Goal: Task Accomplishment & Management: Manage account settings

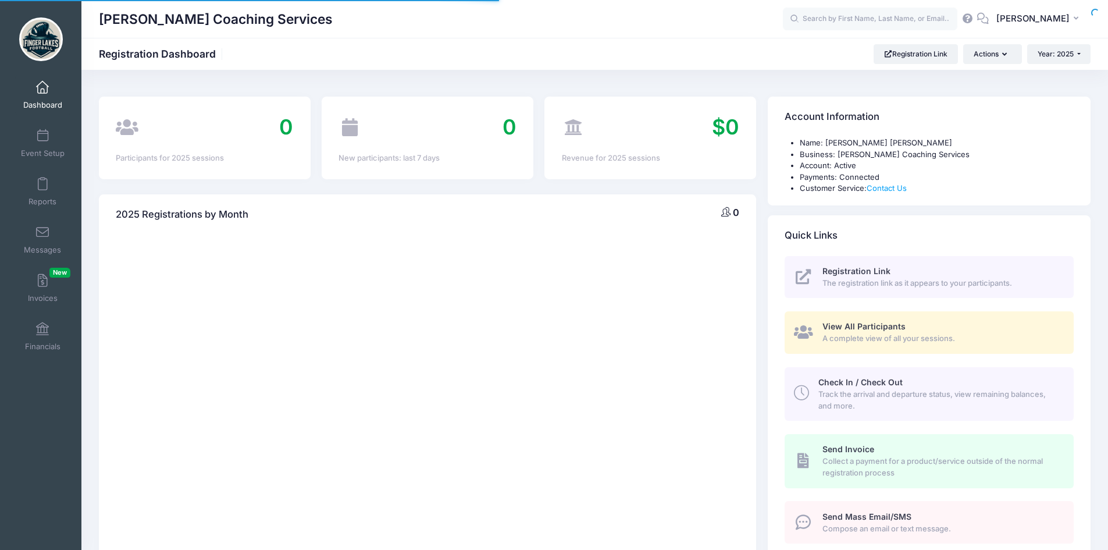
select select
click at [44, 103] on span "Dashboard" at bounding box center [42, 105] width 39 height 10
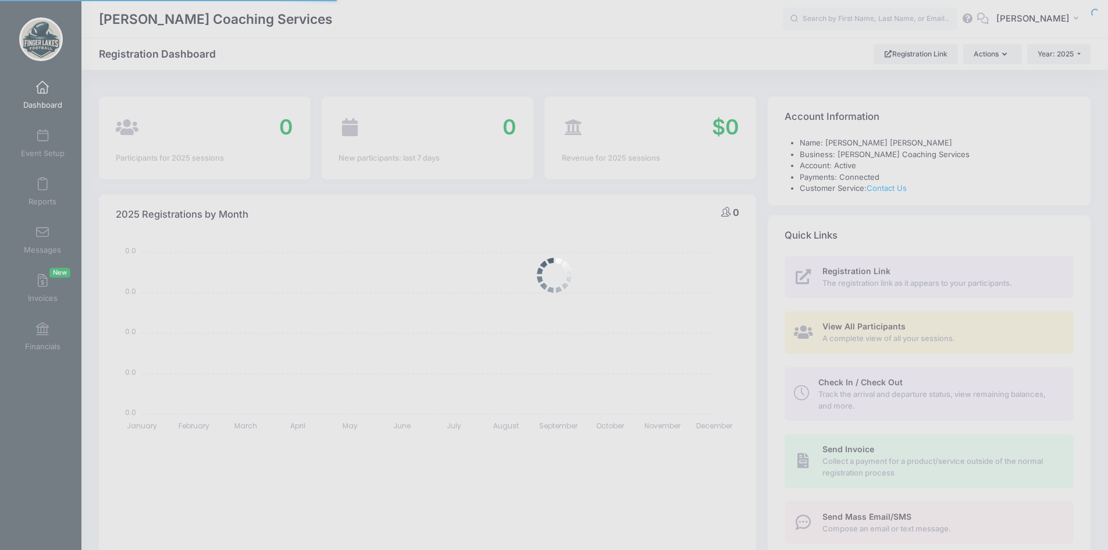
select select
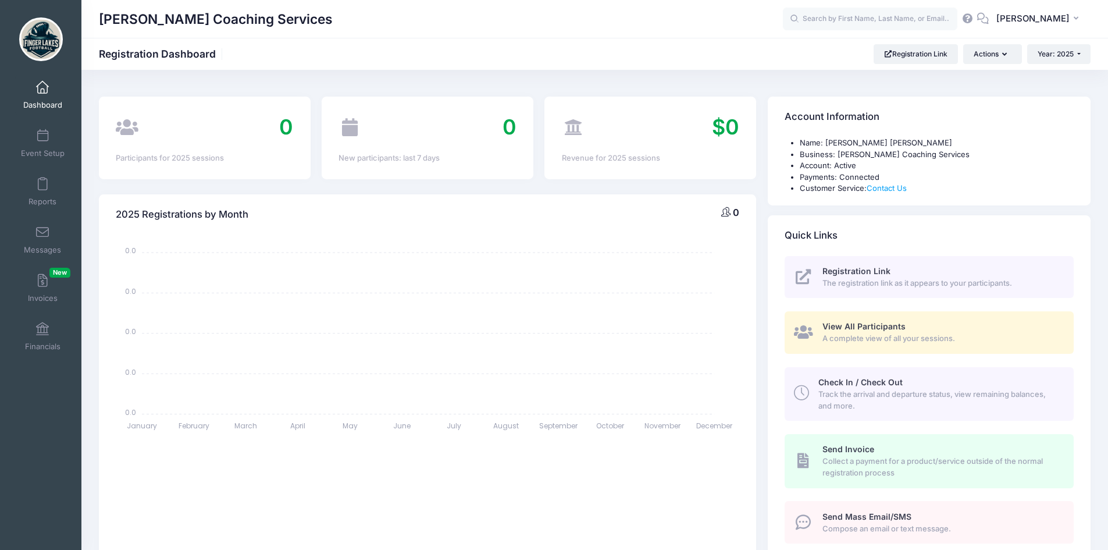
click at [34, 43] on img at bounding box center [41, 39] width 44 height 44
click at [40, 146] on link "Event Setup" at bounding box center [42, 143] width 55 height 41
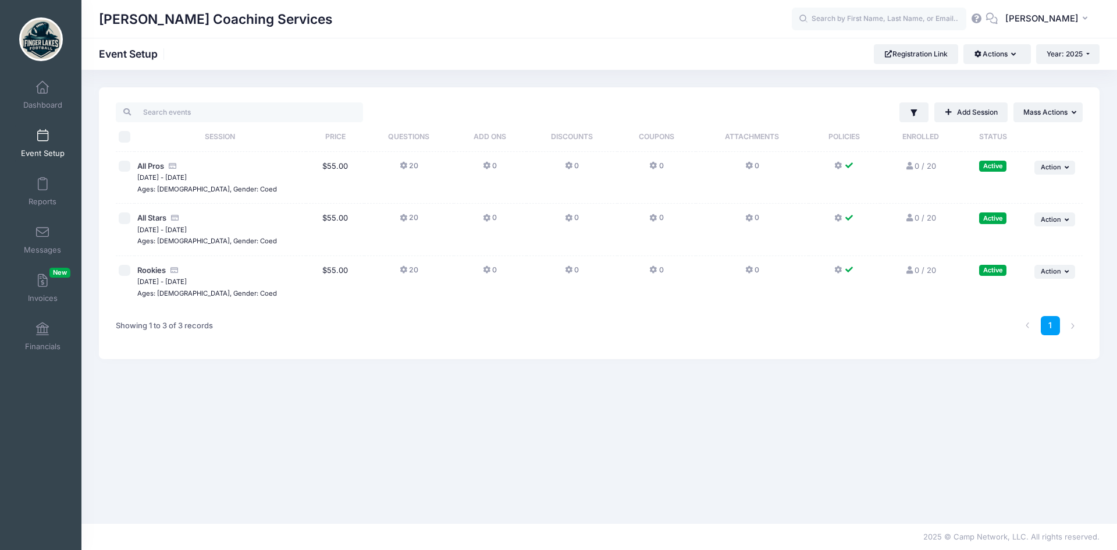
click at [124, 169] on input "checkbox" at bounding box center [125, 167] width 12 height 12
checkbox input "true"
click at [1033, 116] on span "Mass Actions" at bounding box center [1045, 112] width 44 height 9
click at [1057, 169] on span "Action" at bounding box center [1050, 167] width 20 height 8
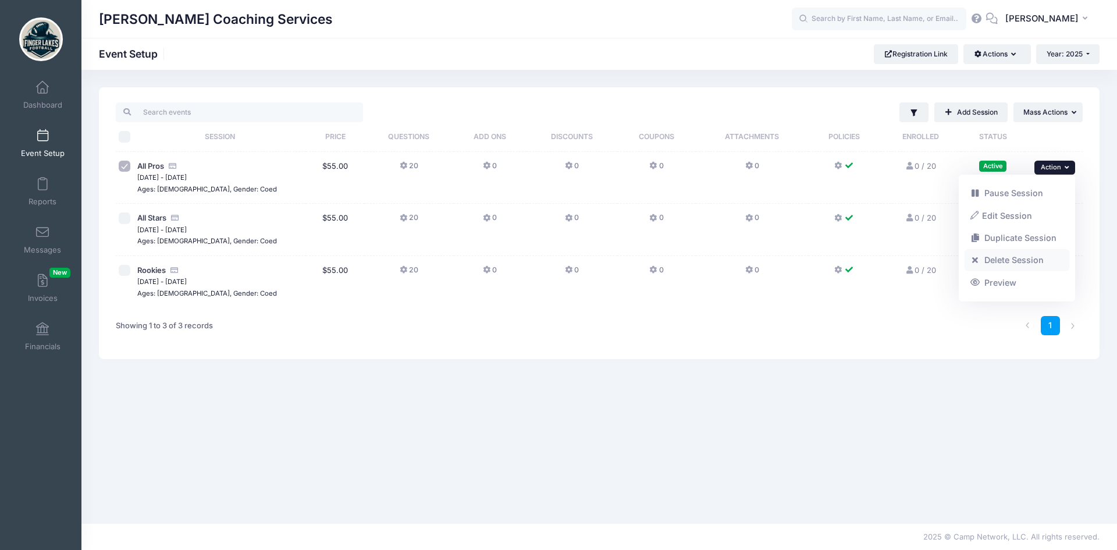
click at [1045, 261] on link "Delete Session" at bounding box center [1016, 260] width 105 height 22
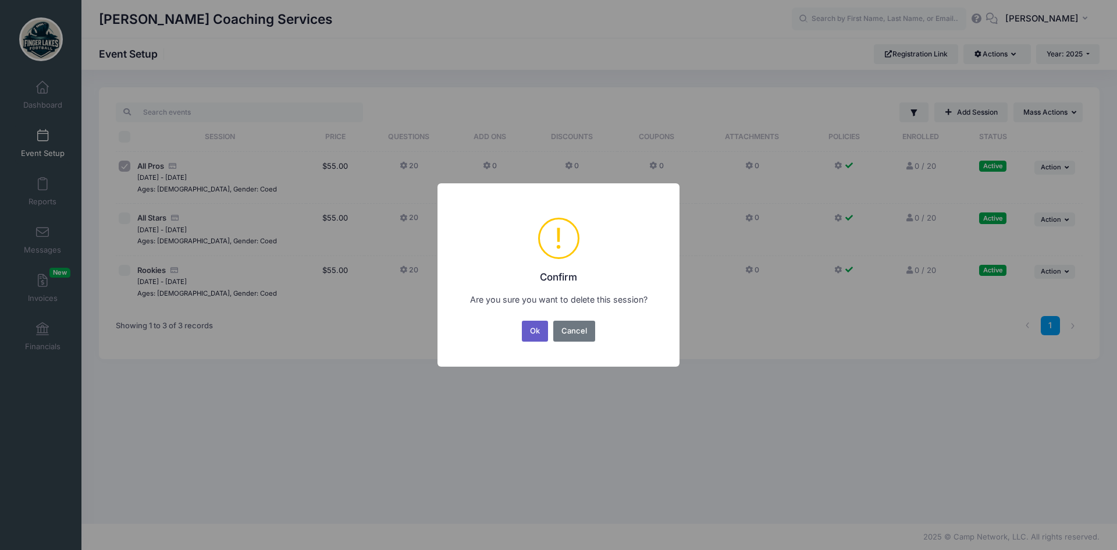
click at [530, 337] on button "Ok" at bounding box center [535, 330] width 27 height 21
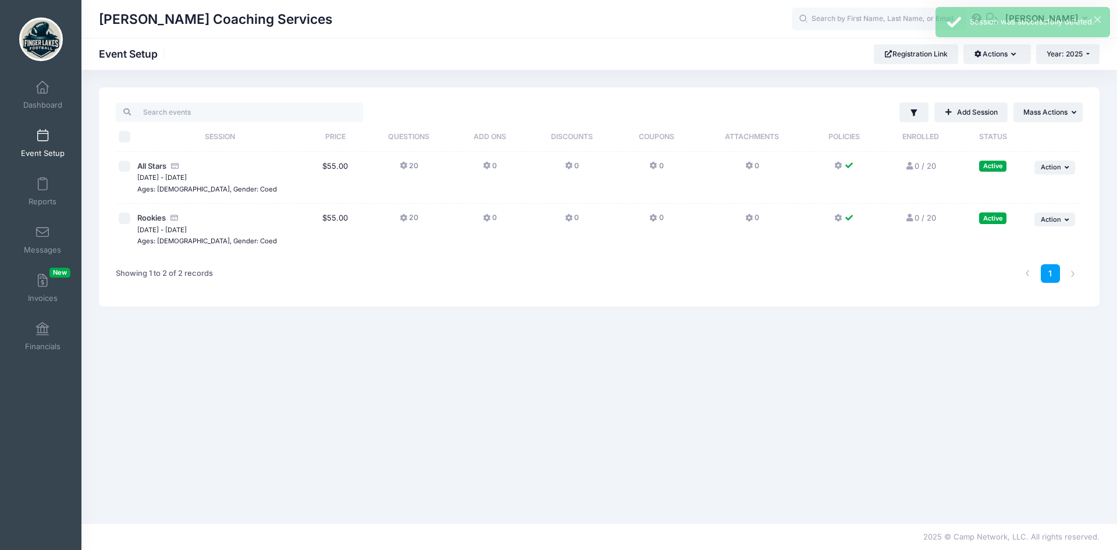
click at [126, 167] on input "checkbox" at bounding box center [125, 167] width 12 height 12
checkbox input "true"
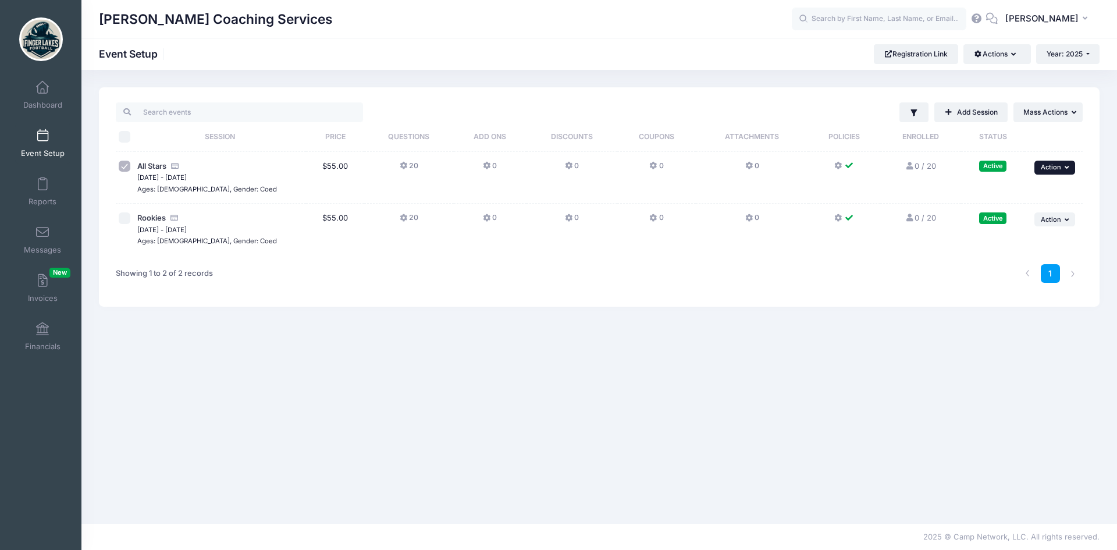
click at [1046, 164] on span "Action" at bounding box center [1050, 167] width 20 height 8
click at [1010, 258] on link "Delete Session" at bounding box center [1016, 260] width 105 height 22
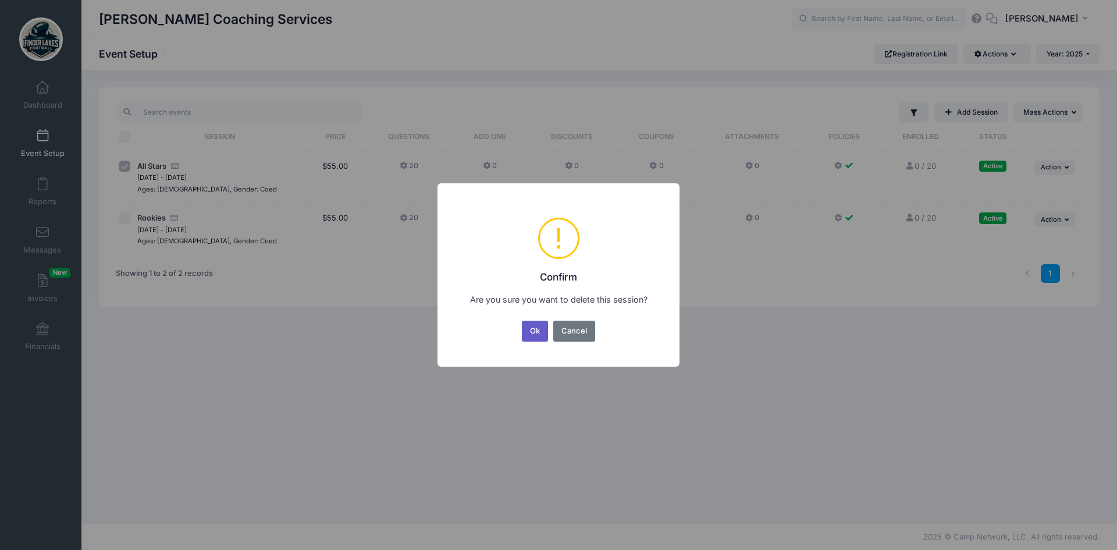
click at [533, 326] on button "Ok" at bounding box center [535, 330] width 27 height 21
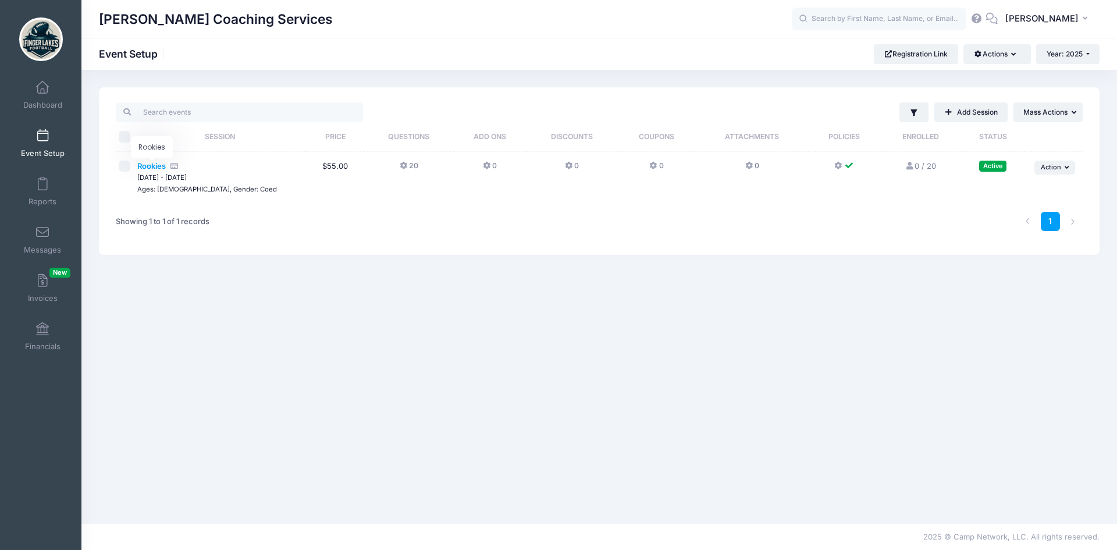
click at [154, 165] on span "Rookies" at bounding box center [151, 165] width 28 height 9
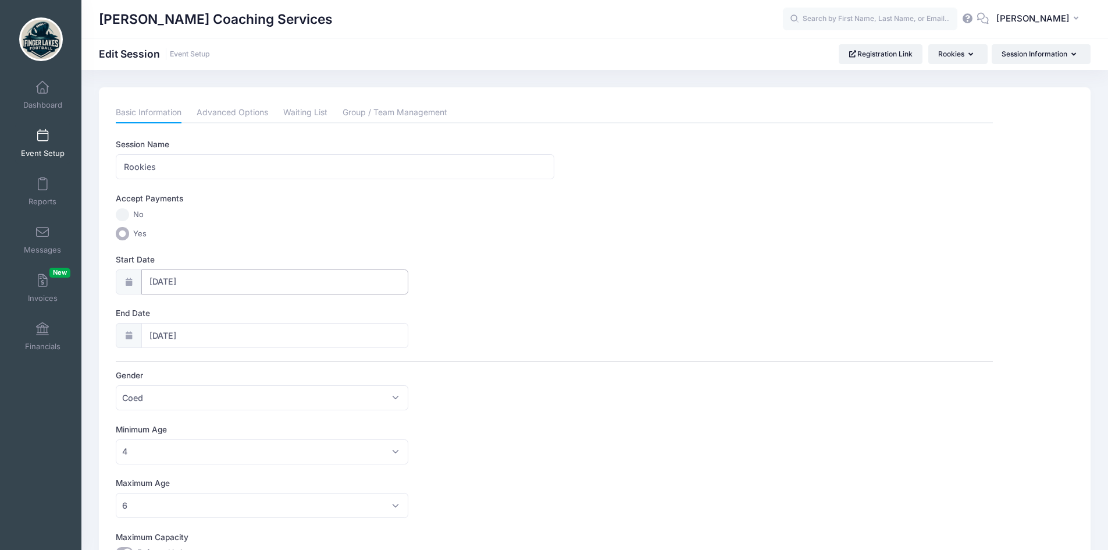
click at [198, 284] on input "09/13/2025" at bounding box center [274, 281] width 267 height 25
click at [285, 310] on icon at bounding box center [287, 313] width 8 height 8
click at [162, 314] on span at bounding box center [158, 313] width 19 height 20
select select "8"
click at [286, 393] on span "20" at bounding box center [285, 398] width 21 height 21
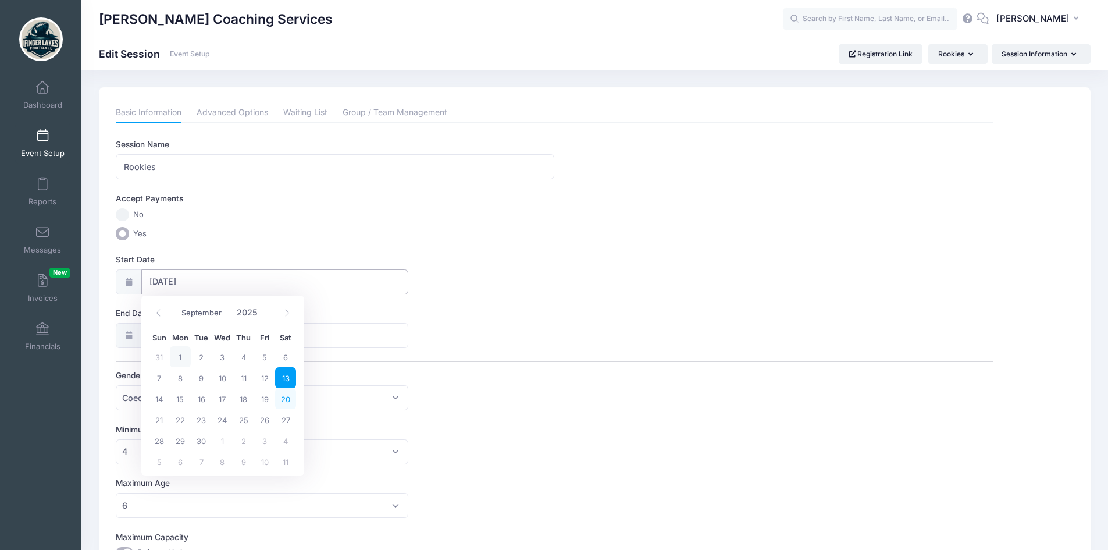
type input "09/20/2025"
click at [544, 231] on label "Yes" at bounding box center [554, 233] width 877 height 13
click at [129, 231] on input "Yes" at bounding box center [122, 233] width 13 height 13
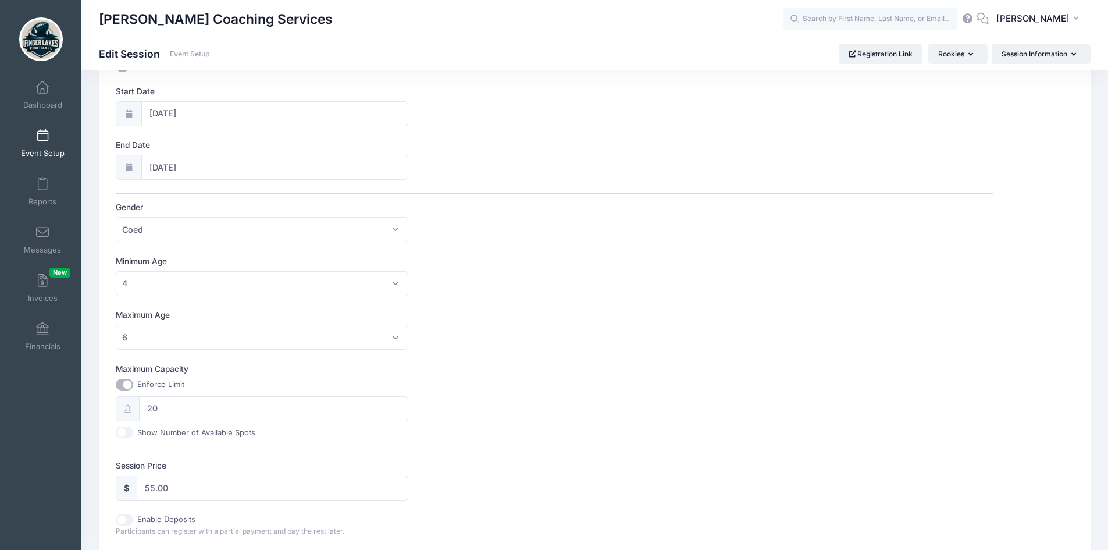
scroll to position [174, 0]
click at [398, 278] on span "4" at bounding box center [262, 277] width 293 height 25
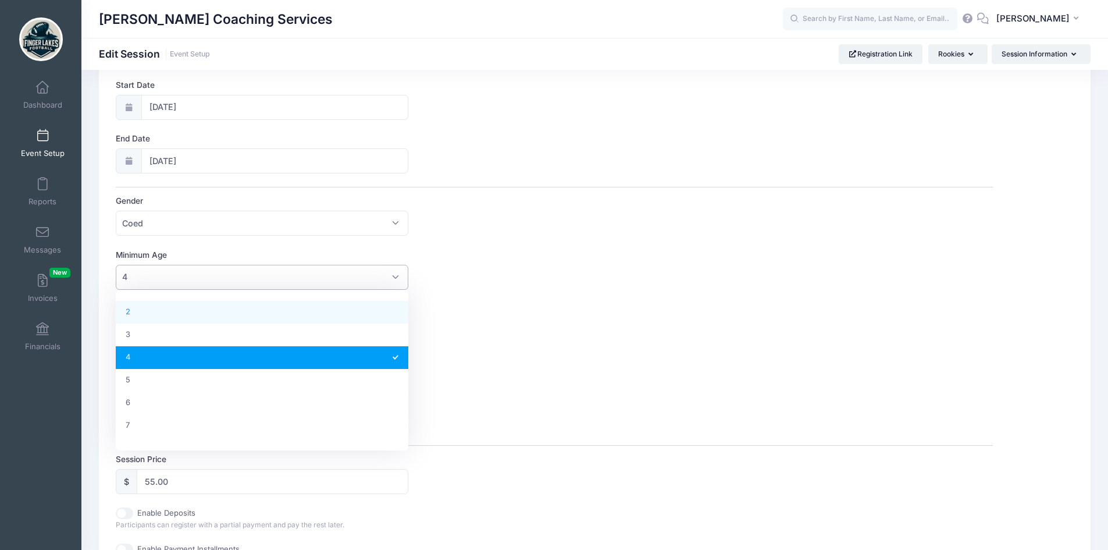
scroll to position [58, 0]
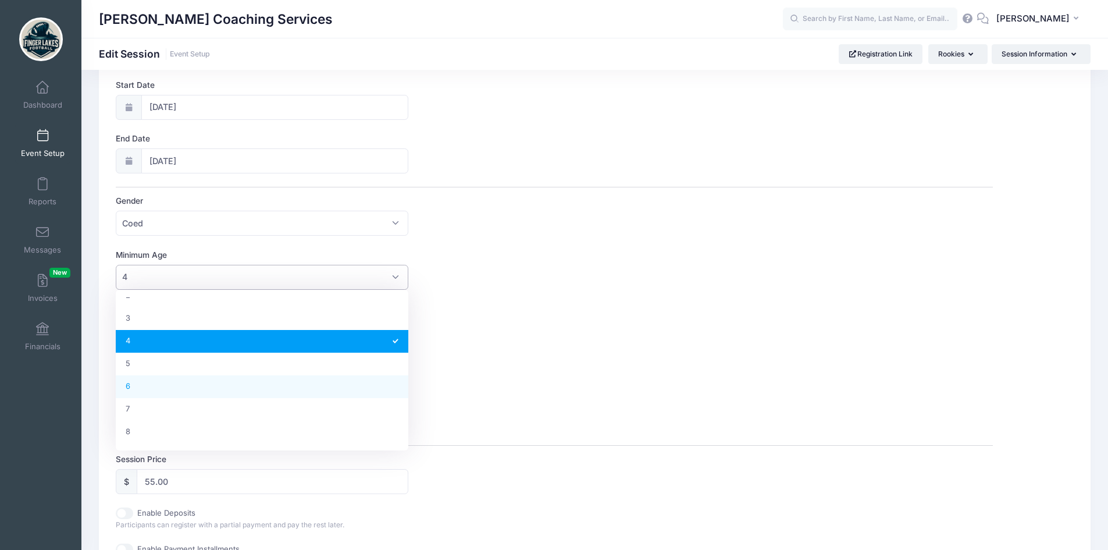
select select "6"
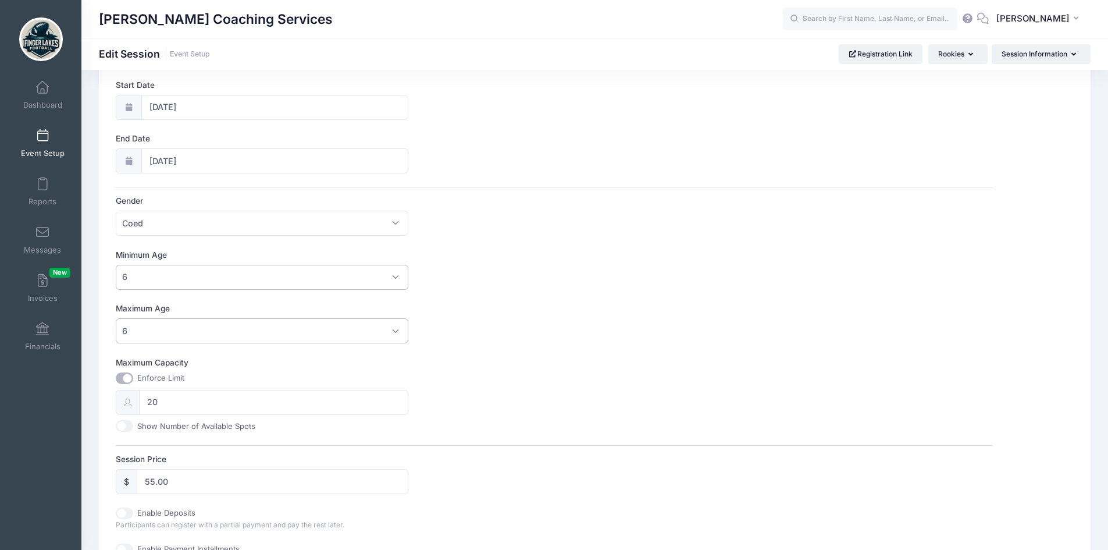
click at [211, 328] on span "6" at bounding box center [262, 330] width 293 height 25
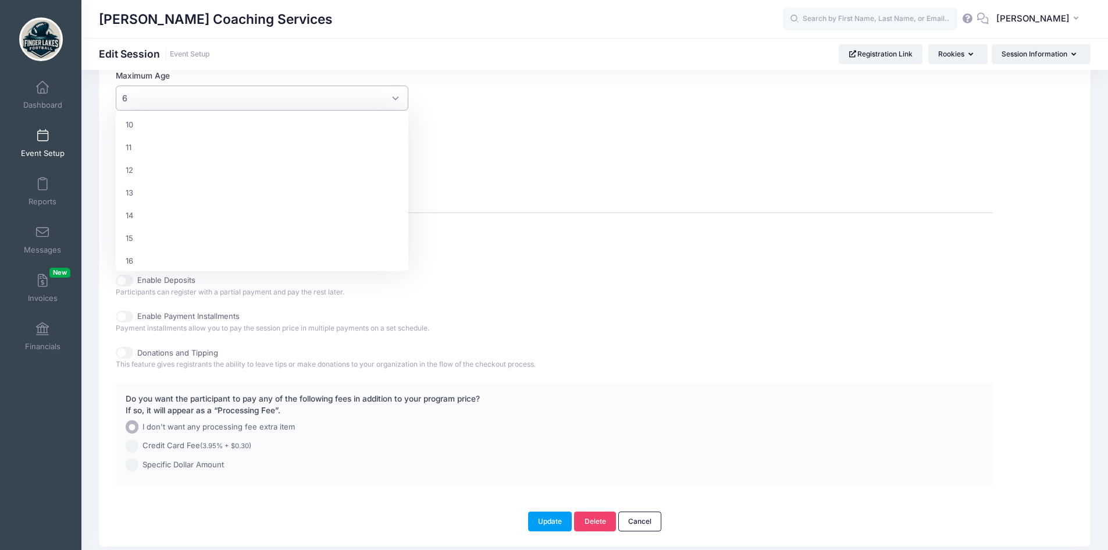
scroll to position [233, 0]
select select "12"
click at [632, 148] on div "Maximum Capacity Enforce Limit 20 Show Number of Available Spots" at bounding box center [554, 161] width 877 height 75
click at [178, 241] on input "55.00" at bounding box center [273, 248] width 272 height 25
type input "5"
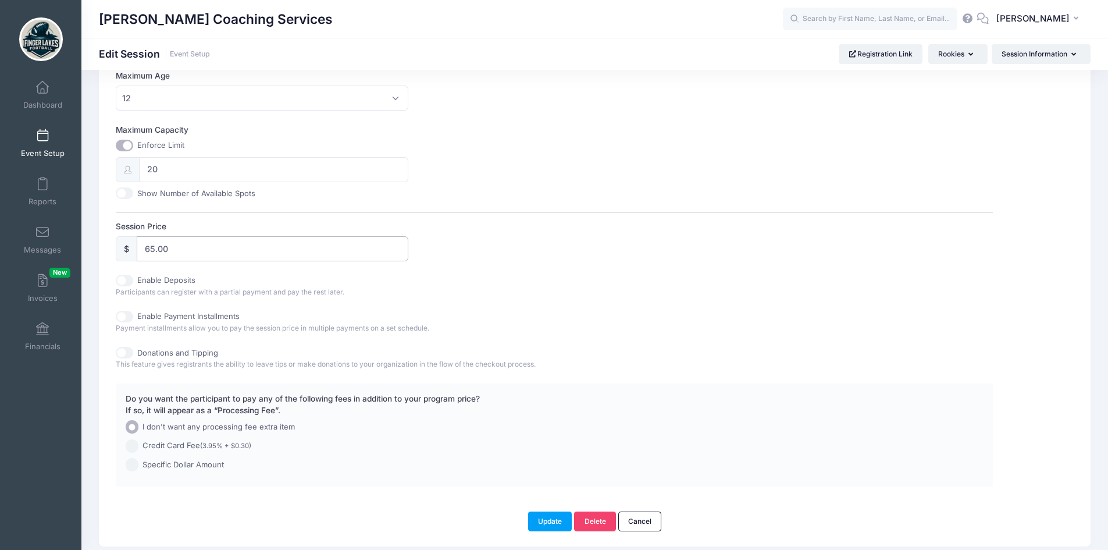
type input "65.00"
click at [673, 284] on div "Enable Deposits Participants can register with a partial payment and pay the re…" at bounding box center [554, 285] width 877 height 23
click at [161, 450] on span "Credit Card Fee (3.95% + $0.30)" at bounding box center [196, 446] width 109 height 12
click at [139, 450] on input "Credit Card Fee (3.95% + $0.30)" at bounding box center [132, 445] width 13 height 13
radio input "true"
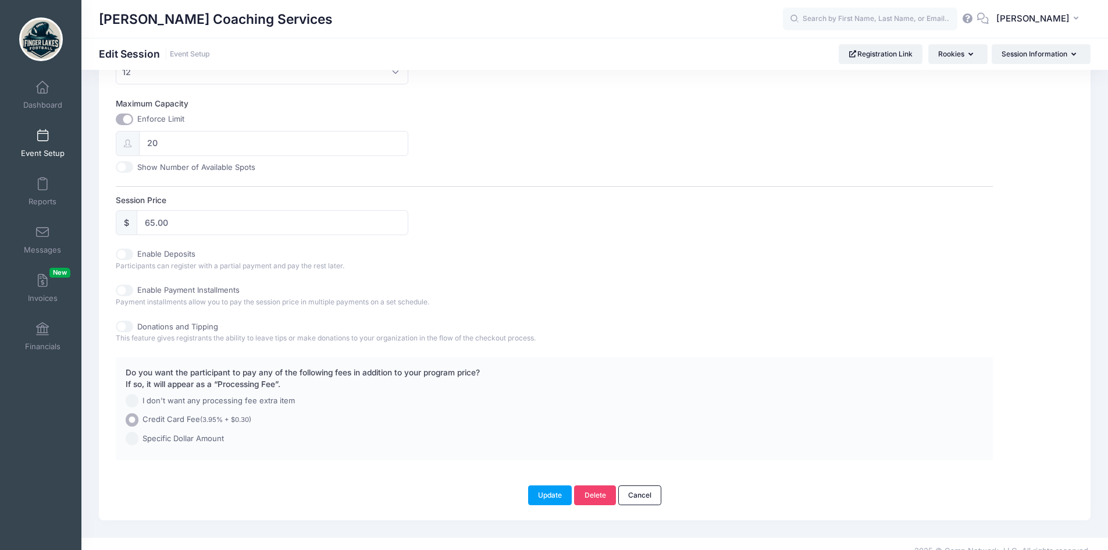
scroll to position [448, 0]
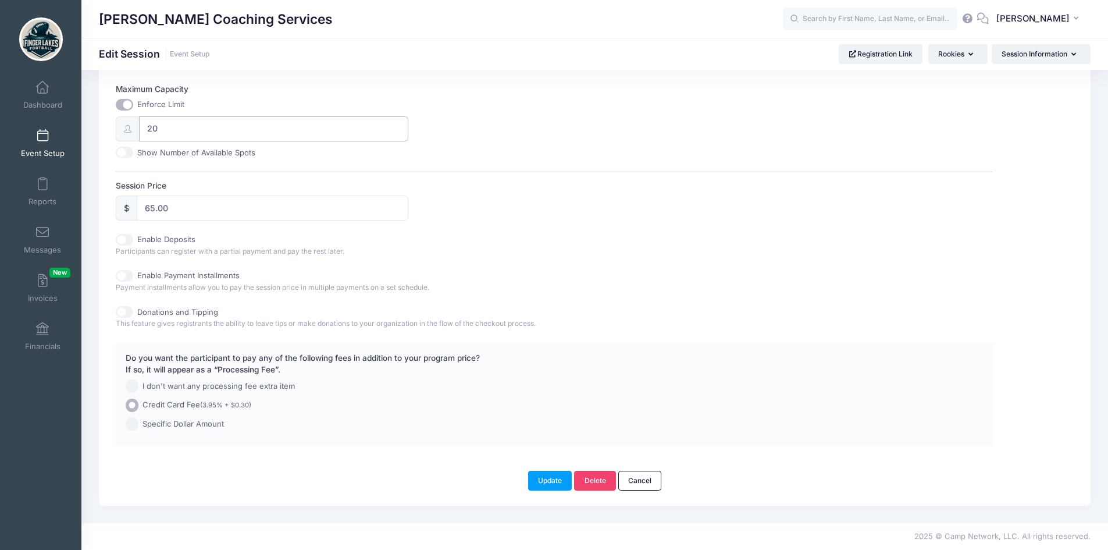
click at [176, 130] on input "20" at bounding box center [273, 128] width 269 height 25
type input "2"
type input "50"
click at [672, 240] on div "Enable Deposits Participants can register with a partial payment and pay the re…" at bounding box center [554, 245] width 877 height 23
click at [565, 482] on button "Update" at bounding box center [550, 480] width 44 height 20
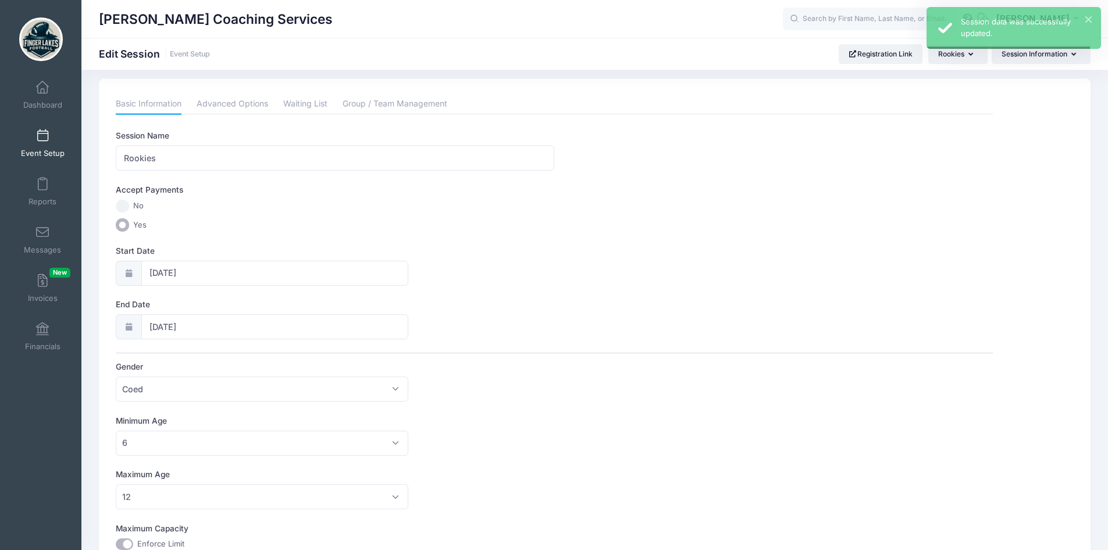
scroll to position [0, 0]
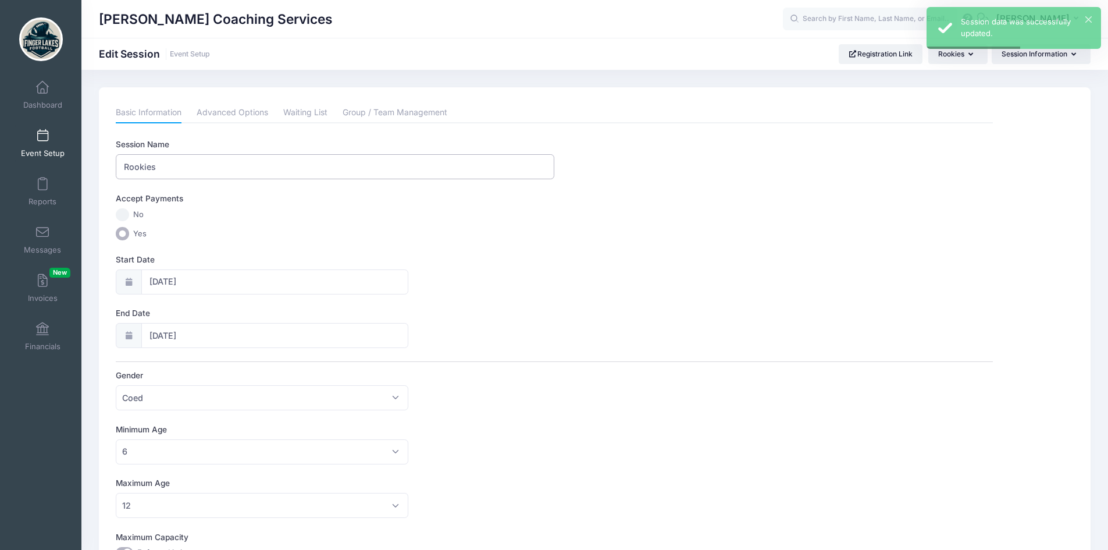
drag, startPoint x: 162, startPoint y: 166, endPoint x: 108, endPoint y: 166, distance: 54.1
click at [108, 166] on div "Please update the information for this particular session. Basic Information Ad…" at bounding box center [595, 520] width 992 height 866
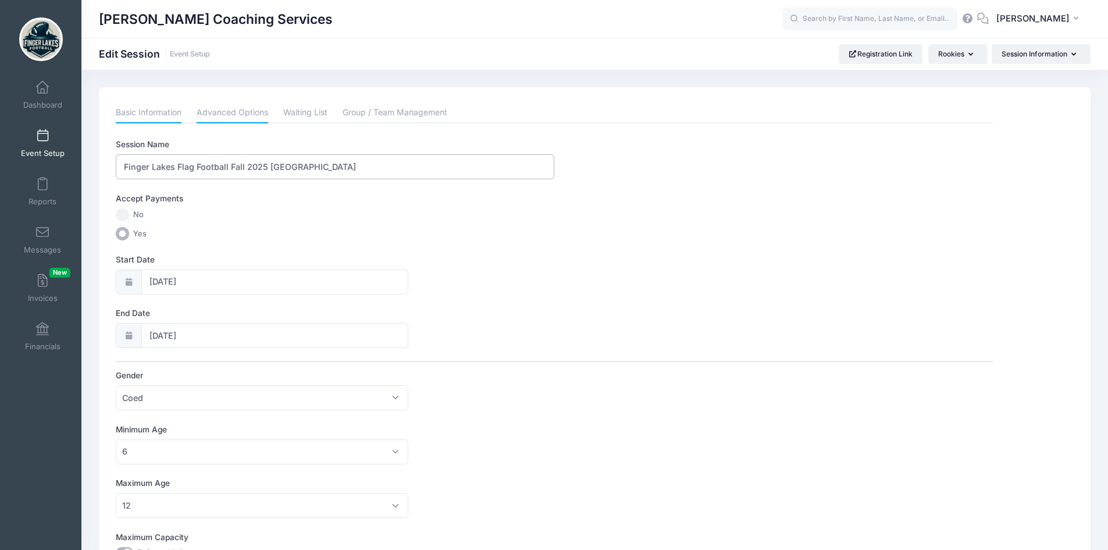
type input "Finger Lakes Flag Football Fall 2025 Cass Park"
click at [254, 116] on link "Advanced Options" at bounding box center [233, 112] width 72 height 21
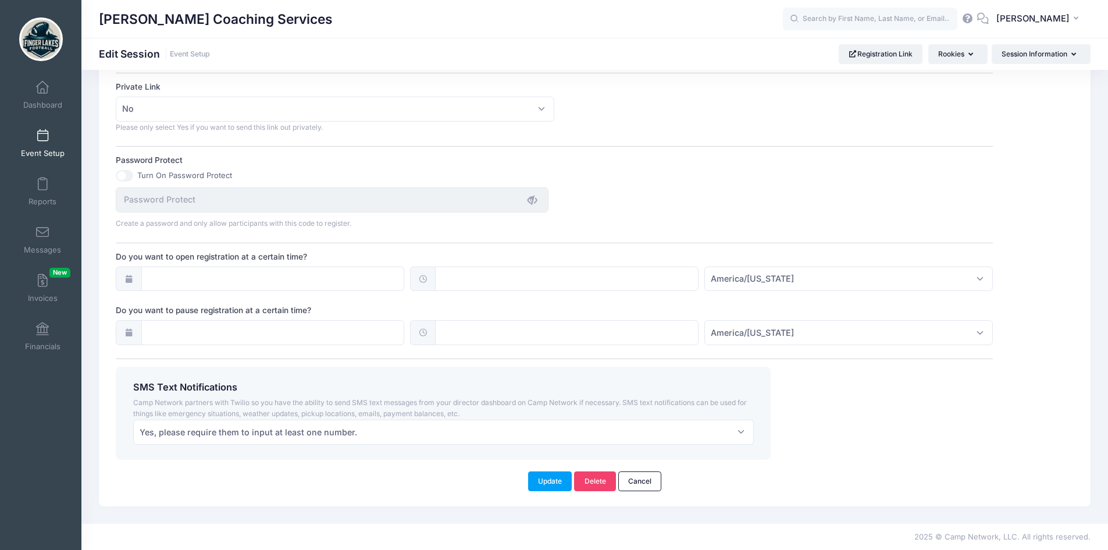
scroll to position [702, 0]
click at [564, 483] on button "Update" at bounding box center [550, 480] width 44 height 20
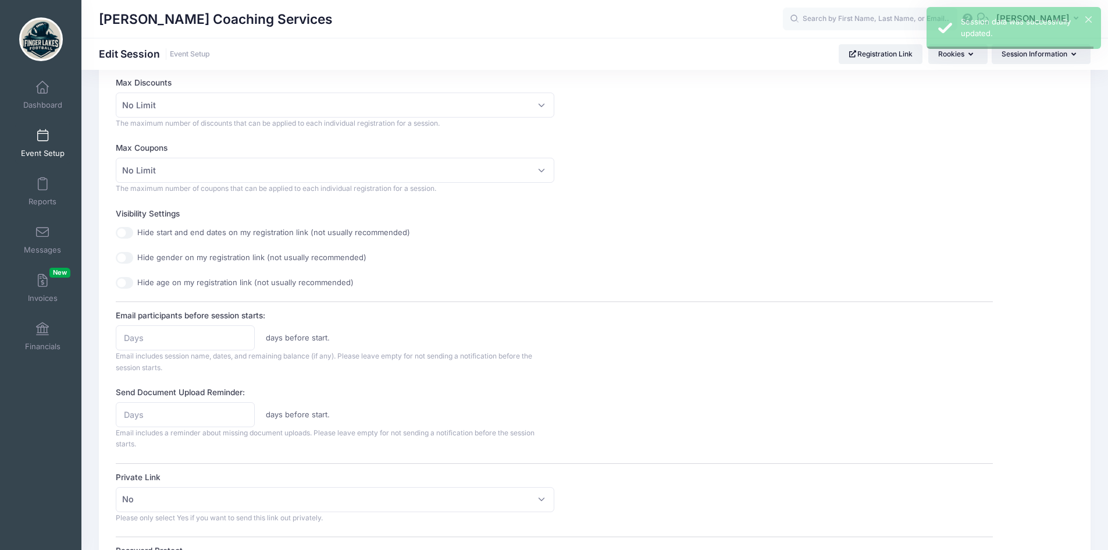
scroll to position [0, 0]
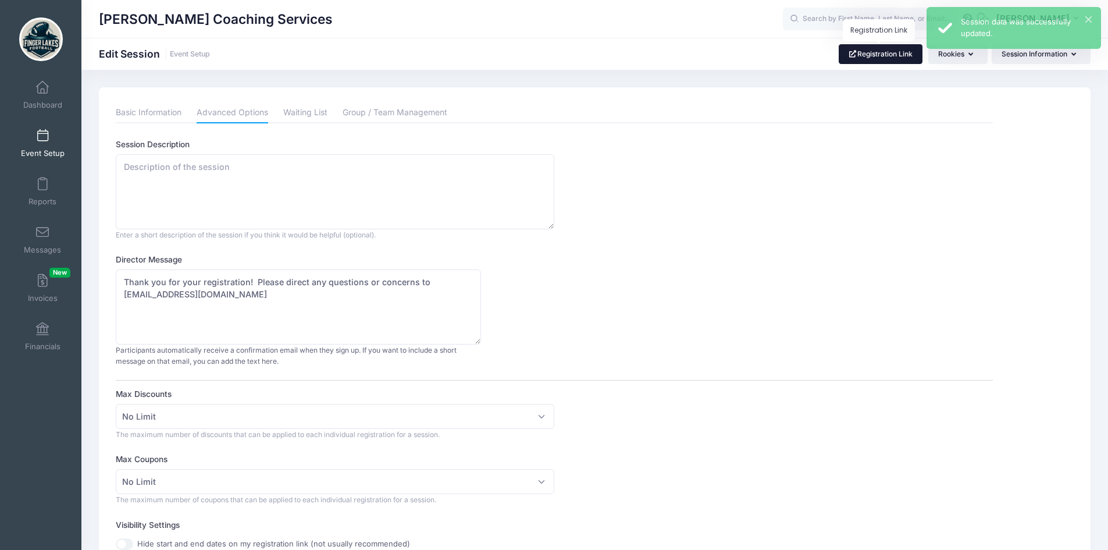
click at [871, 56] on link "Registration Link" at bounding box center [881, 54] width 84 height 20
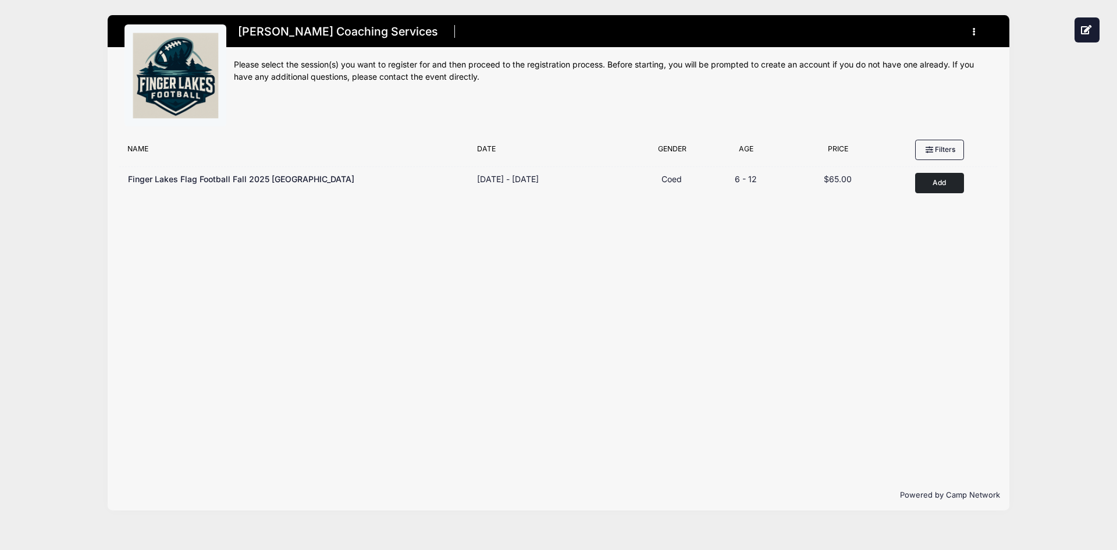
click at [163, 66] on img at bounding box center [175, 75] width 87 height 87
click at [1089, 28] on icon at bounding box center [1086, 29] width 12 height 9
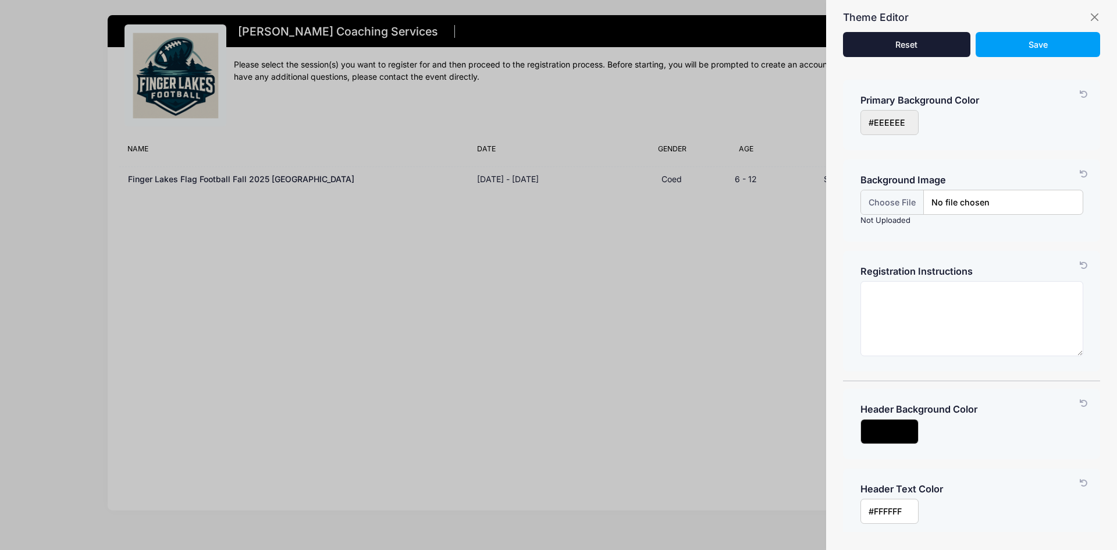
click at [1079, 91] on icon at bounding box center [1083, 95] width 9 height 8
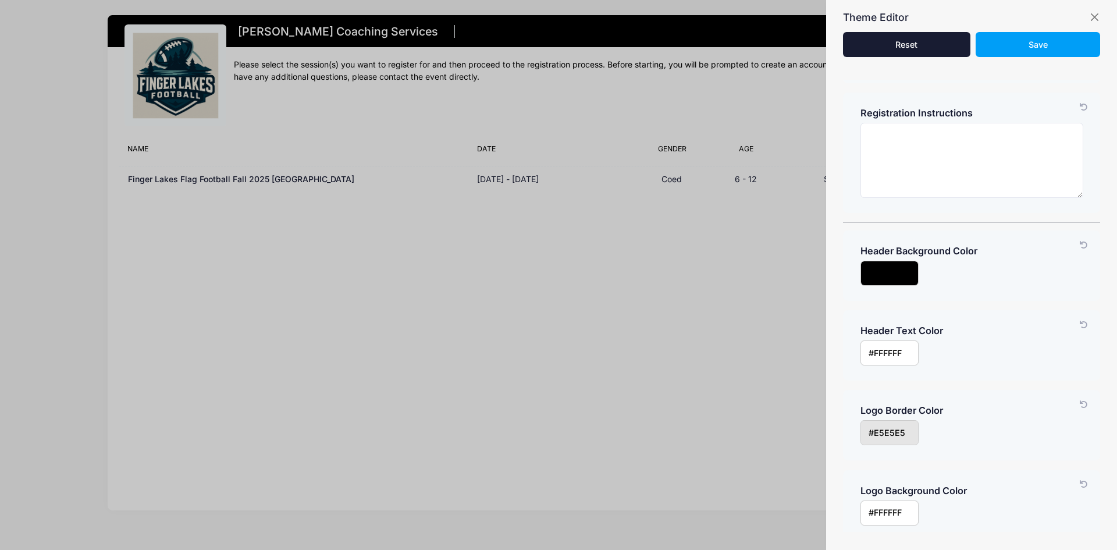
scroll to position [174, 0]
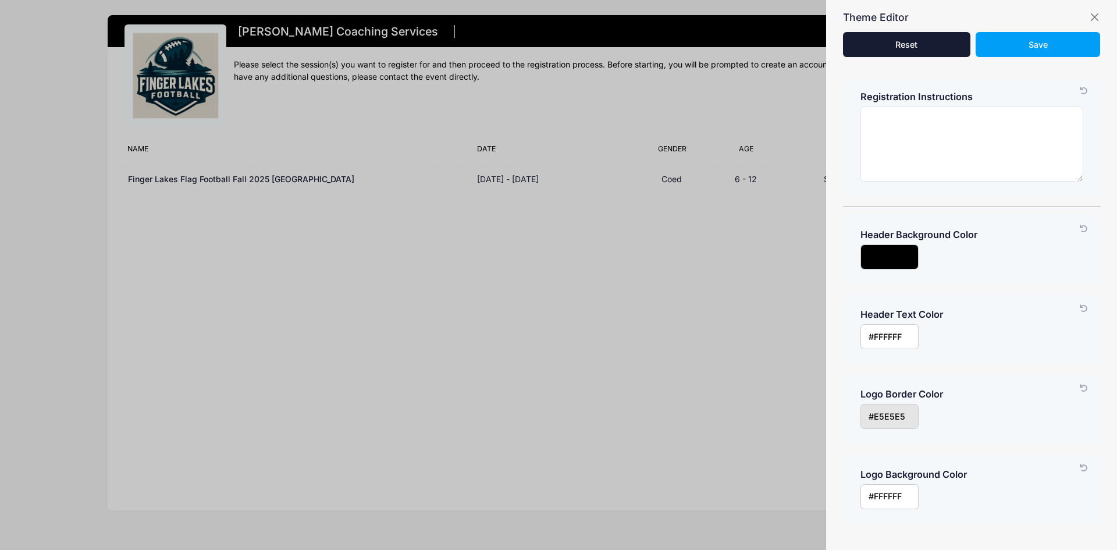
click at [911, 258] on input "input" at bounding box center [889, 256] width 58 height 25
click at [903, 423] on input "input" at bounding box center [889, 416] width 58 height 25
click at [972, 358] on div "Header Text Color Customize your registration link by changing the "text" color…" at bounding box center [971, 329] width 257 height 70
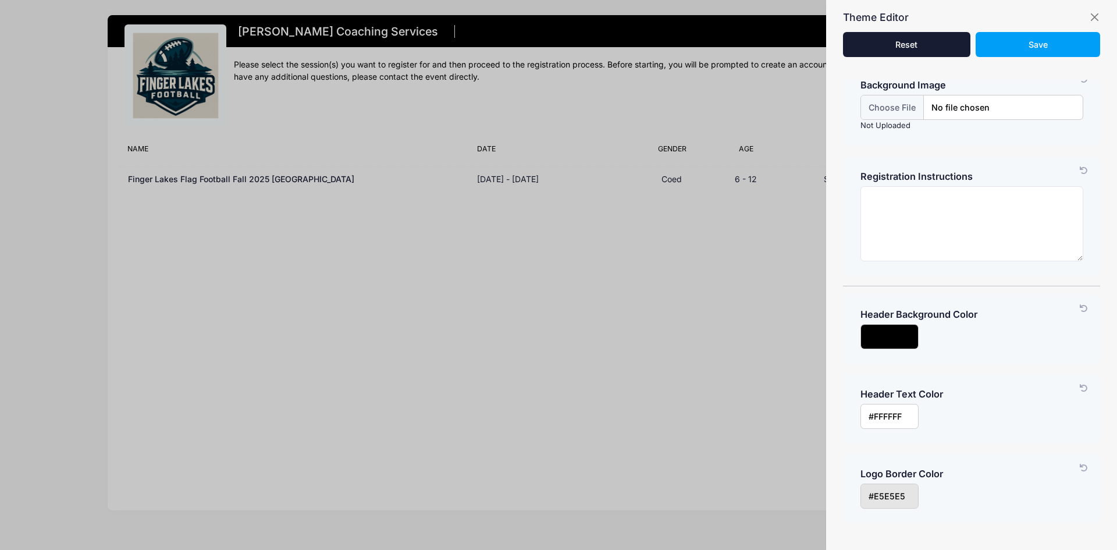
scroll to position [0, 0]
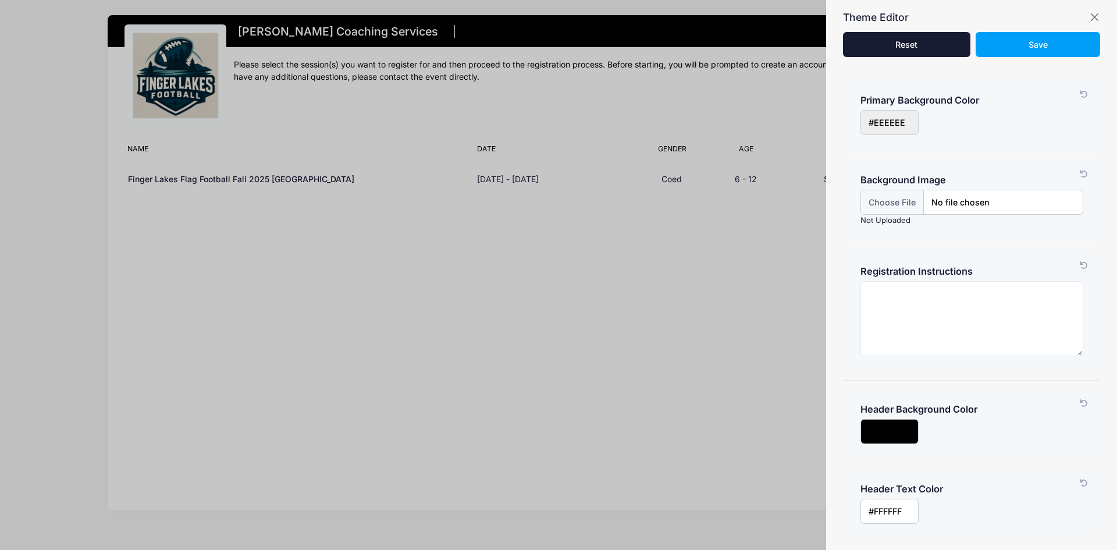
click at [714, 276] on div at bounding box center [558, 275] width 1117 height 550
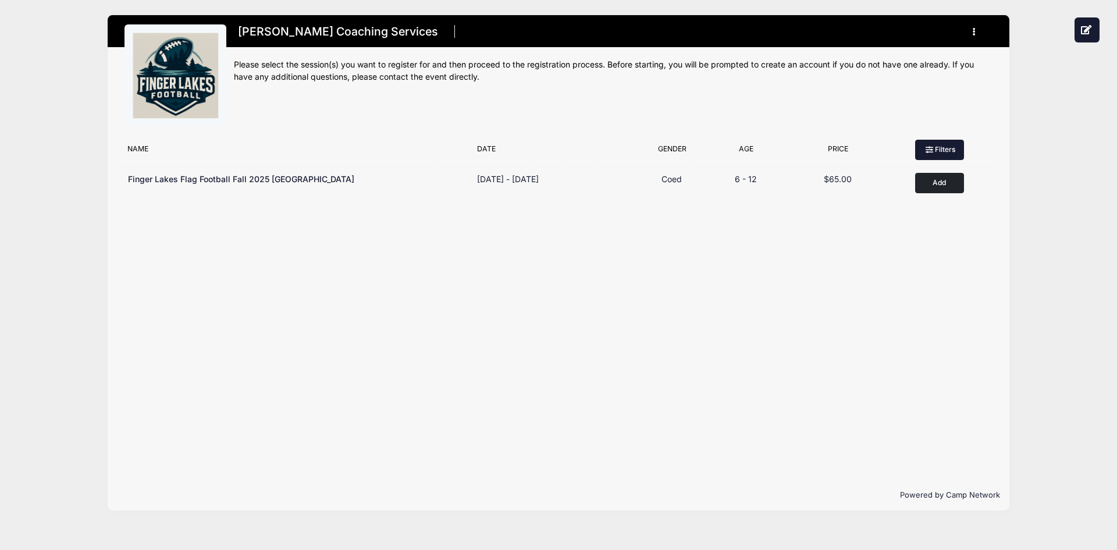
click at [925, 143] on button "Filters" at bounding box center [939, 150] width 49 height 20
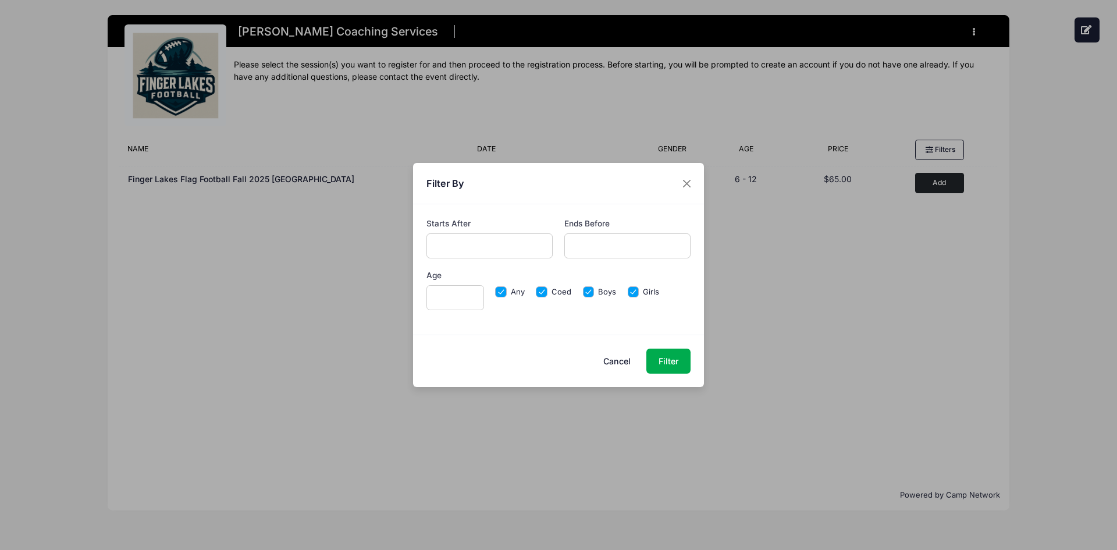
click at [890, 256] on div "Filter By Starts After Ends Before Age Any Coed" at bounding box center [558, 275] width 1117 height 550
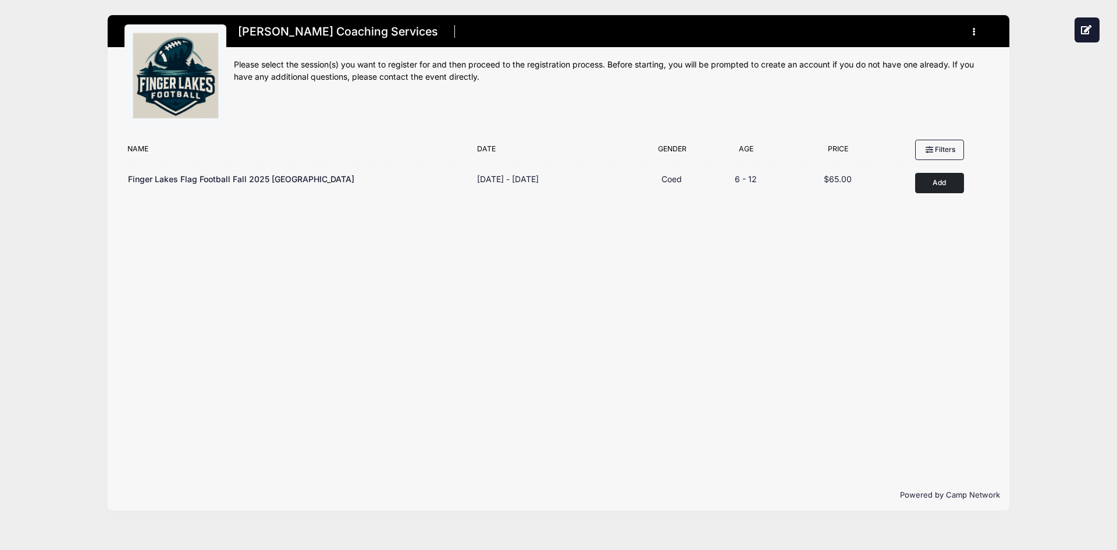
click at [970, 31] on button "button" at bounding box center [976, 32] width 31 height 20
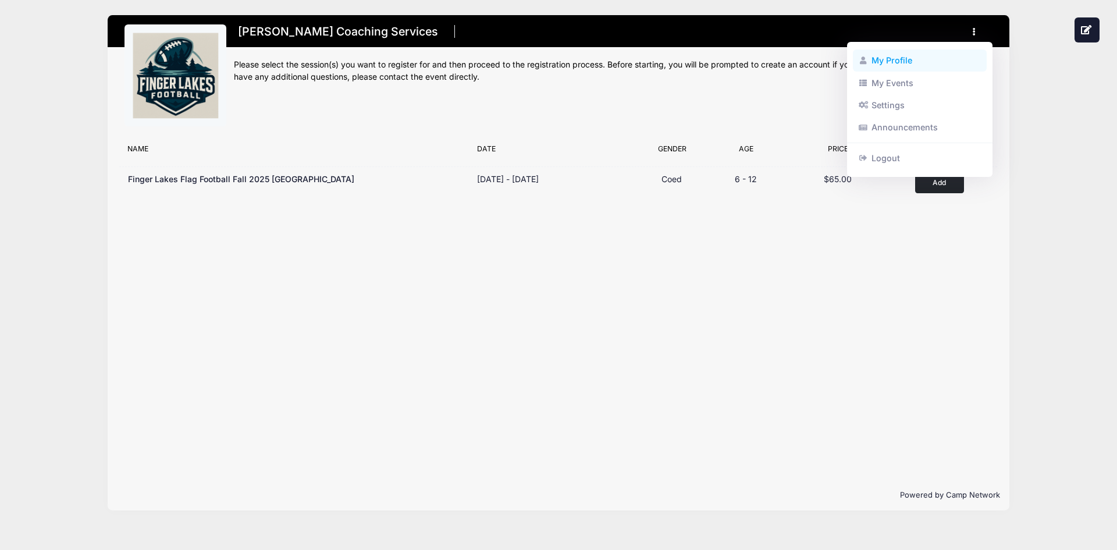
click at [893, 55] on link "My Profile" at bounding box center [920, 60] width 134 height 22
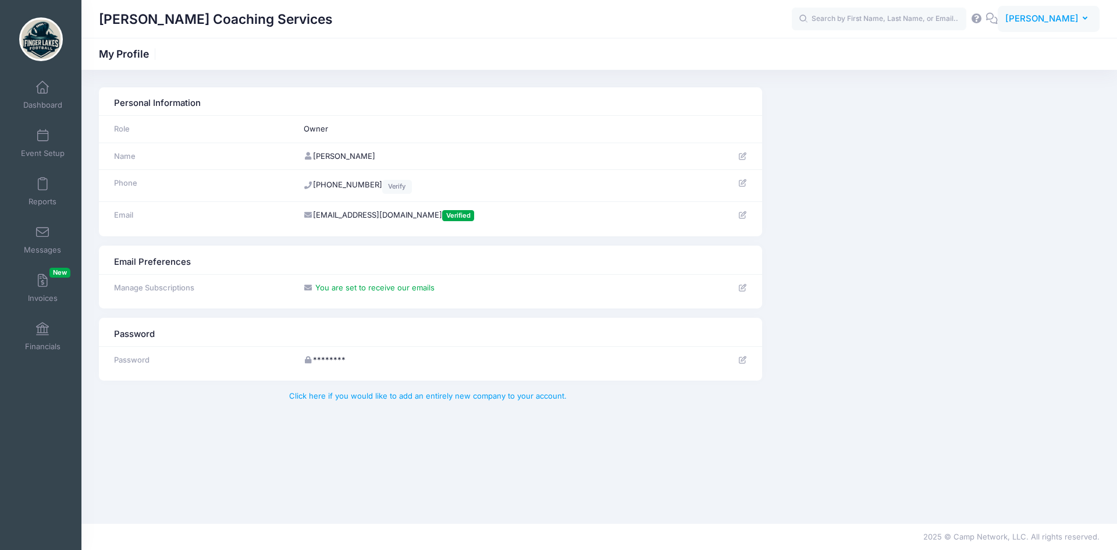
click at [1050, 23] on span "[PERSON_NAME]" at bounding box center [1041, 18] width 73 height 13
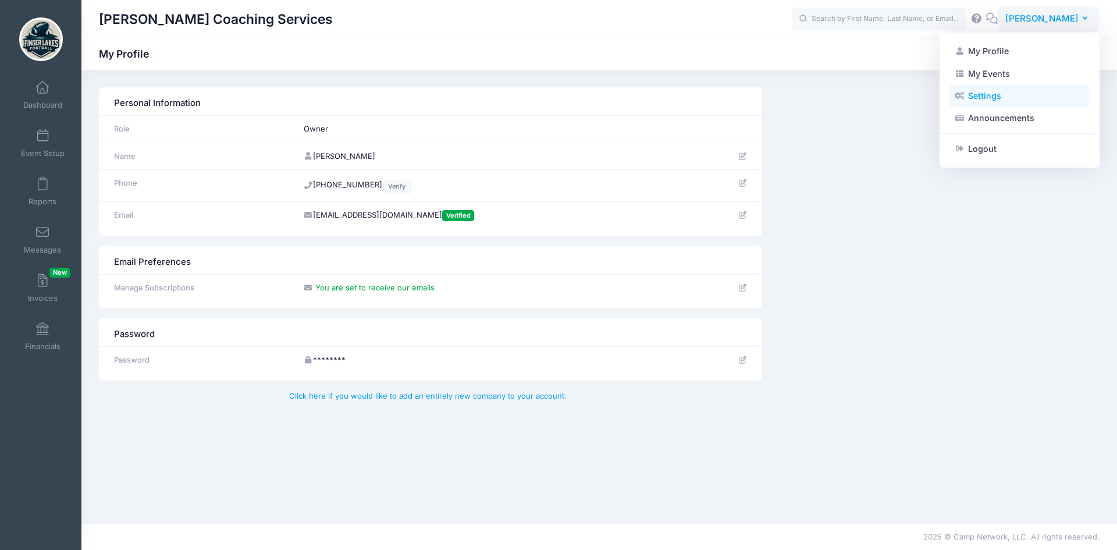
click at [987, 97] on link "Settings" at bounding box center [1018, 96] width 141 height 22
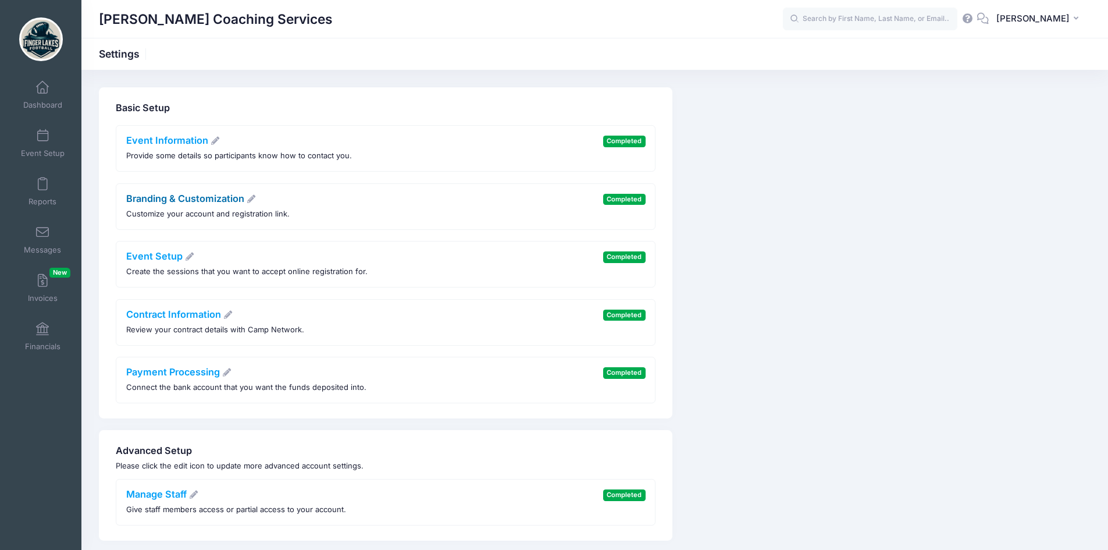
click at [174, 201] on link "Branding & Customization" at bounding box center [191, 198] width 130 height 12
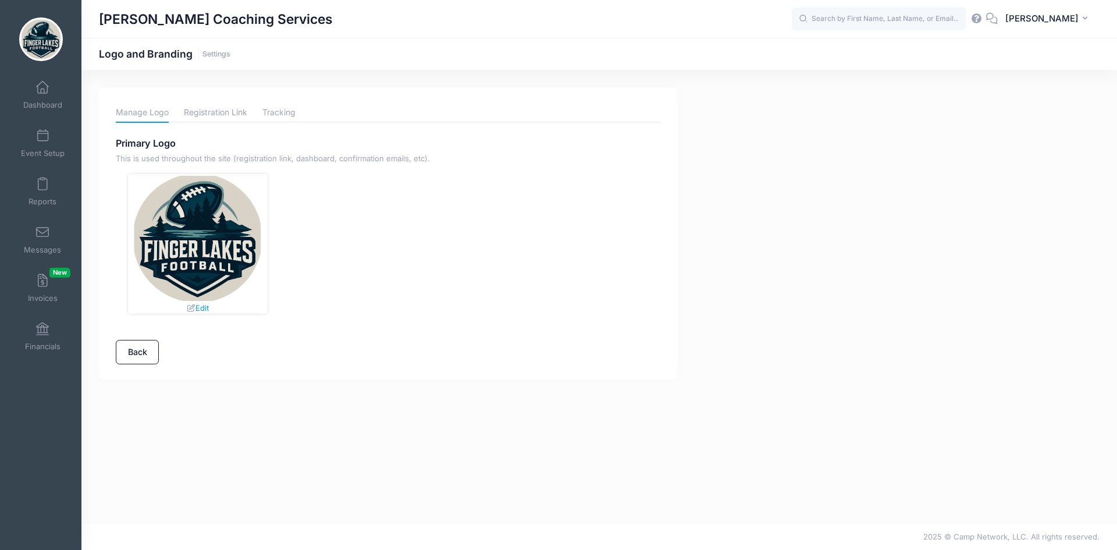
click at [199, 302] on div "Edit" at bounding box center [197, 308] width 23 height 12
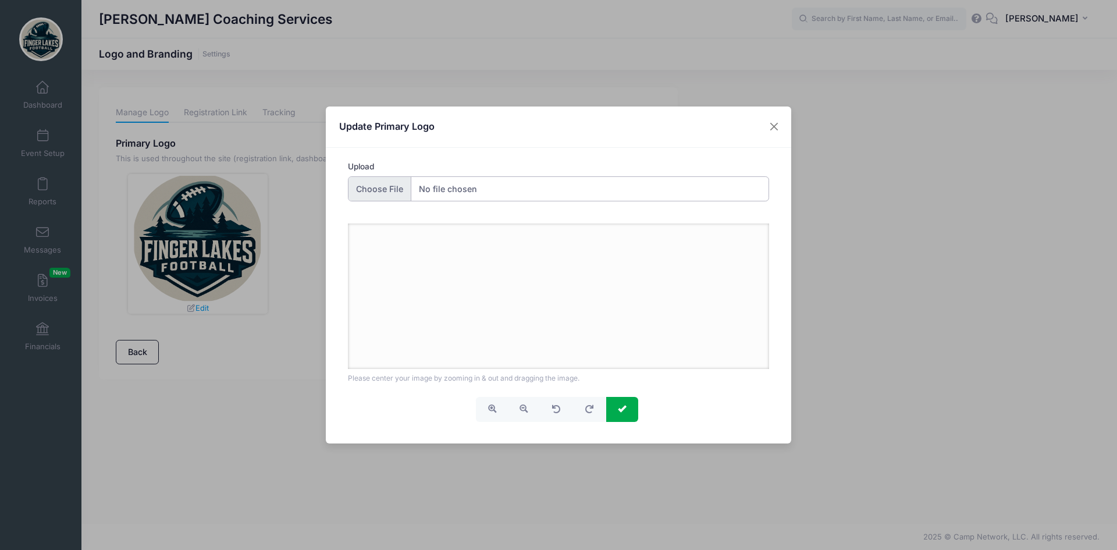
click at [436, 184] on input "Upload" at bounding box center [559, 188] width 422 height 25
type input "C:\fakepath\finger_lakes_football_white.webp"
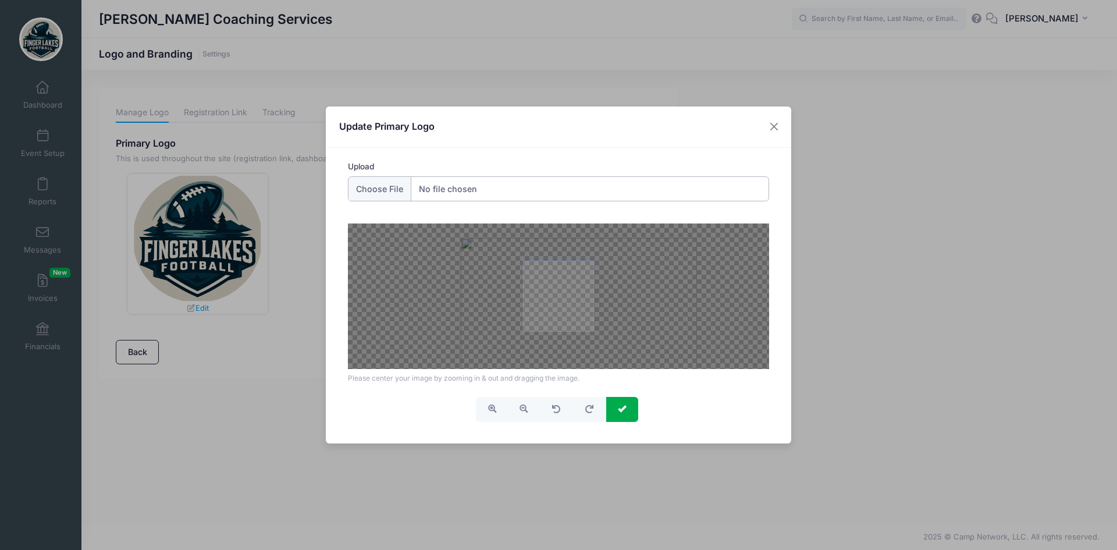
drag, startPoint x: 526, startPoint y: 263, endPoint x: 545, endPoint y: 277, distance: 24.5
click at [545, 277] on span at bounding box center [558, 296] width 70 height 70
drag, startPoint x: 547, startPoint y: 277, endPoint x: 543, endPoint y: 253, distance: 24.2
click at [543, 253] on div at bounding box center [559, 295] width 422 height 145
click at [527, 408] on span "button" at bounding box center [523, 408] width 8 height 8
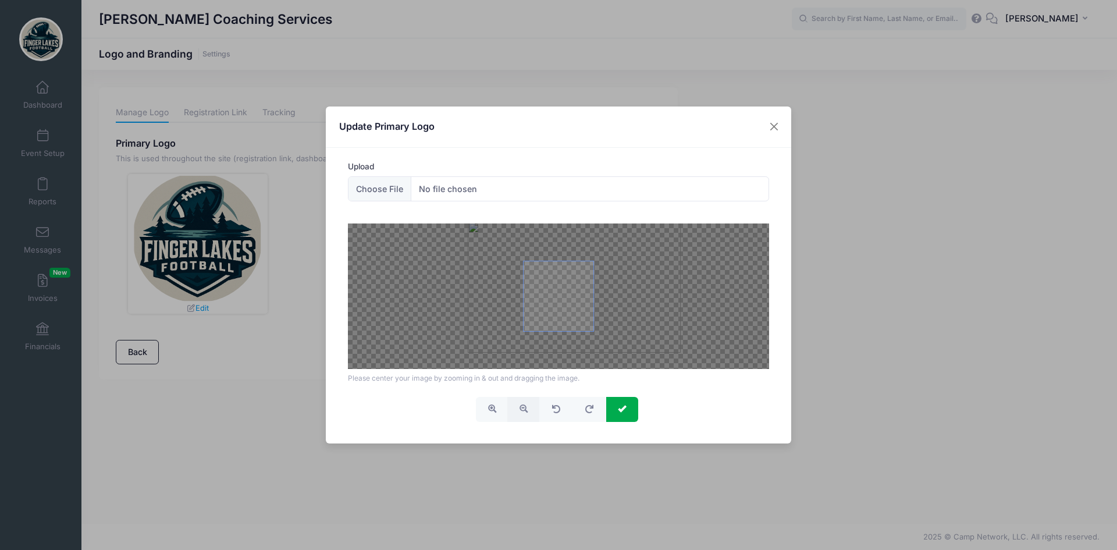
click at [527, 408] on span "button" at bounding box center [523, 408] width 8 height 8
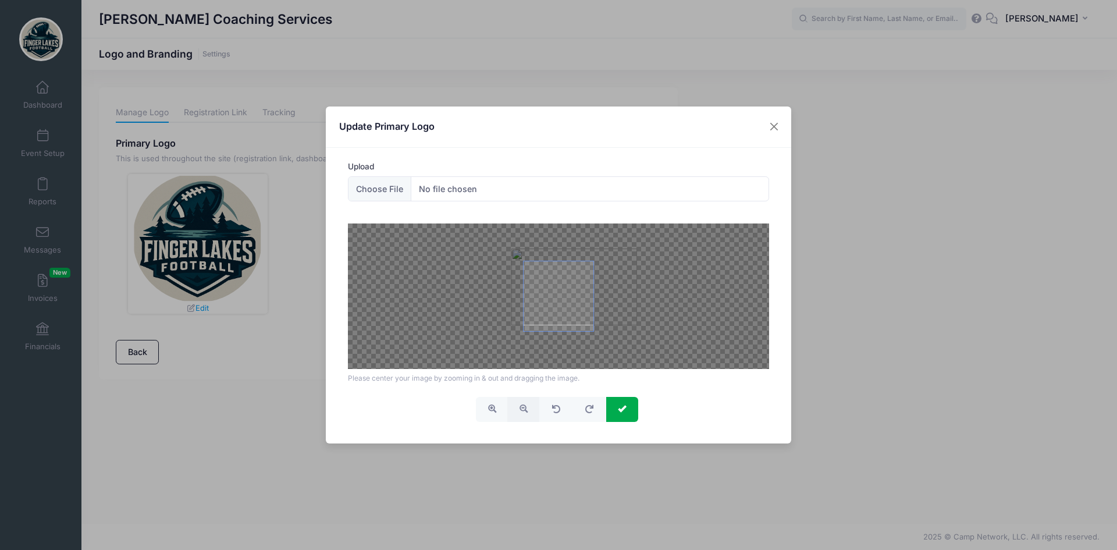
click at [527, 408] on span "button" at bounding box center [523, 408] width 8 height 8
drag, startPoint x: 566, startPoint y: 304, endPoint x: 554, endPoint y: 311, distance: 14.1
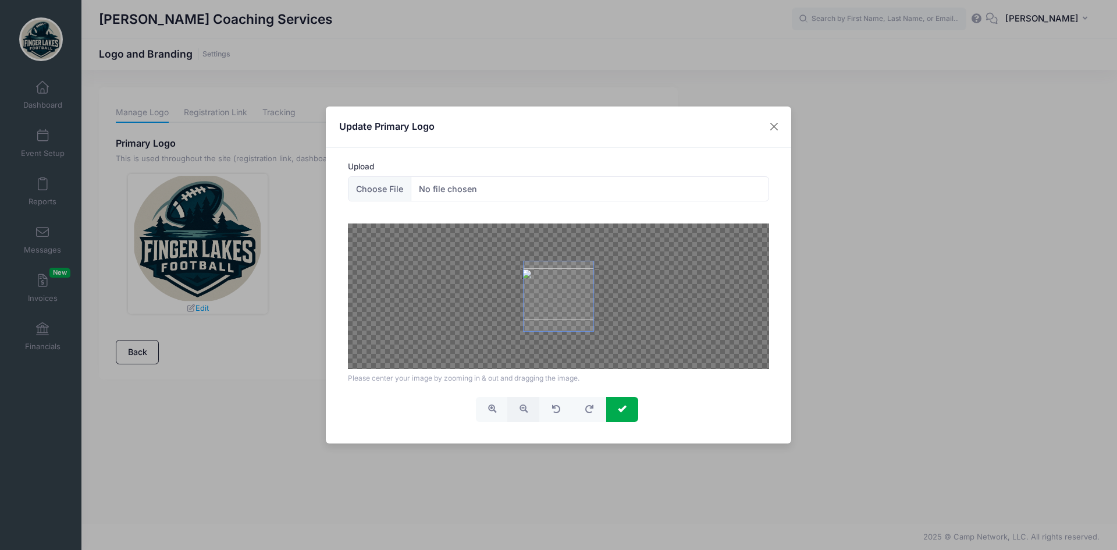
click at [554, 311] on span at bounding box center [558, 296] width 70 height 70
click at [522, 407] on span "button" at bounding box center [523, 408] width 8 height 8
click at [548, 311] on span at bounding box center [558, 296] width 70 height 70
click at [622, 408] on span "submit" at bounding box center [622, 408] width 8 height 8
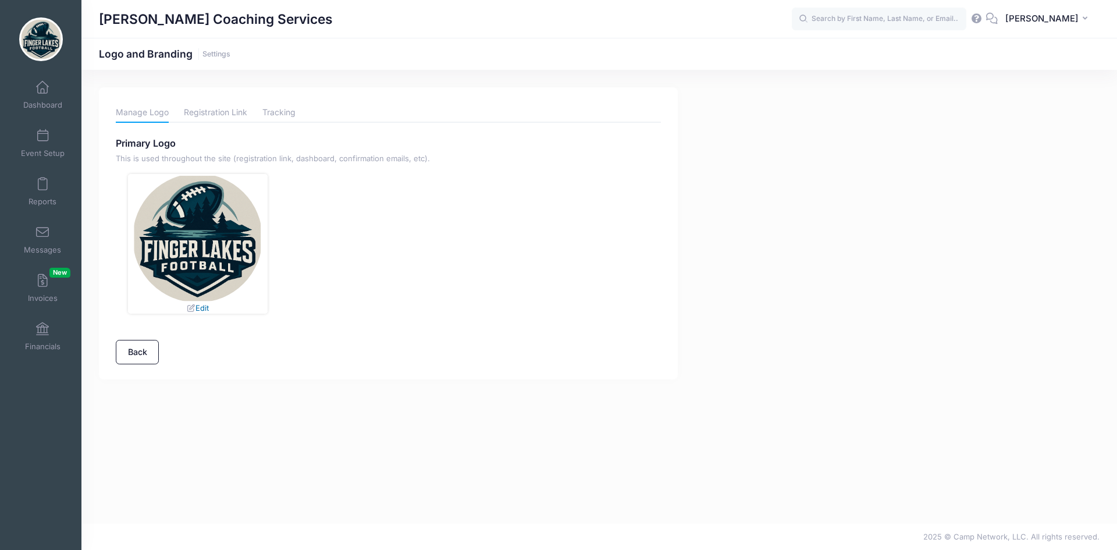
click at [206, 304] on link "Edit" at bounding box center [197, 307] width 23 height 9
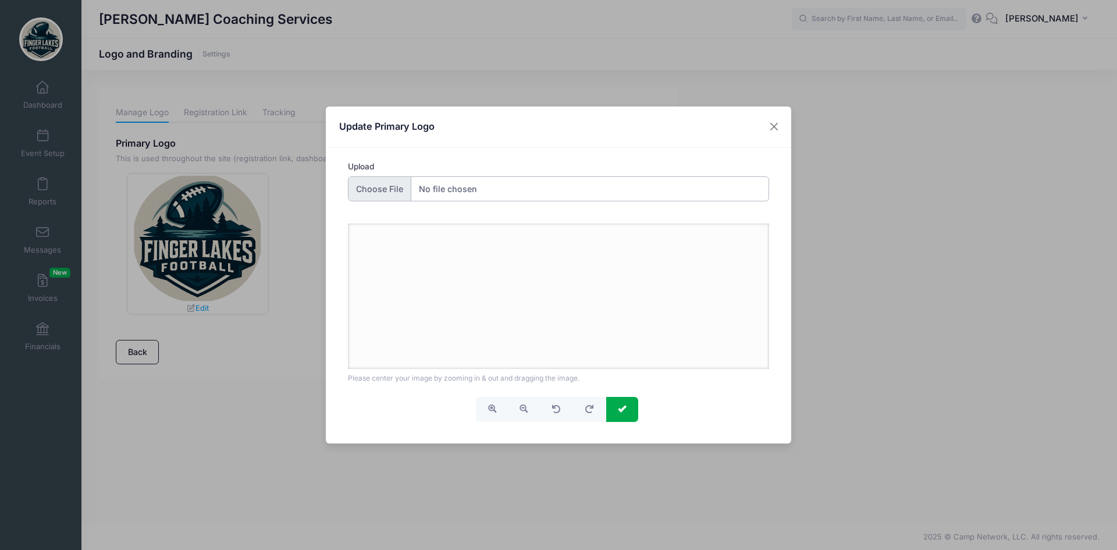
click at [389, 183] on input "Upload" at bounding box center [559, 188] width 422 height 25
click at [381, 179] on input "Upload" at bounding box center [559, 188] width 422 height 25
type input "C:\fakepath\finger_lakes_football_white.webp"
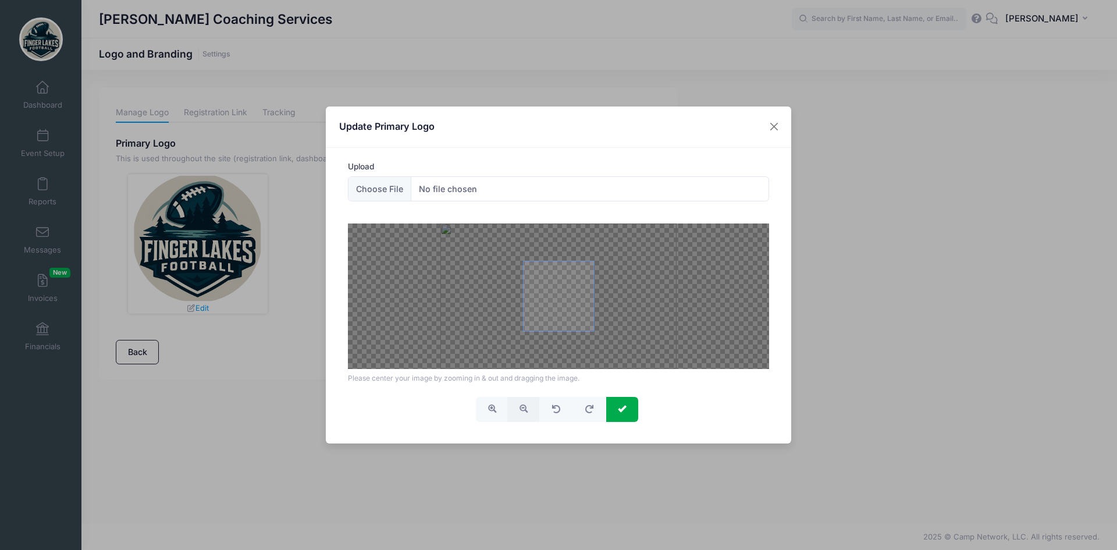
click at [518, 408] on button "button" at bounding box center [523, 409] width 32 height 25
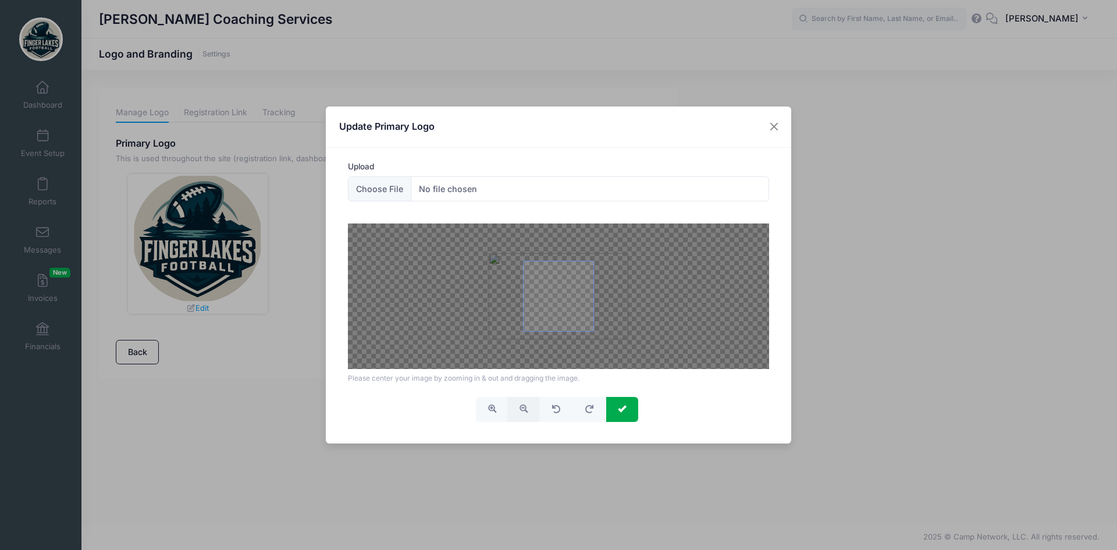
click at [518, 408] on button "button" at bounding box center [523, 409] width 32 height 25
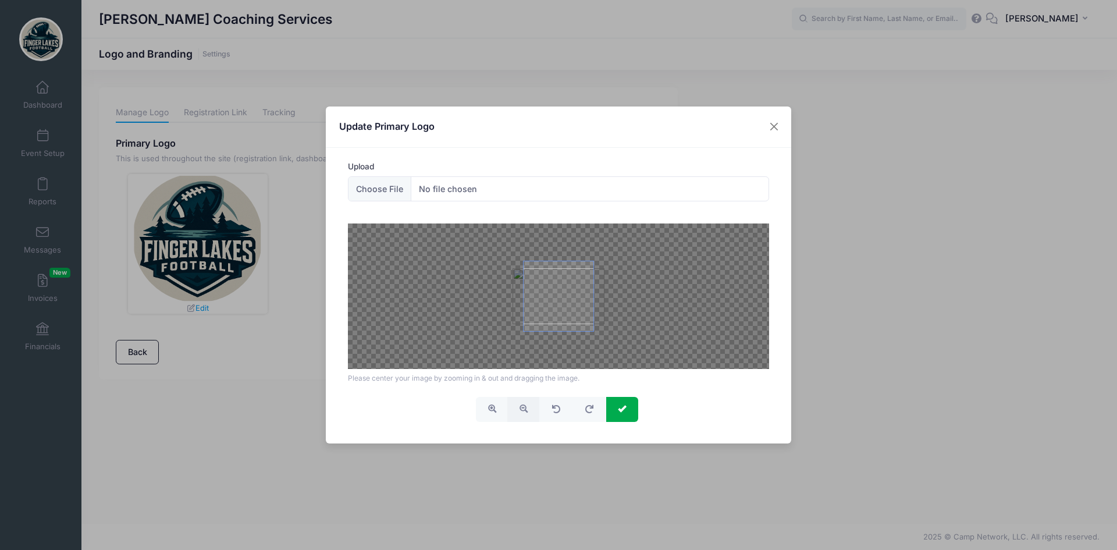
click at [518, 408] on button "button" at bounding box center [523, 409] width 32 height 25
click at [615, 407] on button "submit" at bounding box center [622, 409] width 32 height 25
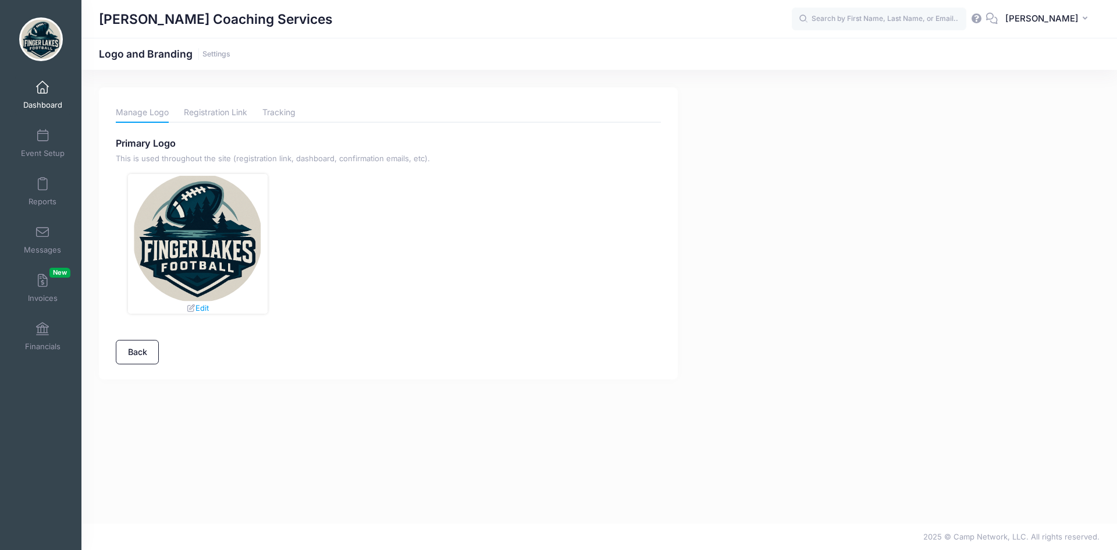
click at [48, 91] on link "Dashboard" at bounding box center [42, 94] width 55 height 41
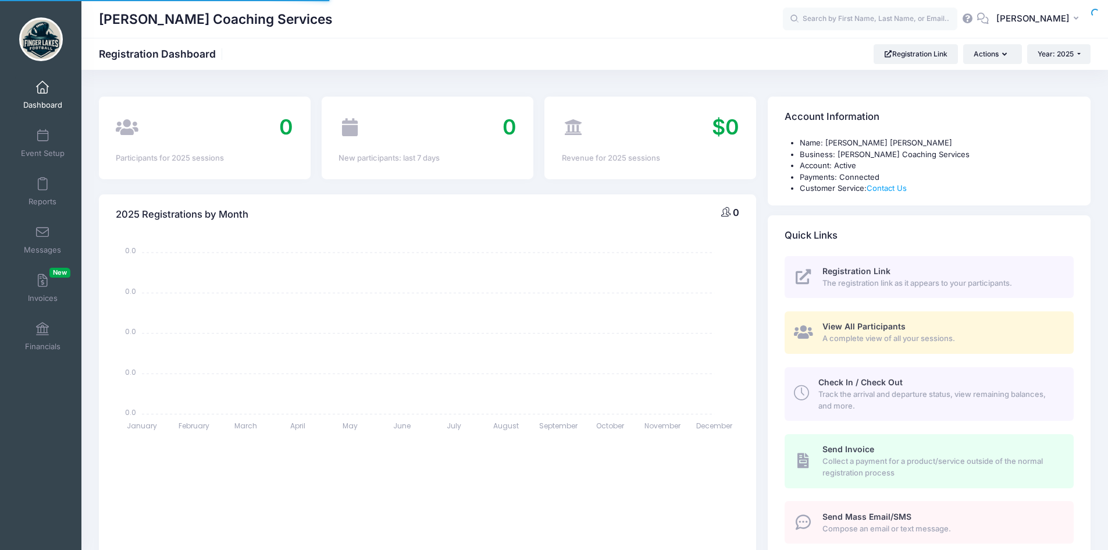
select select
click at [1040, 22] on span "[PERSON_NAME]" at bounding box center [1032, 18] width 73 height 13
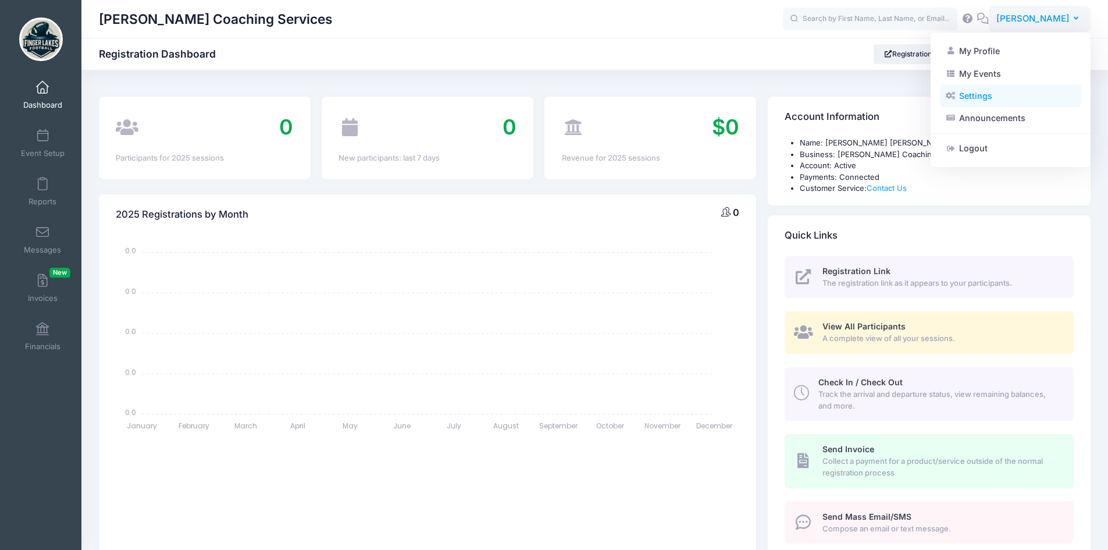
click at [977, 92] on link "Settings" at bounding box center [1010, 96] width 141 height 22
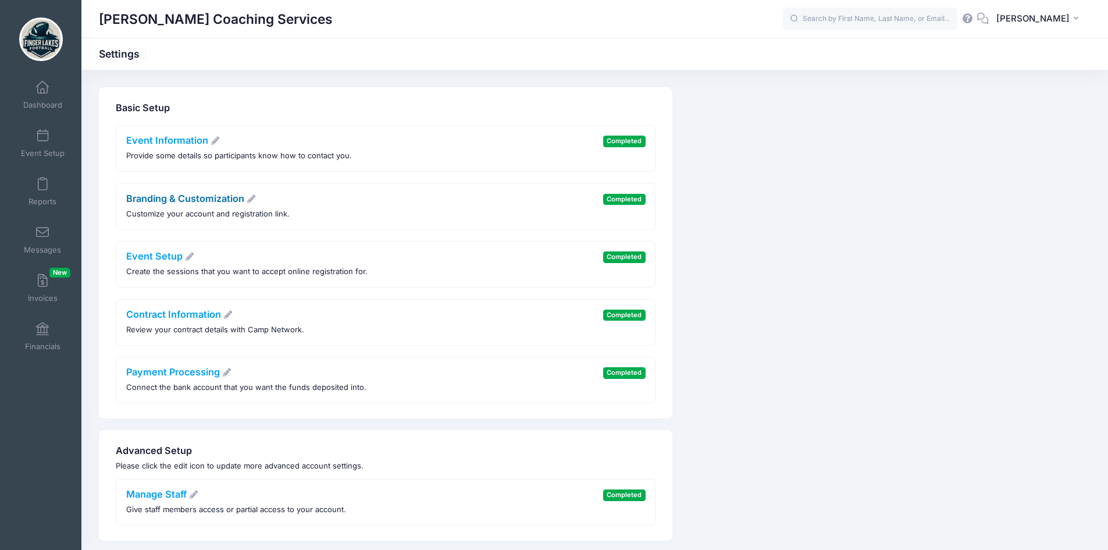
click at [227, 202] on link "Branding & Customization" at bounding box center [191, 198] width 130 height 12
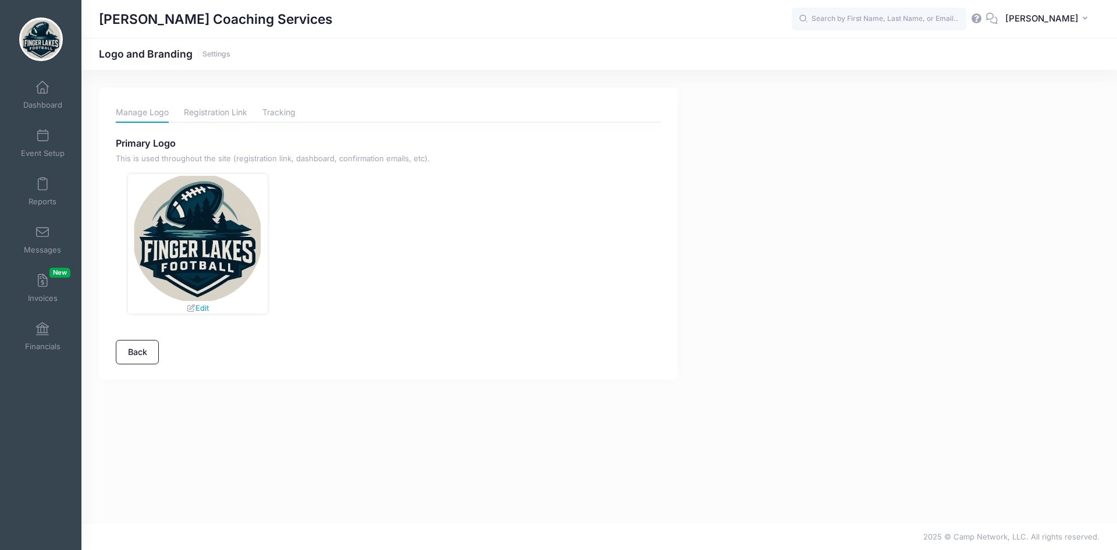
click at [199, 312] on div "Edit" at bounding box center [198, 244] width 140 height 140
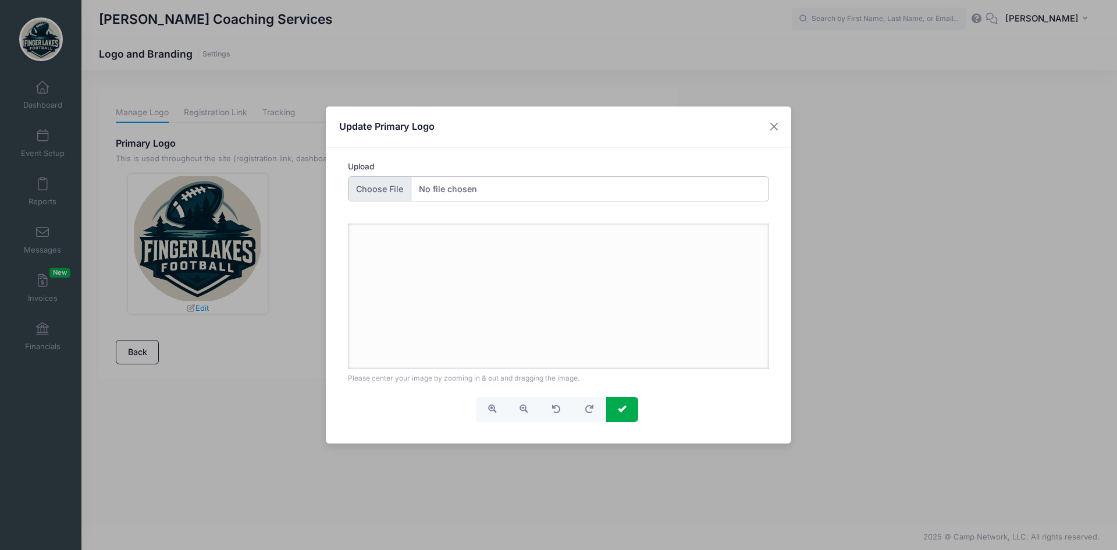
click at [382, 189] on input "Upload" at bounding box center [559, 188] width 422 height 25
click at [457, 283] on div at bounding box center [559, 295] width 422 height 145
click at [515, 402] on button "button" at bounding box center [523, 409] width 32 height 25
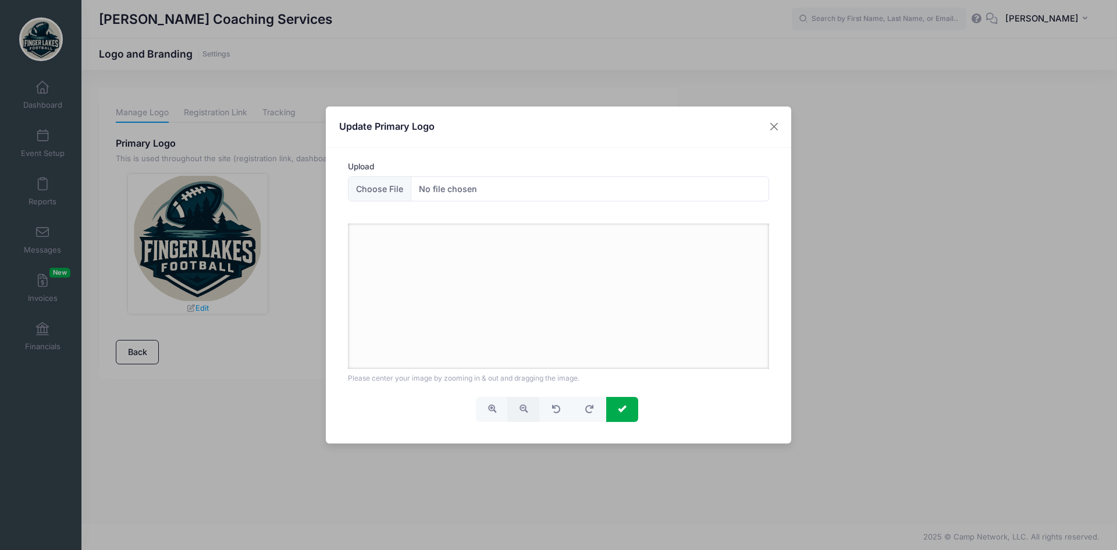
click at [515, 402] on button "button" at bounding box center [523, 409] width 32 height 25
click at [495, 402] on button "button" at bounding box center [492, 409] width 32 height 25
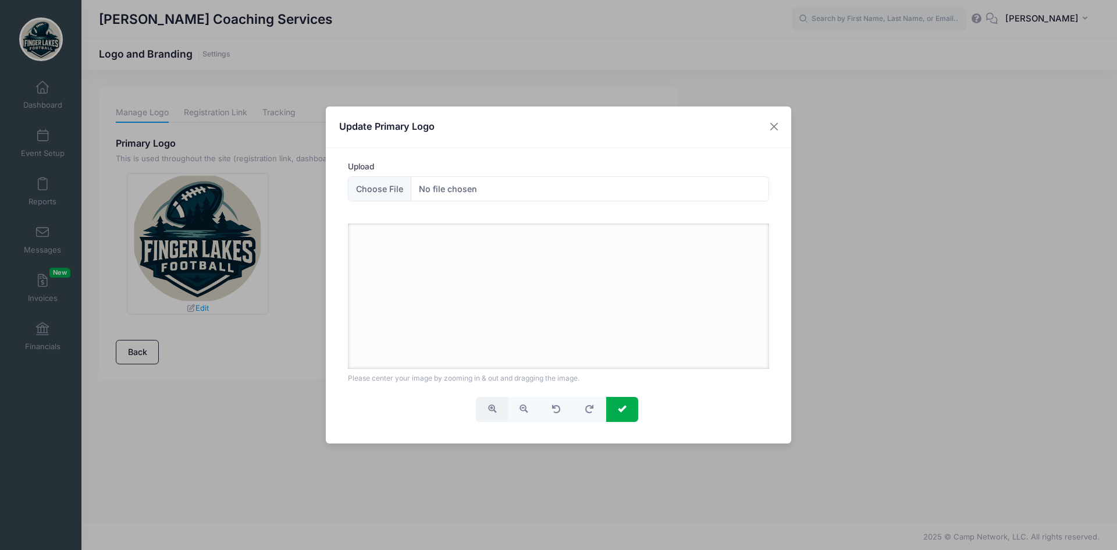
click at [495, 402] on button "button" at bounding box center [492, 409] width 32 height 25
drag, startPoint x: 495, startPoint y: 402, endPoint x: 619, endPoint y: 413, distance: 124.4
click at [504, 403] on button "button" at bounding box center [492, 409] width 32 height 25
click at [584, 412] on span "button" at bounding box center [589, 409] width 10 height 8
click at [568, 410] on button "button" at bounding box center [555, 409] width 34 height 25
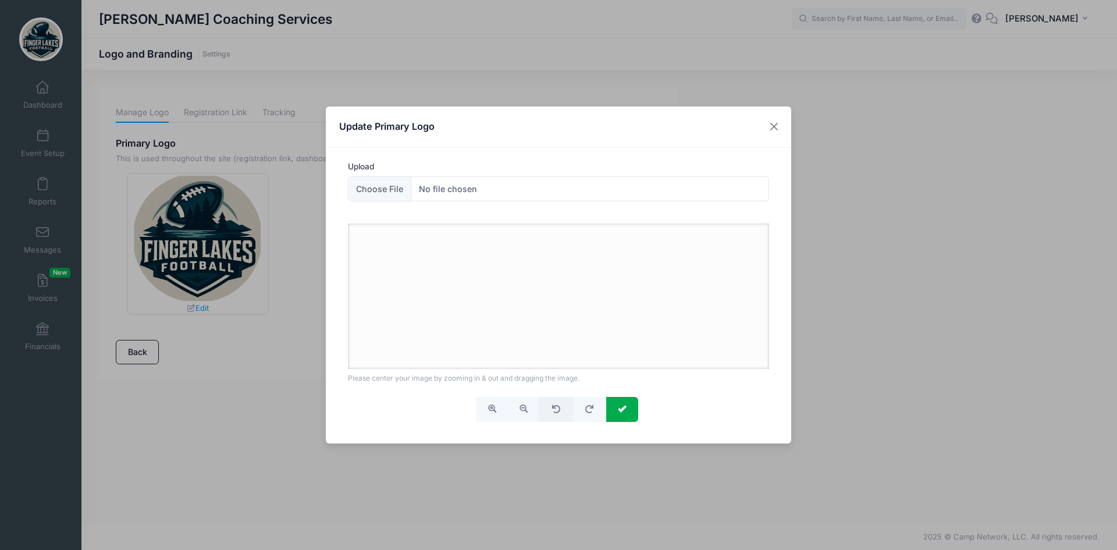
click at [568, 410] on button "button" at bounding box center [555, 409] width 34 height 25
click at [359, 181] on input "Upload" at bounding box center [559, 188] width 422 height 25
type input "C:\fakepath\Middle School Soc St Cert.pdf"
click at [620, 404] on span "submit" at bounding box center [622, 408] width 8 height 8
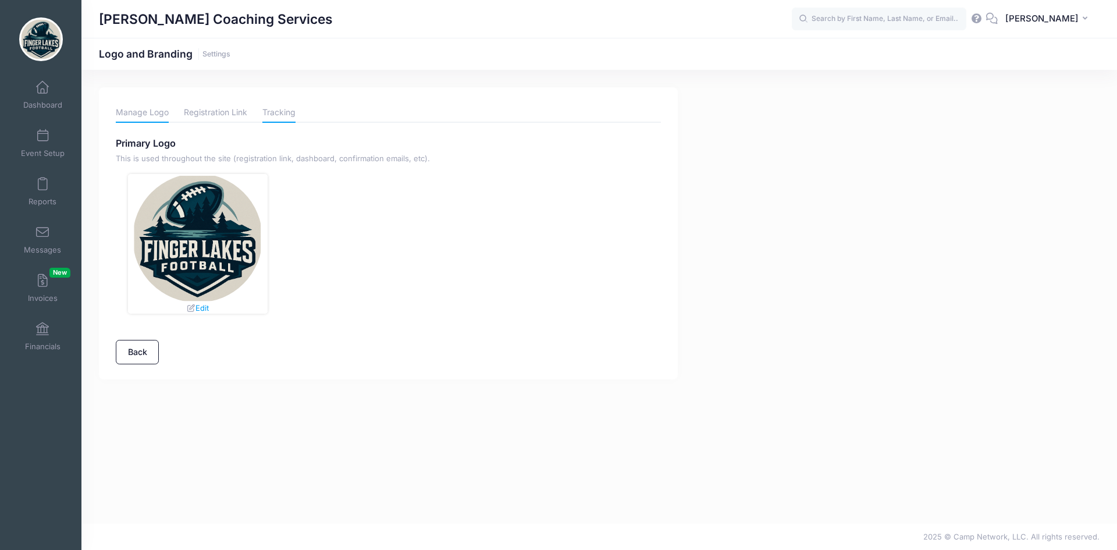
click at [272, 105] on link "Tracking" at bounding box center [278, 112] width 33 height 20
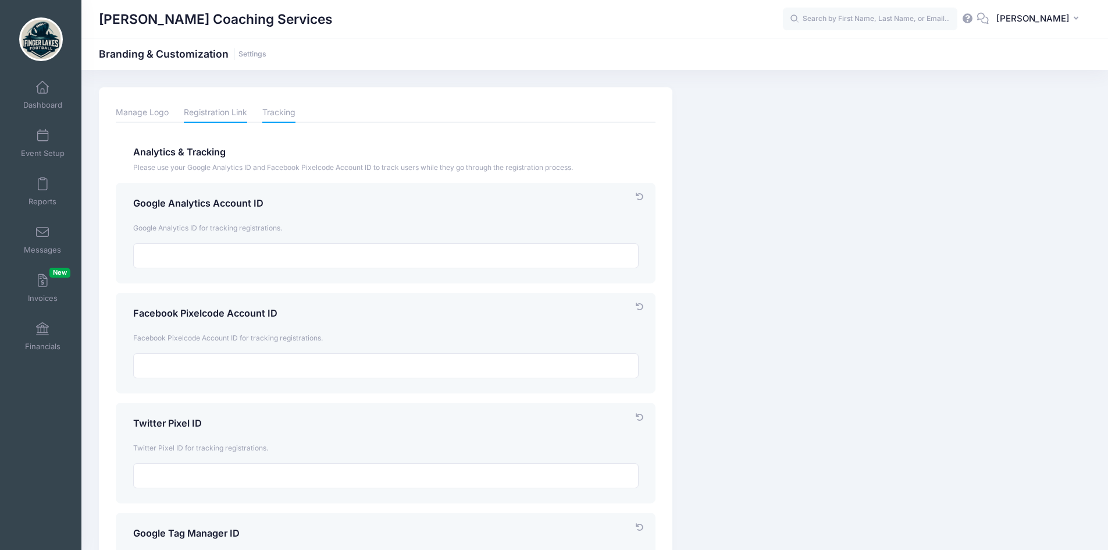
click at [217, 115] on link "Registration Link" at bounding box center [215, 112] width 63 height 20
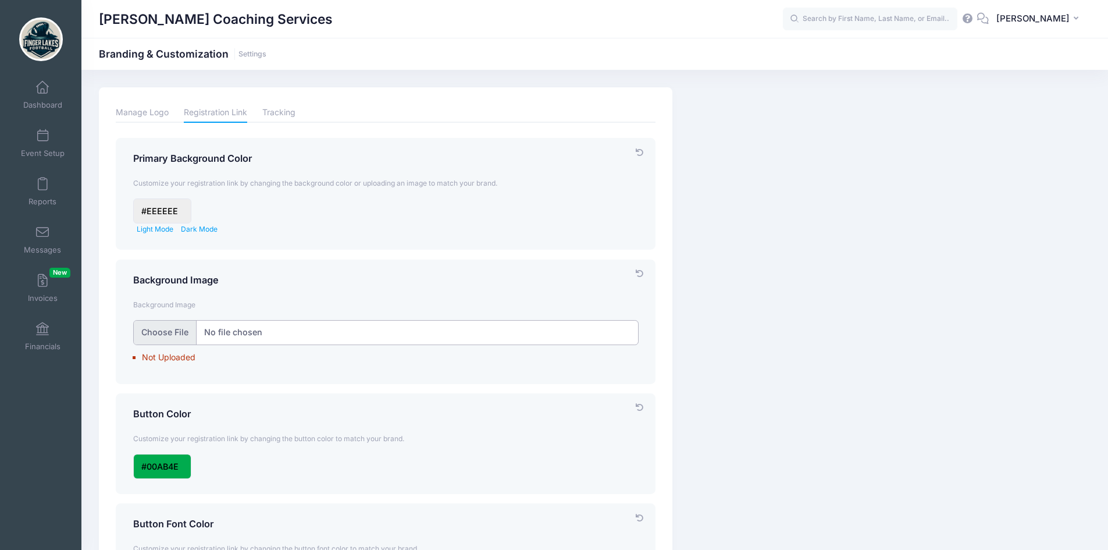
click at [261, 331] on input "file" at bounding box center [385, 332] width 505 height 25
click at [158, 102] on link "Manage Logo" at bounding box center [142, 112] width 53 height 20
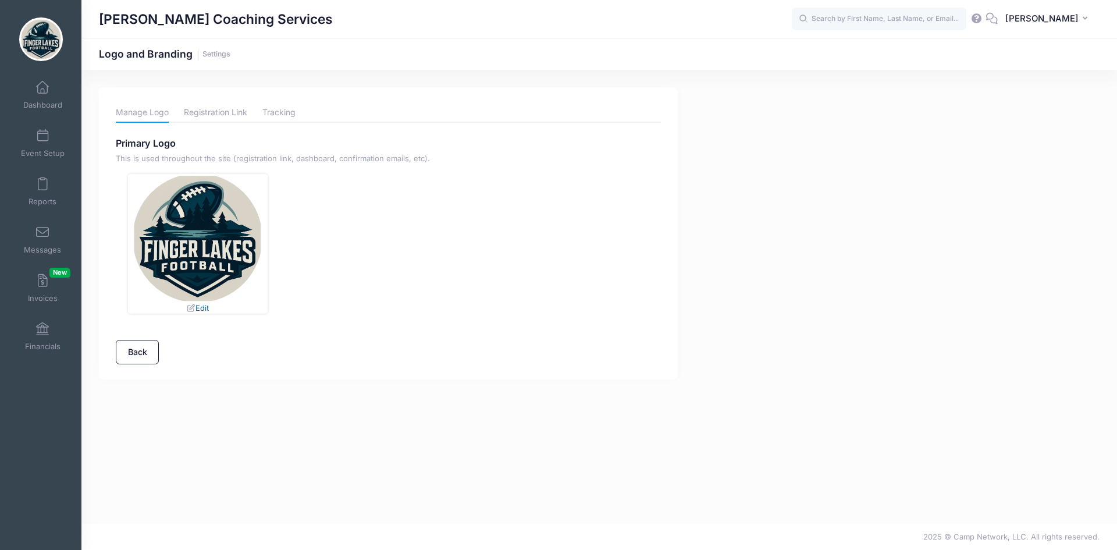
click at [206, 305] on link "Edit" at bounding box center [197, 307] width 23 height 9
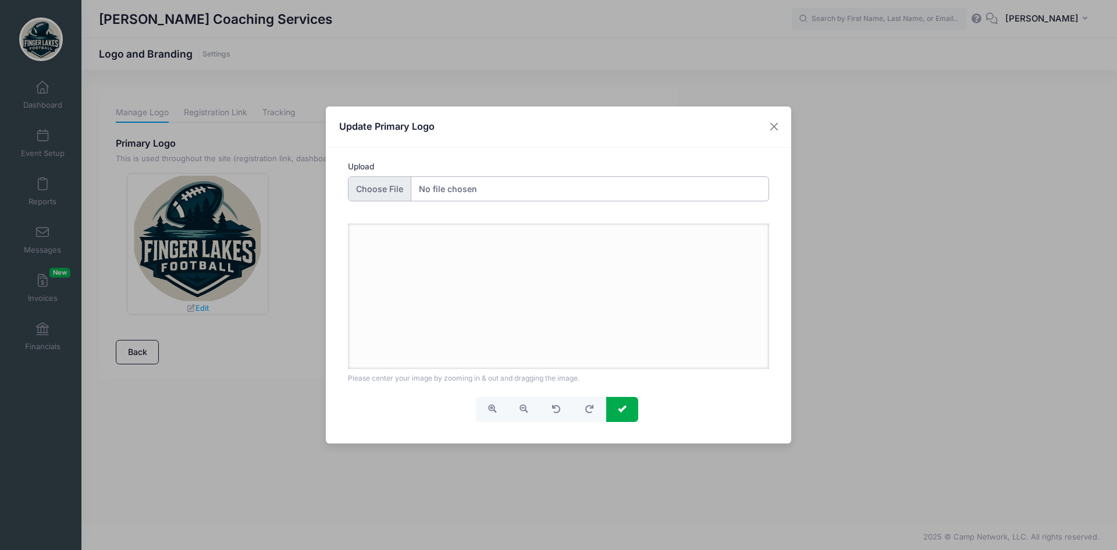
click at [375, 194] on input "Upload" at bounding box center [559, 188] width 422 height 25
type input "C:\fakepath\finger_lakes_football_white (1).webp"
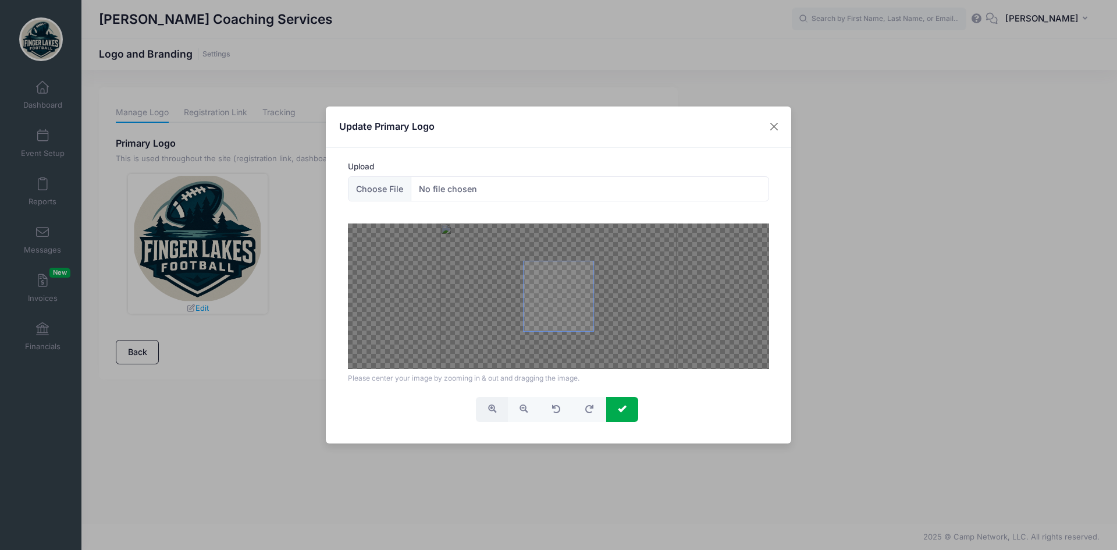
click at [495, 408] on span "button" at bounding box center [492, 408] width 8 height 8
click at [523, 408] on span "button" at bounding box center [523, 408] width 8 height 8
drag, startPoint x: 524, startPoint y: 261, endPoint x: 523, endPoint y: 291, distance: 30.2
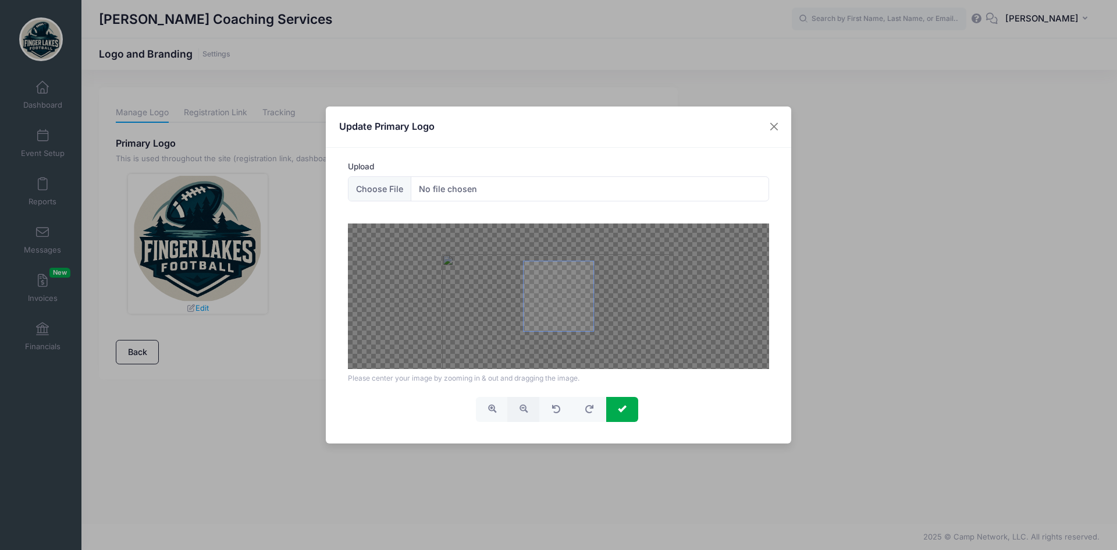
click at [523, 291] on span at bounding box center [558, 296] width 70 height 70
click at [527, 411] on span "button" at bounding box center [523, 408] width 8 height 8
click at [604, 411] on button "button" at bounding box center [589, 409] width 34 height 25
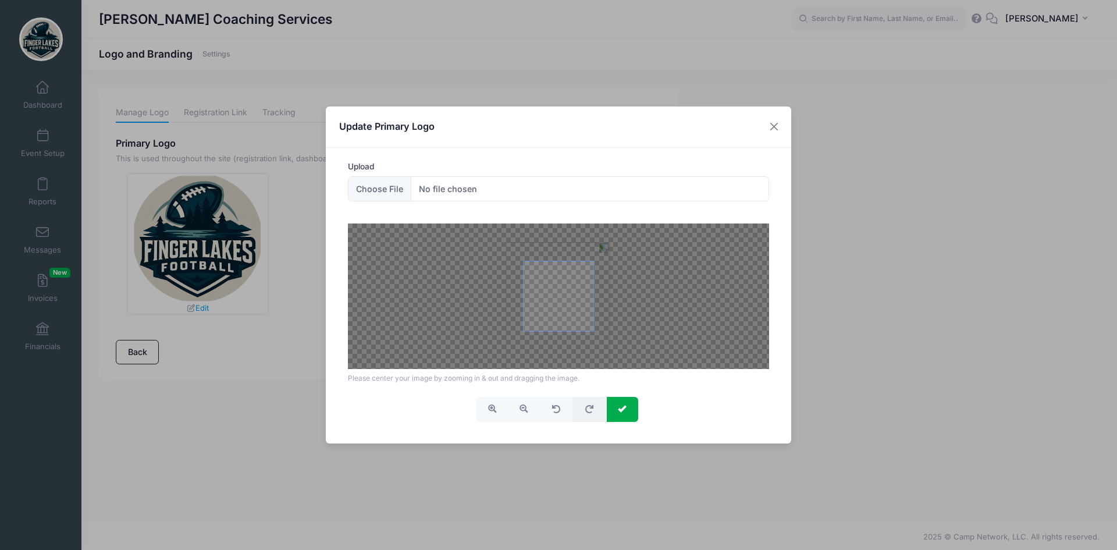
click at [598, 412] on button "button" at bounding box center [589, 409] width 34 height 25
drag, startPoint x: 614, startPoint y: 407, endPoint x: 591, endPoint y: 405, distance: 22.7
click at [580, 410] on div at bounding box center [557, 409] width 162 height 25
click at [591, 405] on span "button" at bounding box center [589, 409] width 10 height 8
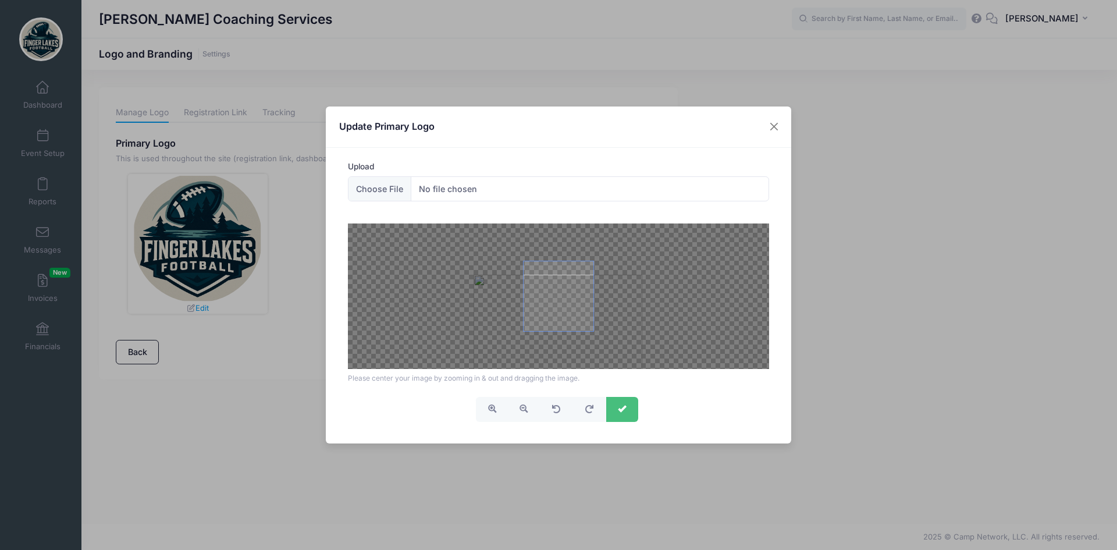
click at [612, 405] on button "submit" at bounding box center [622, 409] width 32 height 25
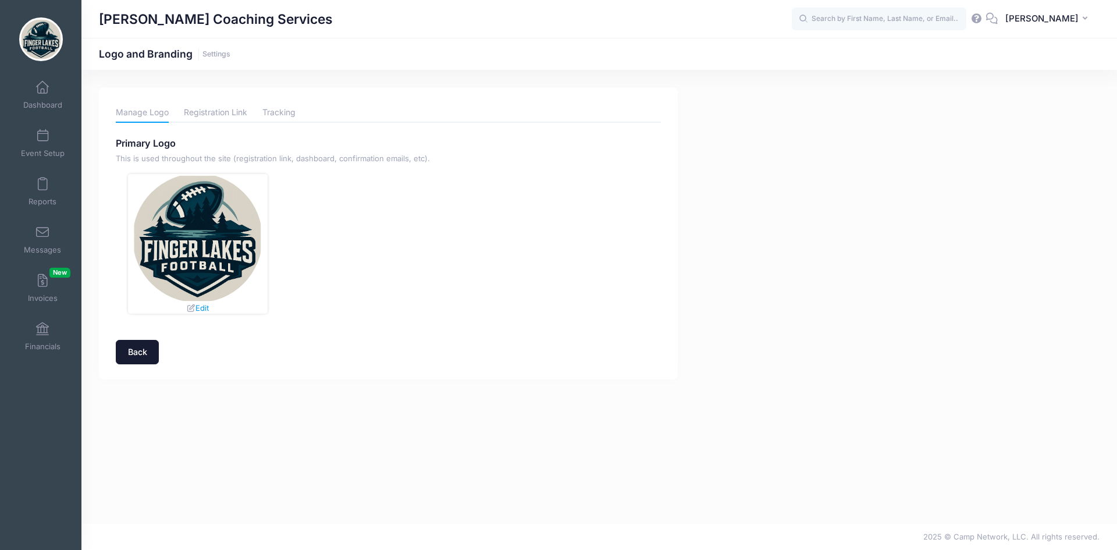
click at [140, 351] on link "Back" at bounding box center [137, 352] width 43 height 25
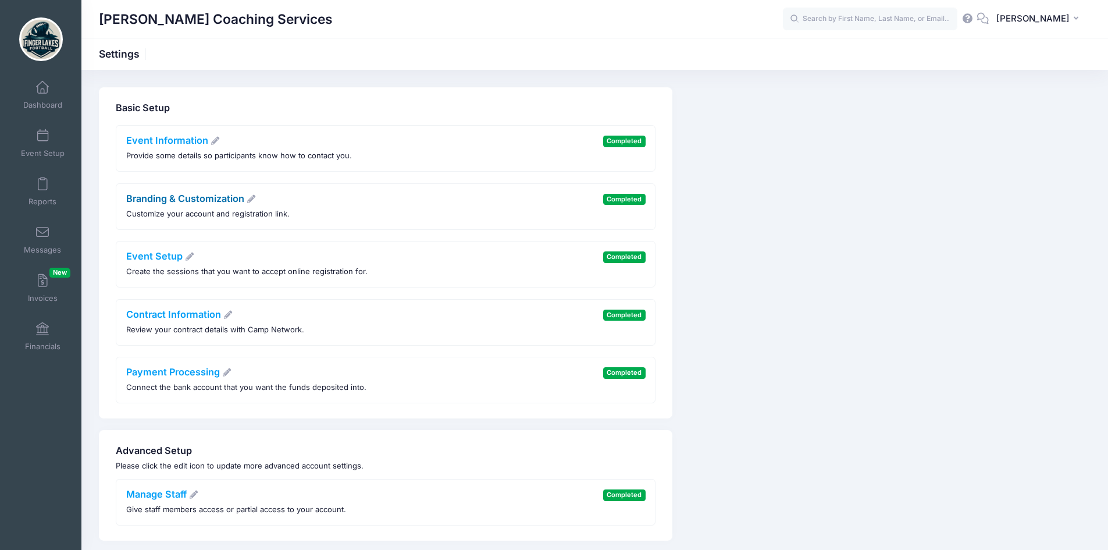
click at [189, 196] on link "Branding & Customization" at bounding box center [191, 198] width 130 height 12
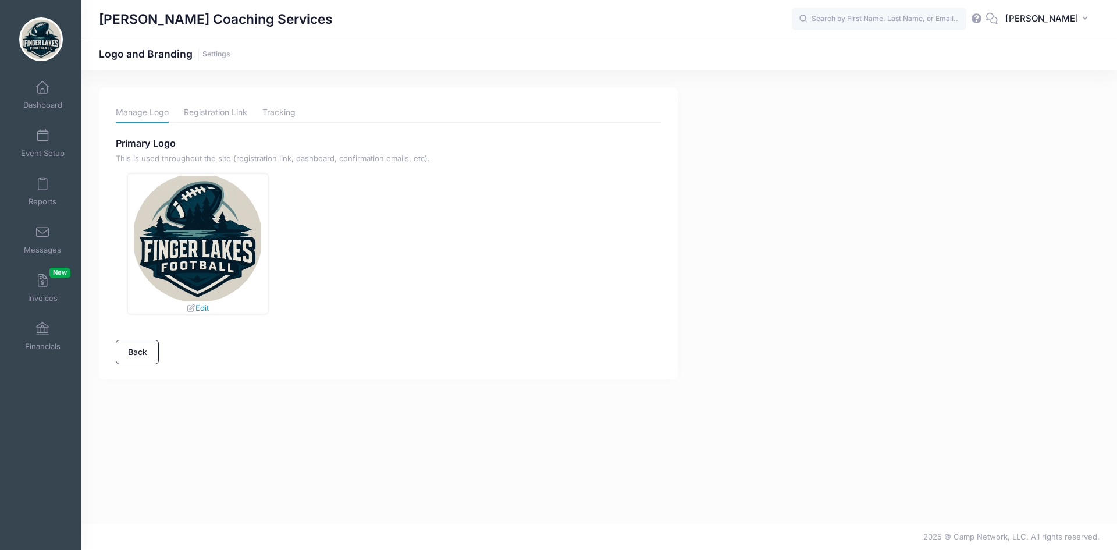
click at [211, 304] on div "Edit" at bounding box center [198, 244] width 140 height 140
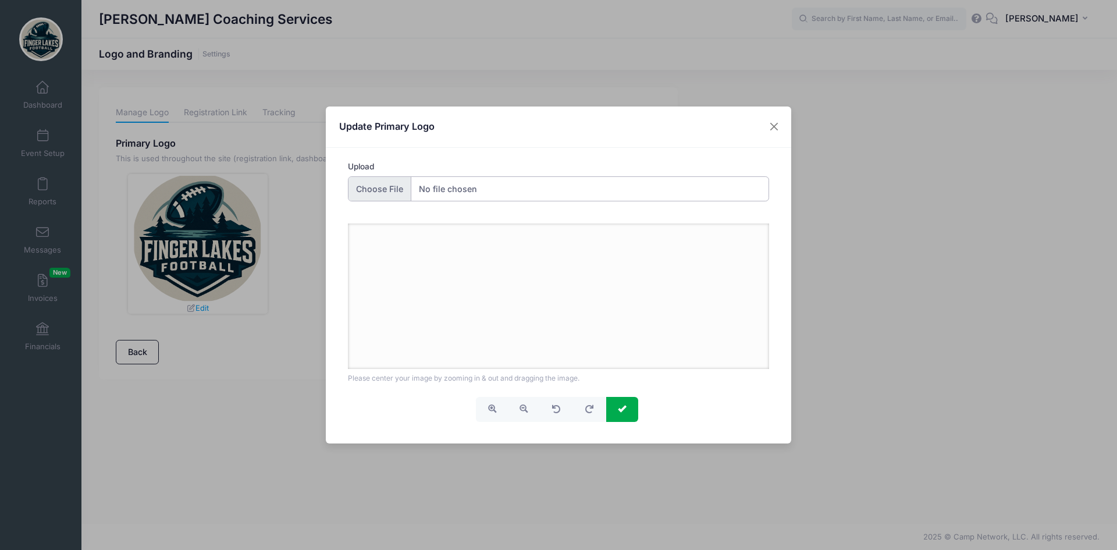
click at [438, 193] on input "Upload" at bounding box center [559, 188] width 422 height 25
drag, startPoint x: 781, startPoint y: 126, endPoint x: 97, endPoint y: 155, distance: 684.5
click at [780, 126] on button "Close" at bounding box center [774, 126] width 21 height 21
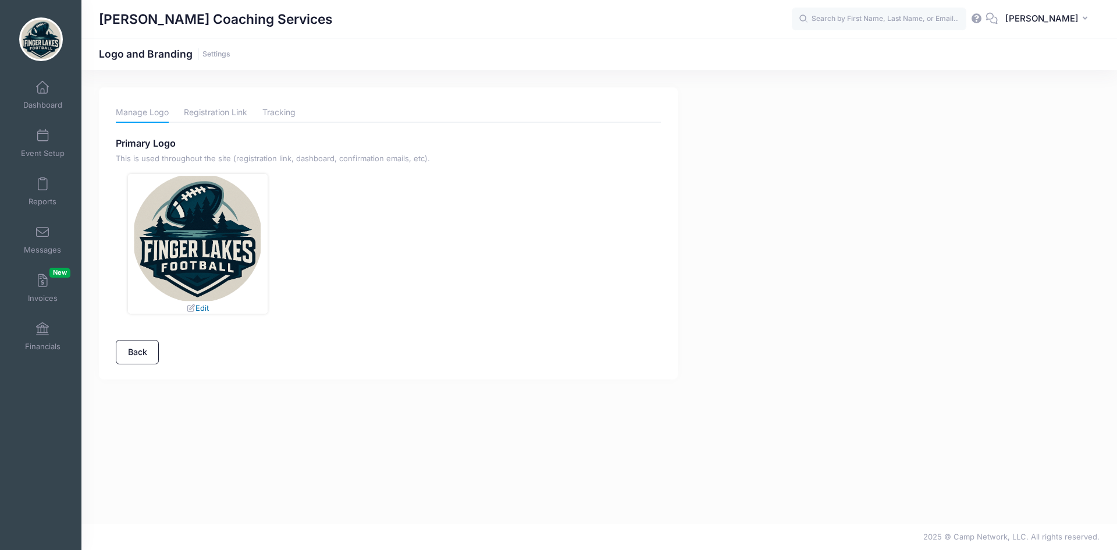
click at [198, 303] on link "Edit" at bounding box center [197, 307] width 23 height 9
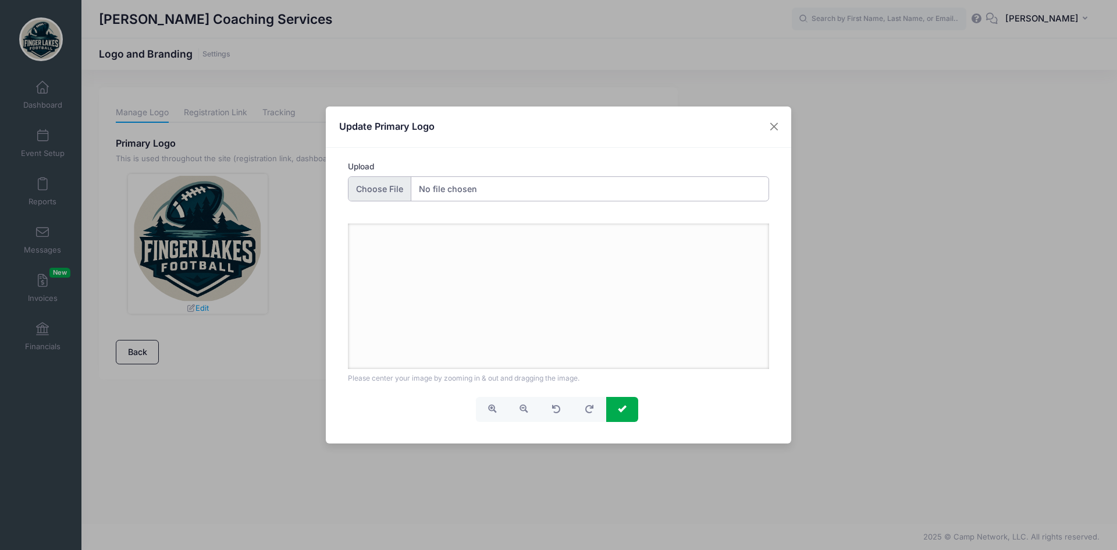
click at [382, 184] on input "Upload" at bounding box center [559, 188] width 422 height 25
type input "C:\fakepath\finger_lakes_football_white (1).webp"
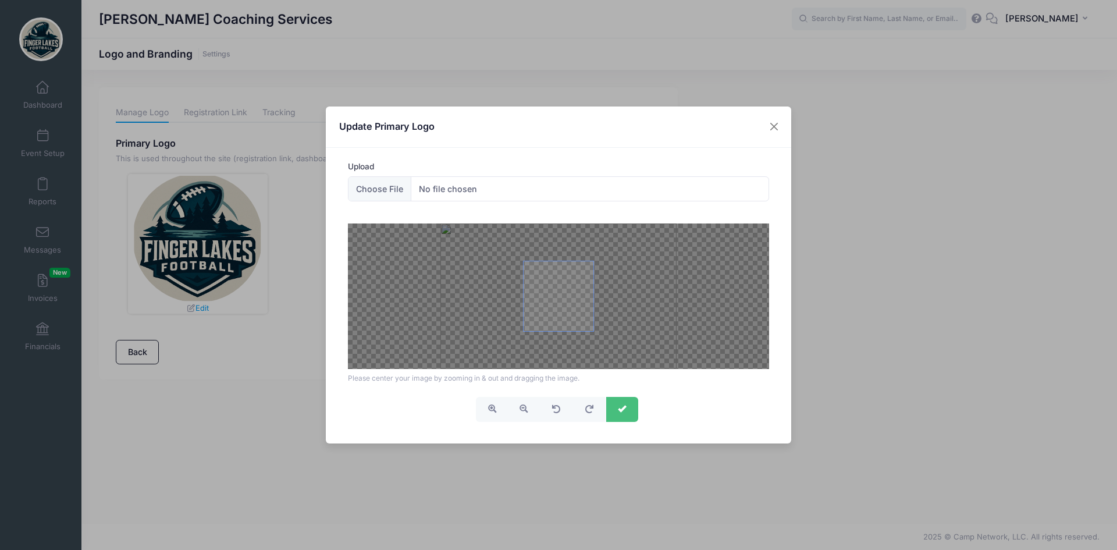
click at [620, 409] on span "submit" at bounding box center [622, 408] width 8 height 8
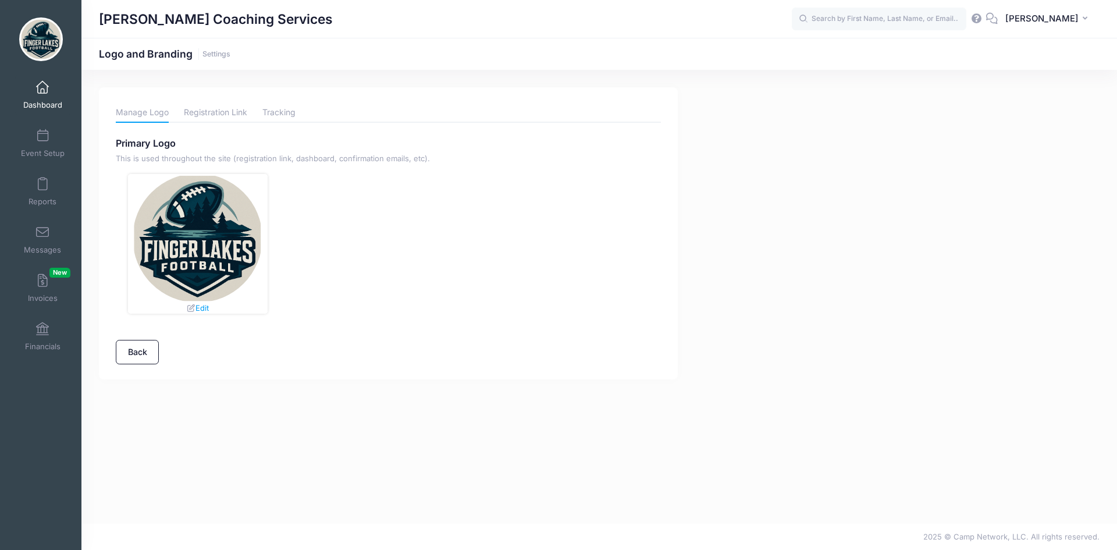
click at [49, 84] on link "Dashboard" at bounding box center [42, 94] width 55 height 41
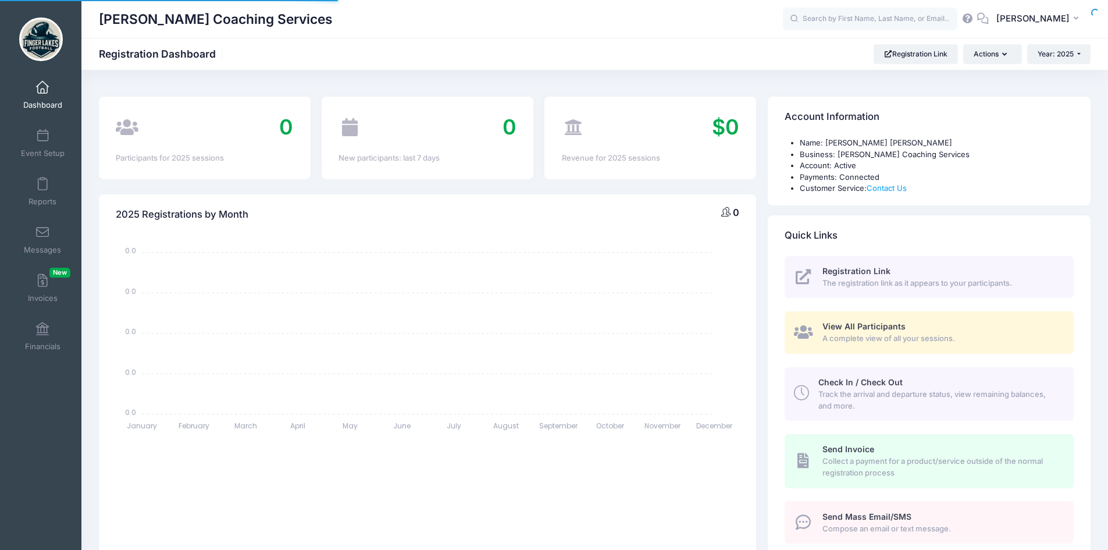
select select
click at [930, 60] on link "Registration Link" at bounding box center [915, 54] width 84 height 20
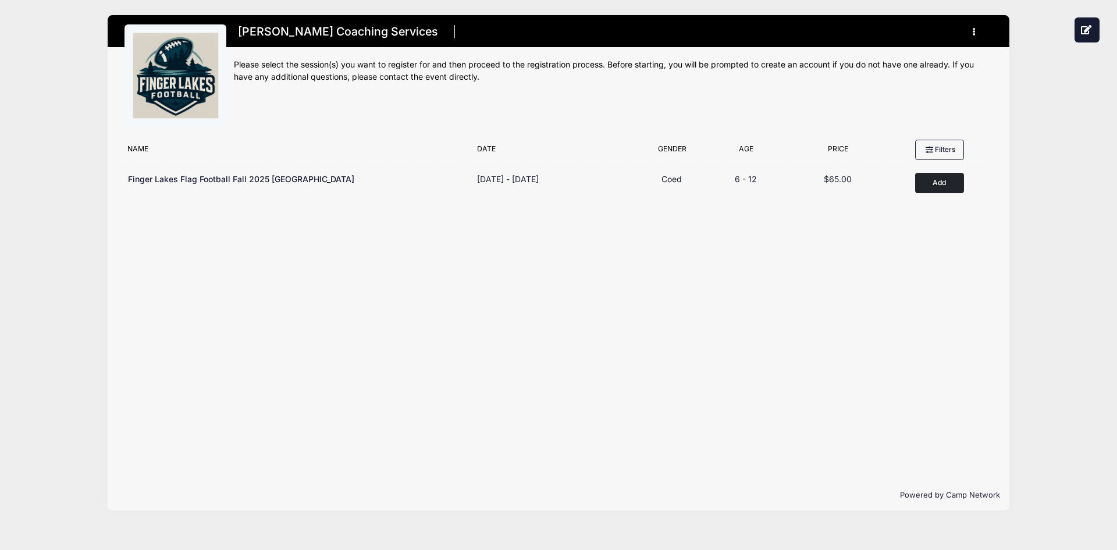
click at [976, 30] on button "button" at bounding box center [976, 32] width 31 height 20
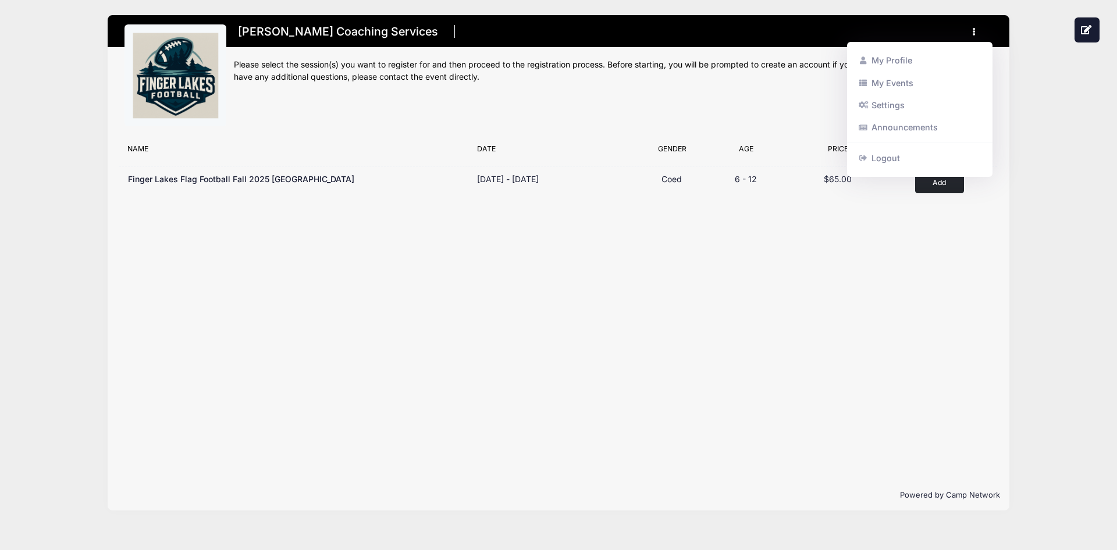
click at [1043, 137] on div "Archer Coaching Services Register My Profile My Events Settings" at bounding box center [558, 262] width 1082 height 525
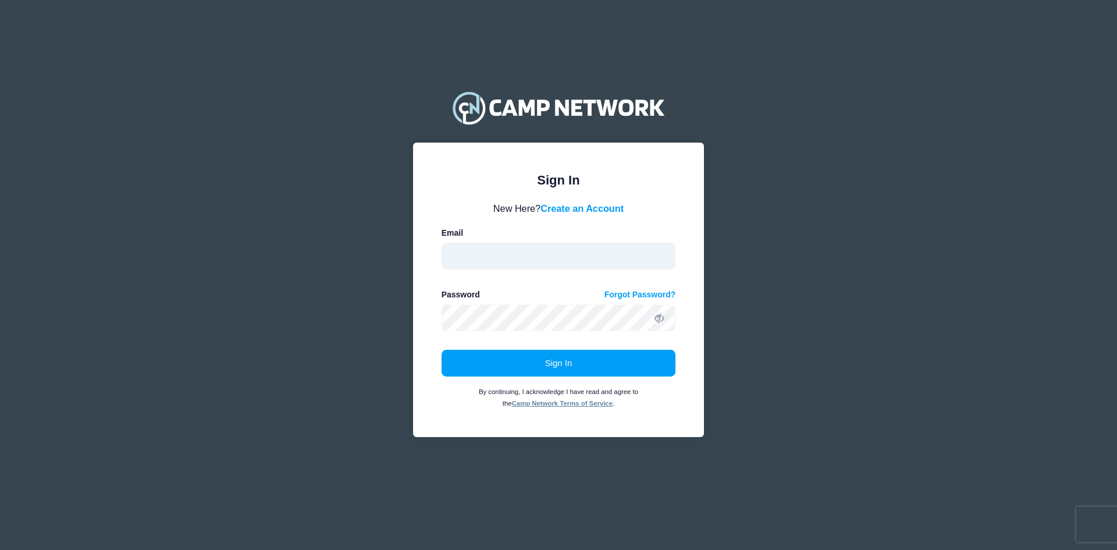
click at [589, 259] on input "email" at bounding box center [558, 255] width 234 height 27
type input "fingerlakesfootball@gmail.com"
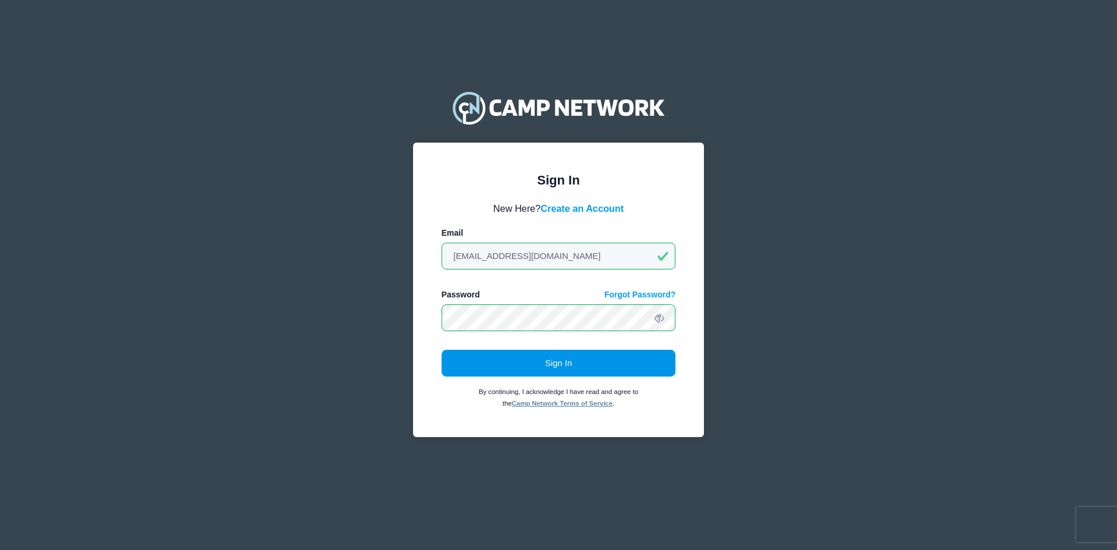
click at [565, 368] on button "Sign In" at bounding box center [558, 363] width 234 height 27
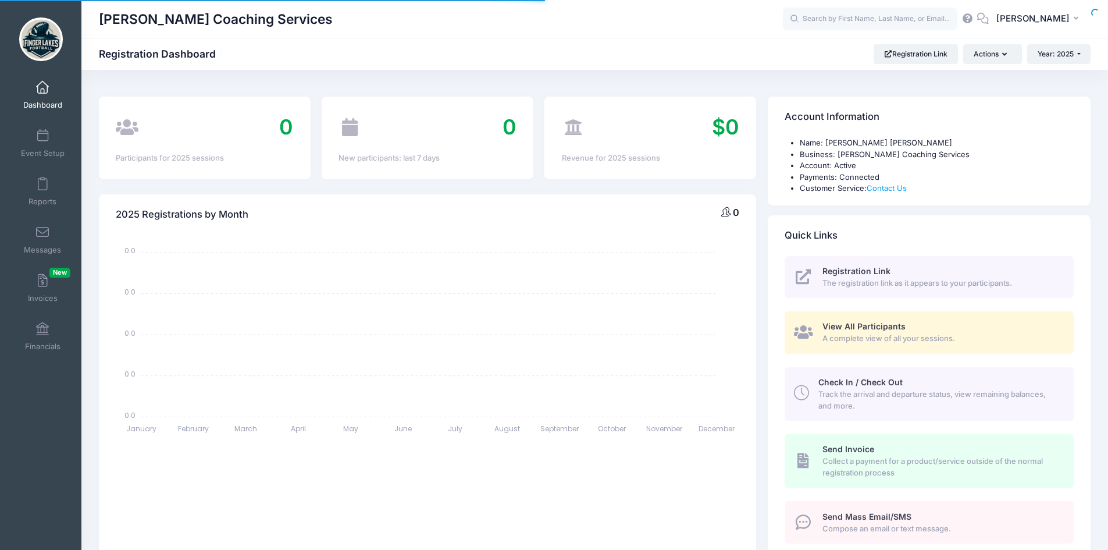
select select
click at [42, 138] on span at bounding box center [42, 136] width 0 height 13
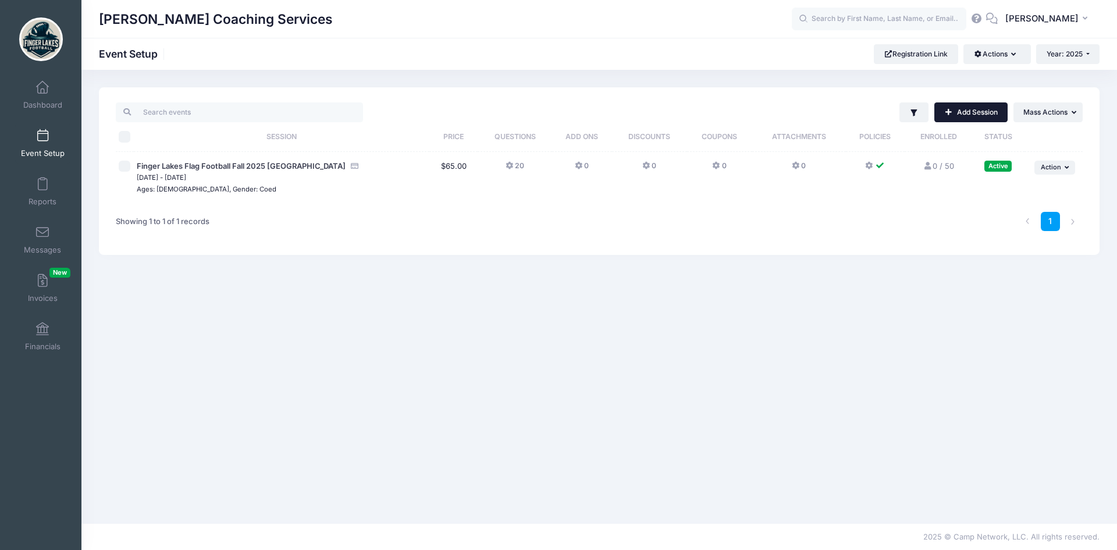
click at [980, 118] on link "Add Session" at bounding box center [970, 112] width 73 height 20
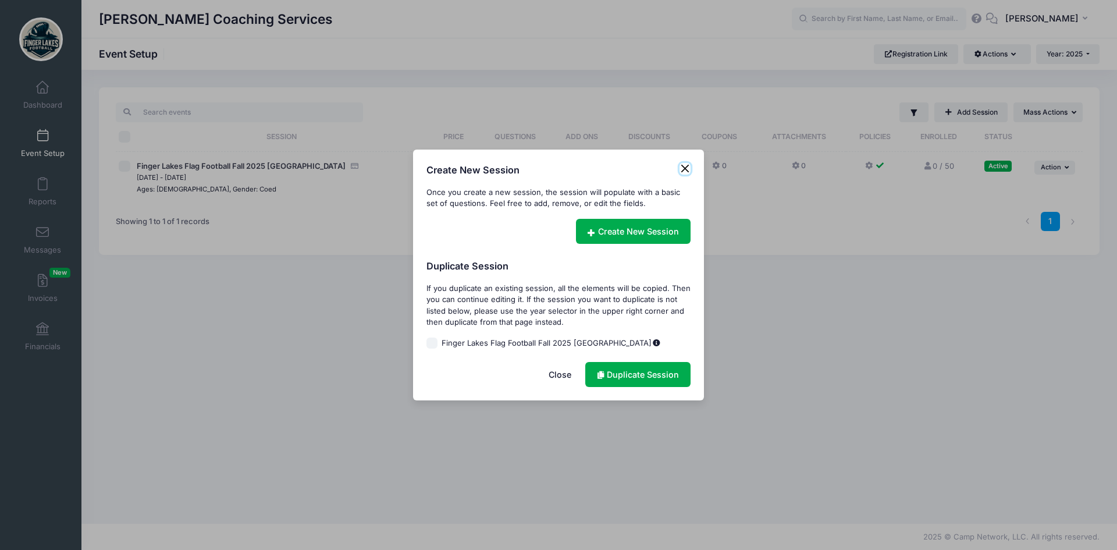
click at [680, 173] on button "Close" at bounding box center [685, 169] width 12 height 12
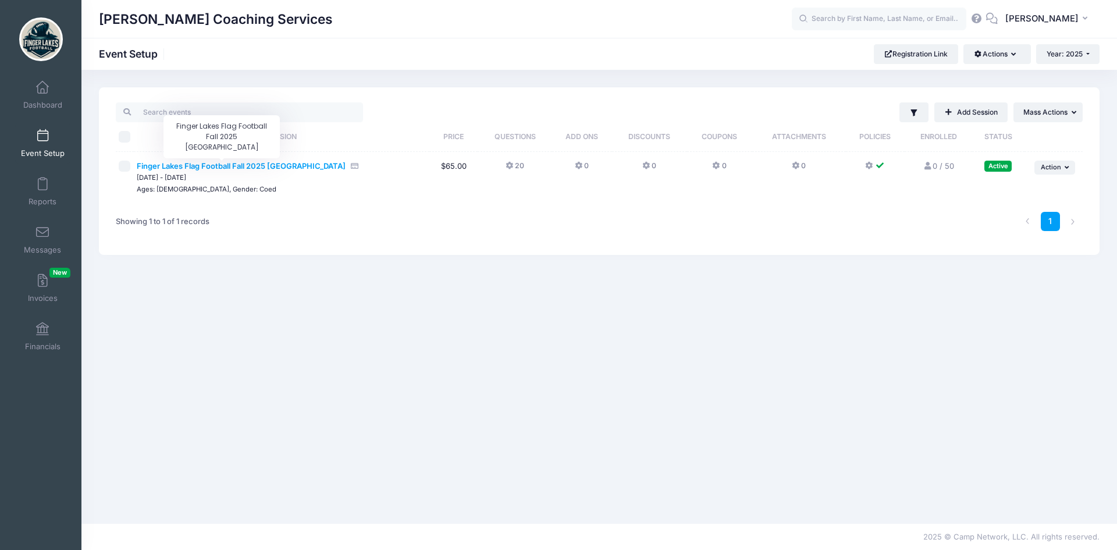
click at [205, 166] on span "Finger Lakes Flag Football Fall 2025 [GEOGRAPHIC_DATA]" at bounding box center [241, 165] width 209 height 9
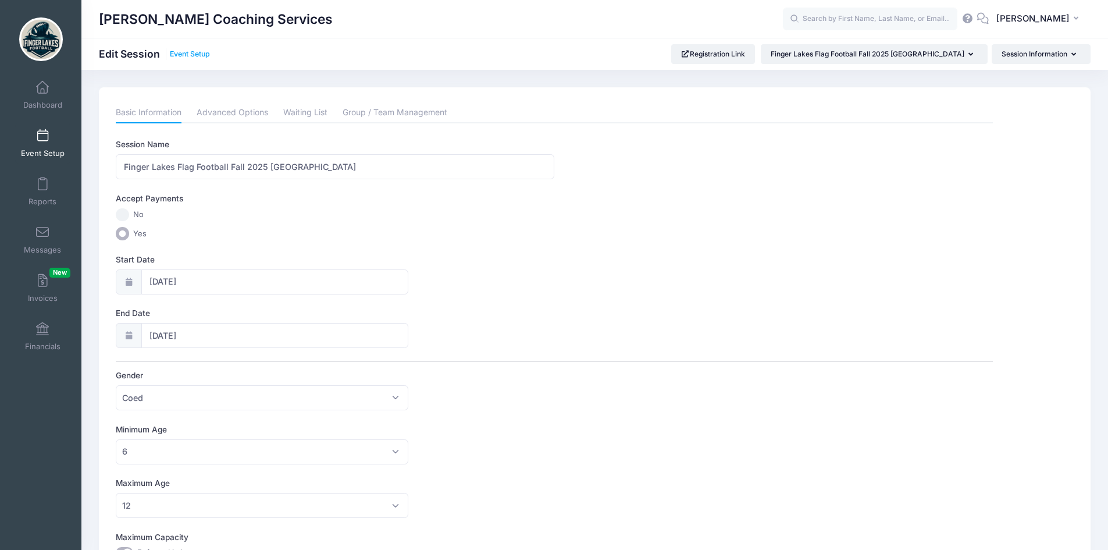
click at [195, 54] on link "Event Setup" at bounding box center [190, 54] width 40 height 9
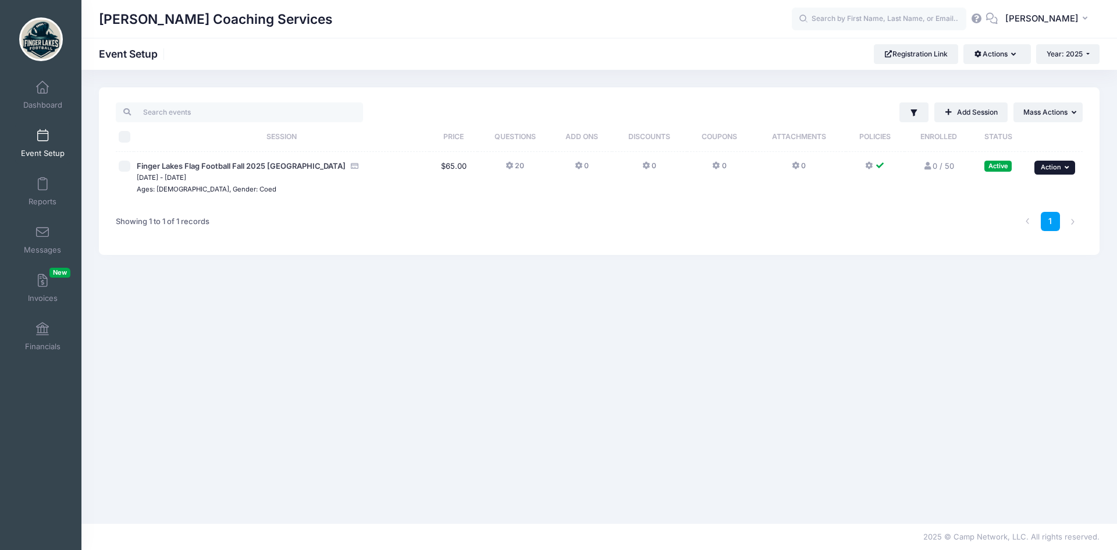
click at [1041, 170] on span "Action" at bounding box center [1050, 167] width 20 height 8
click at [1010, 215] on link "Edit Session" at bounding box center [1016, 215] width 105 height 22
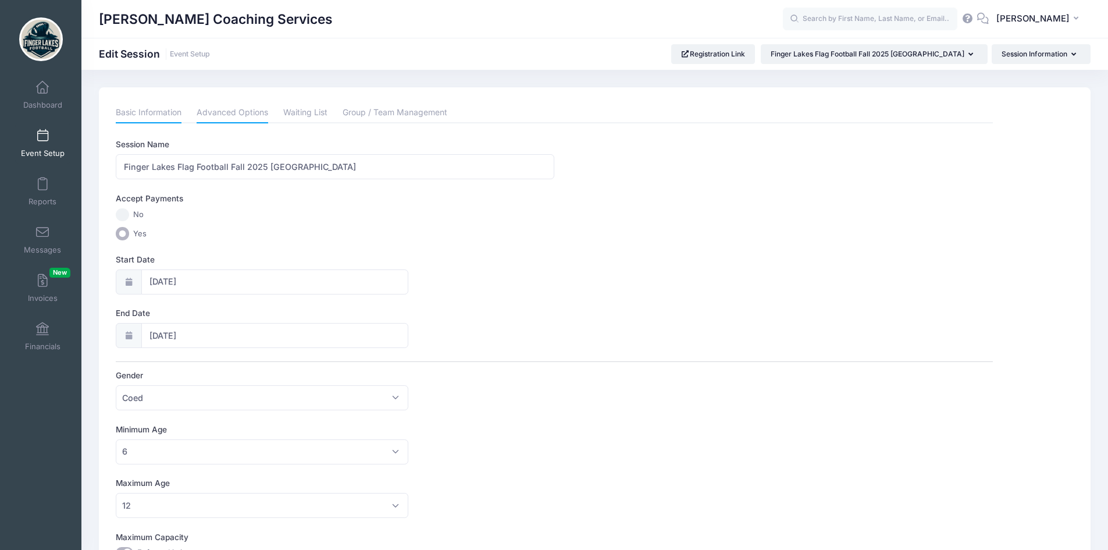
click at [245, 110] on link "Advanced Options" at bounding box center [233, 112] width 72 height 21
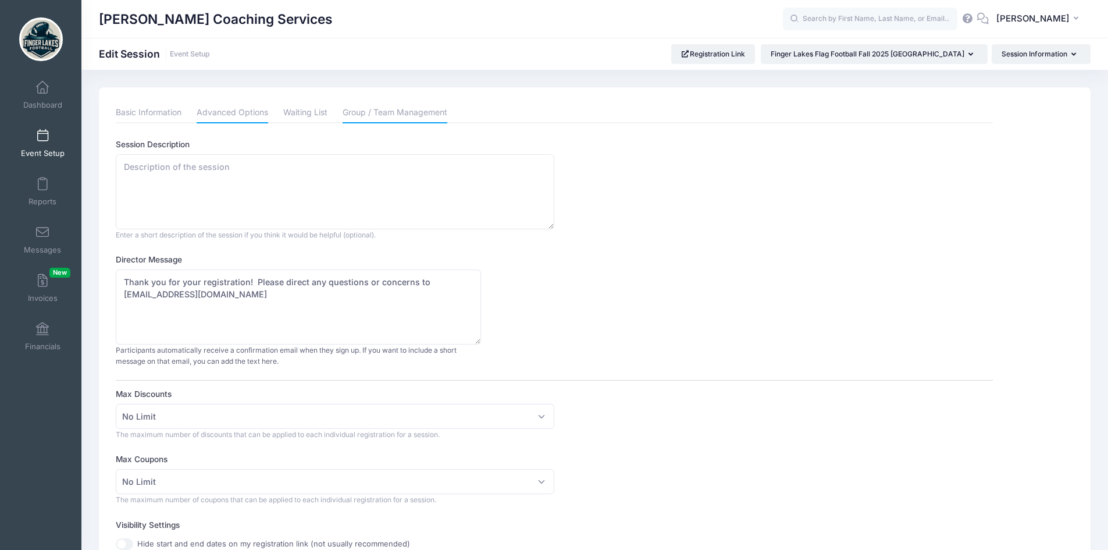
click at [401, 115] on link "Group / Team Management" at bounding box center [395, 112] width 105 height 21
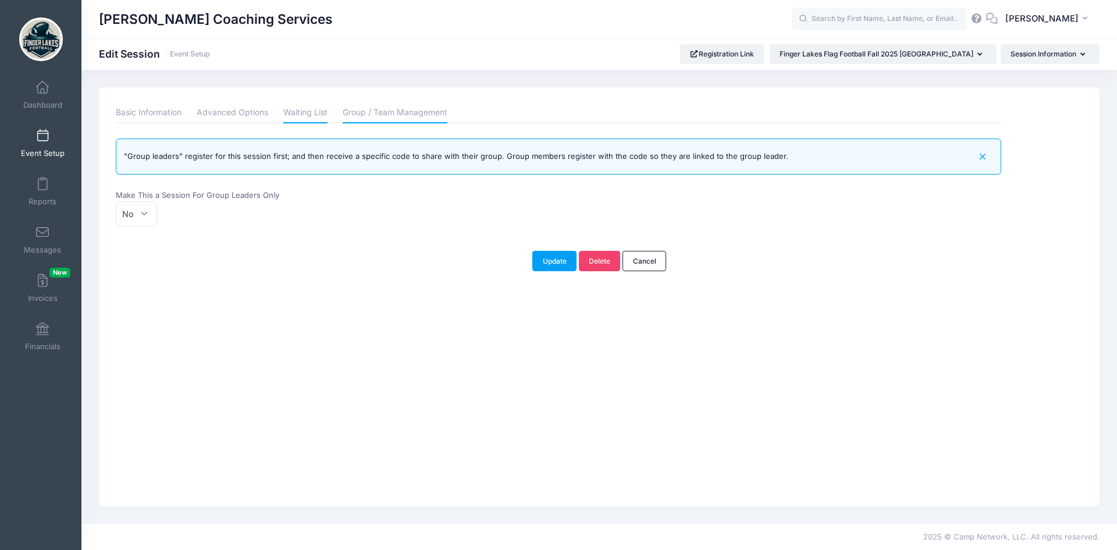
click at [310, 113] on link "Waiting List" at bounding box center [305, 112] width 44 height 21
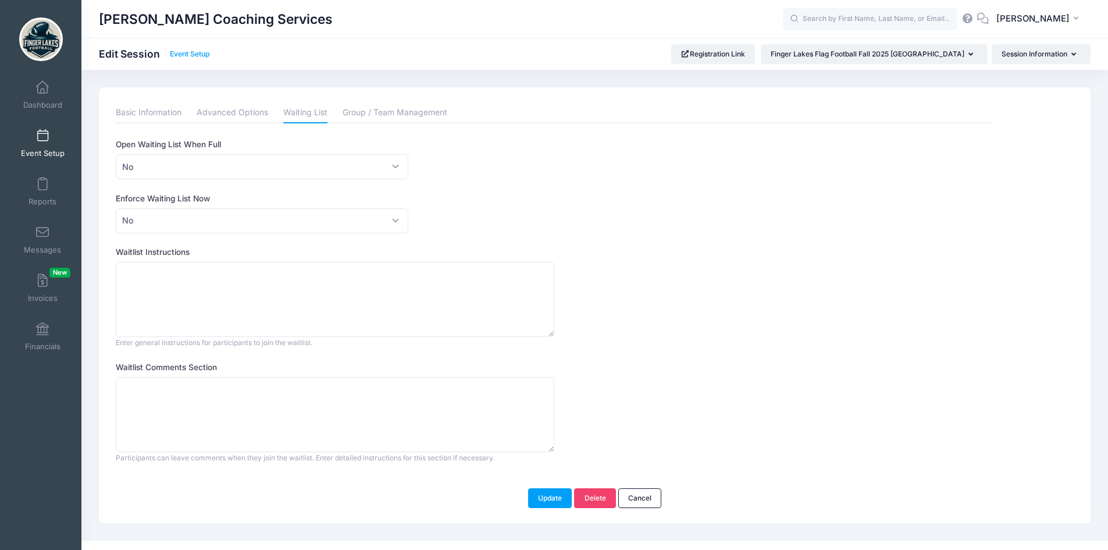
click at [190, 51] on link "Event Setup" at bounding box center [190, 54] width 40 height 9
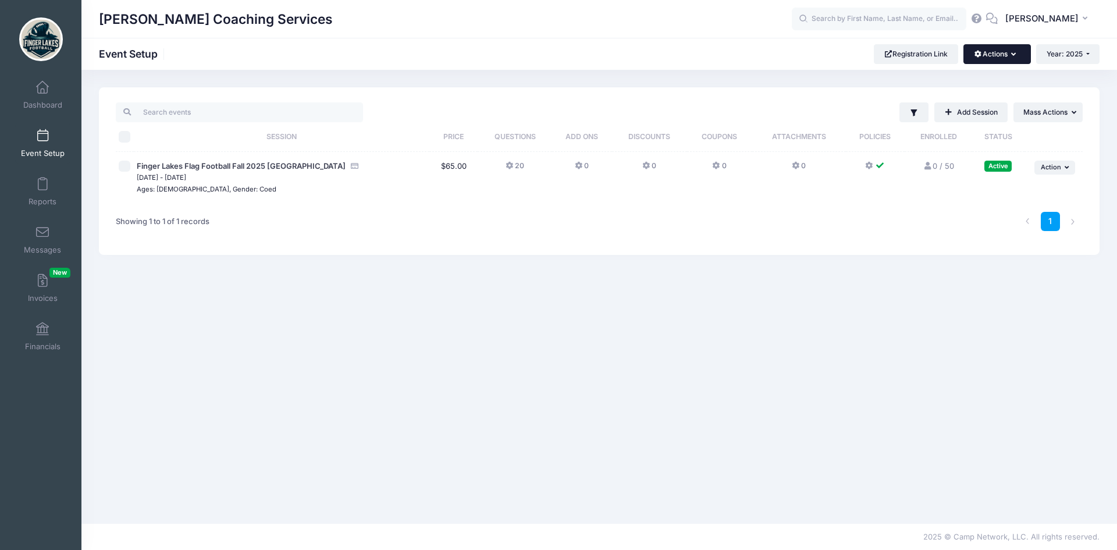
click at [1021, 56] on button "Actions" at bounding box center [996, 54] width 67 height 20
click at [988, 102] on link "Customization Options" at bounding box center [957, 105] width 134 height 22
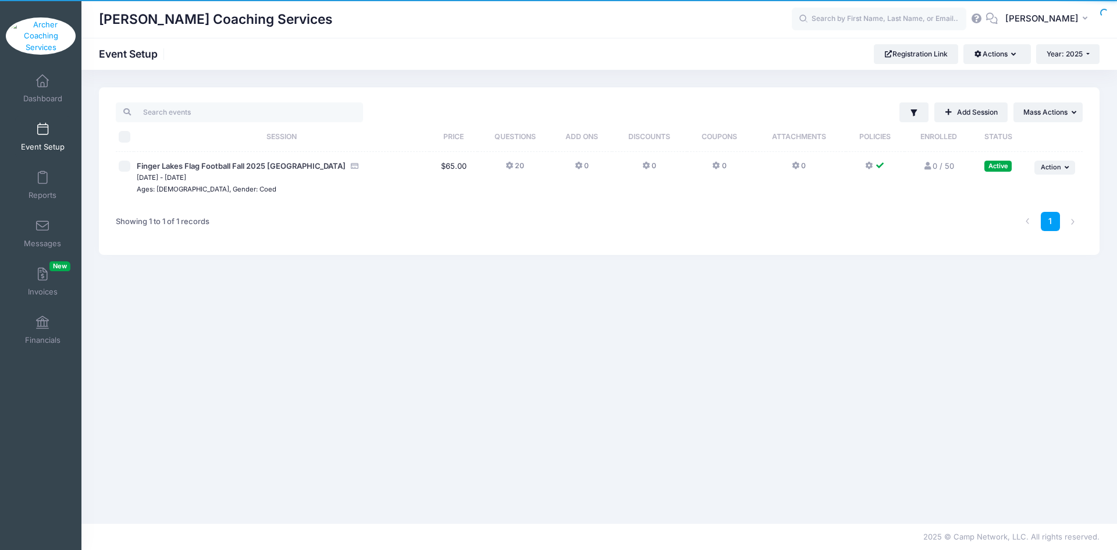
click at [958, 54] on div "Registration Link Actions Manage Registration Links Customization Options AddOn…" at bounding box center [986, 54] width 226 height 20
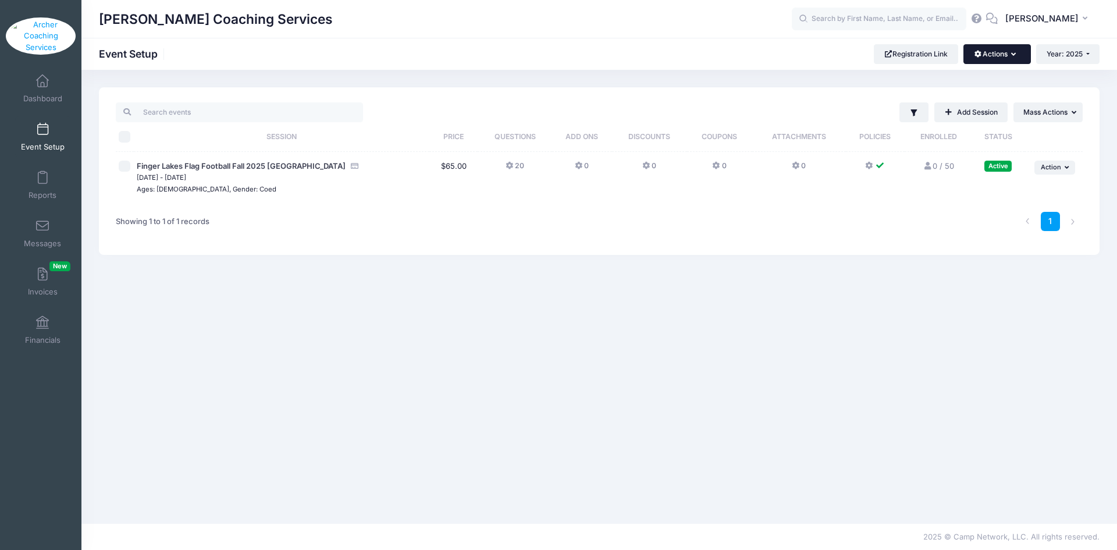
click at [992, 52] on button "Actions" at bounding box center [996, 54] width 67 height 20
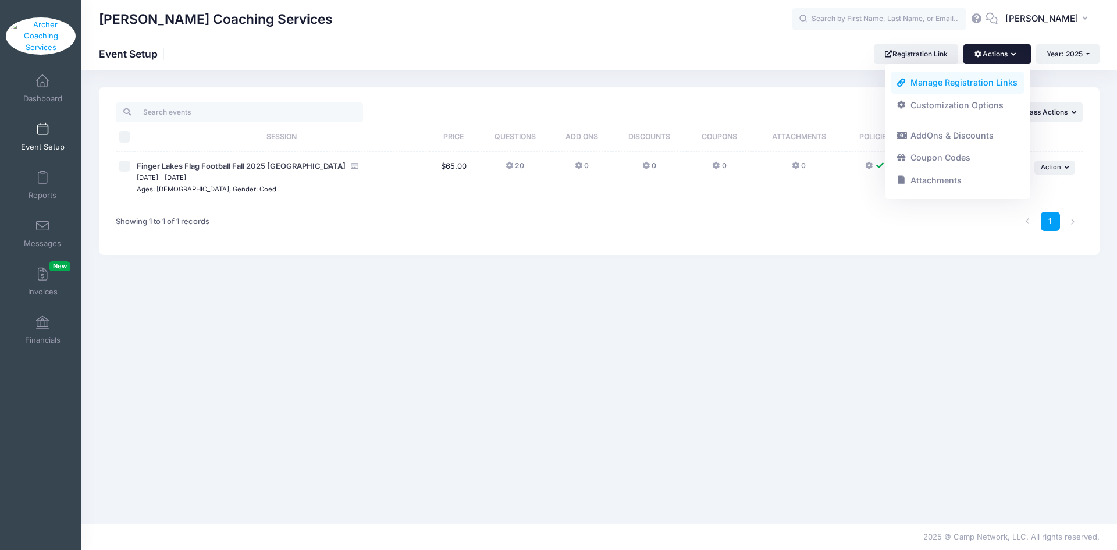
click at [973, 76] on link "Manage Registration Links" at bounding box center [957, 83] width 134 height 22
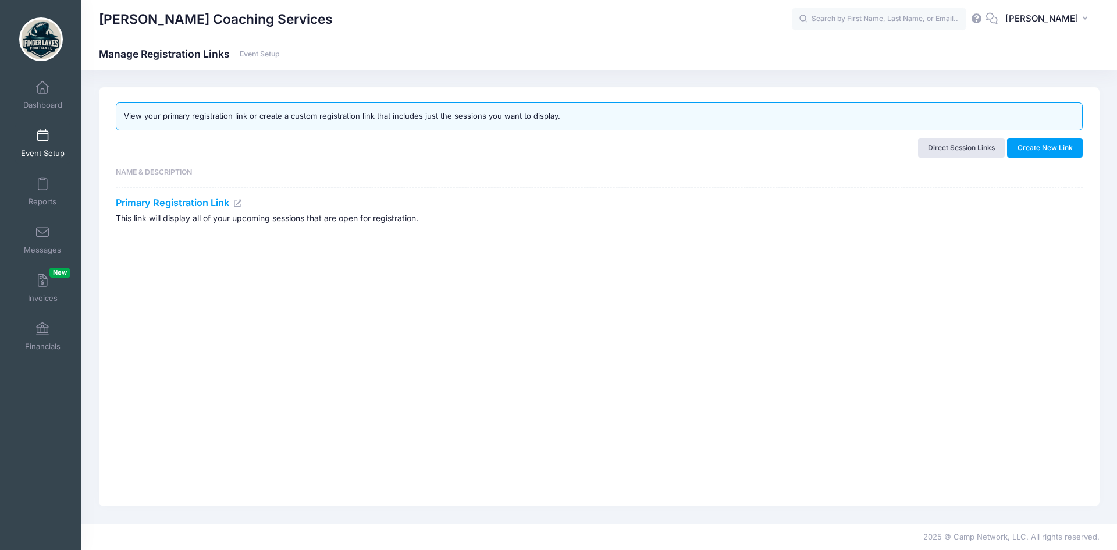
click at [47, 139] on link "Event Setup" at bounding box center [42, 143] width 55 height 41
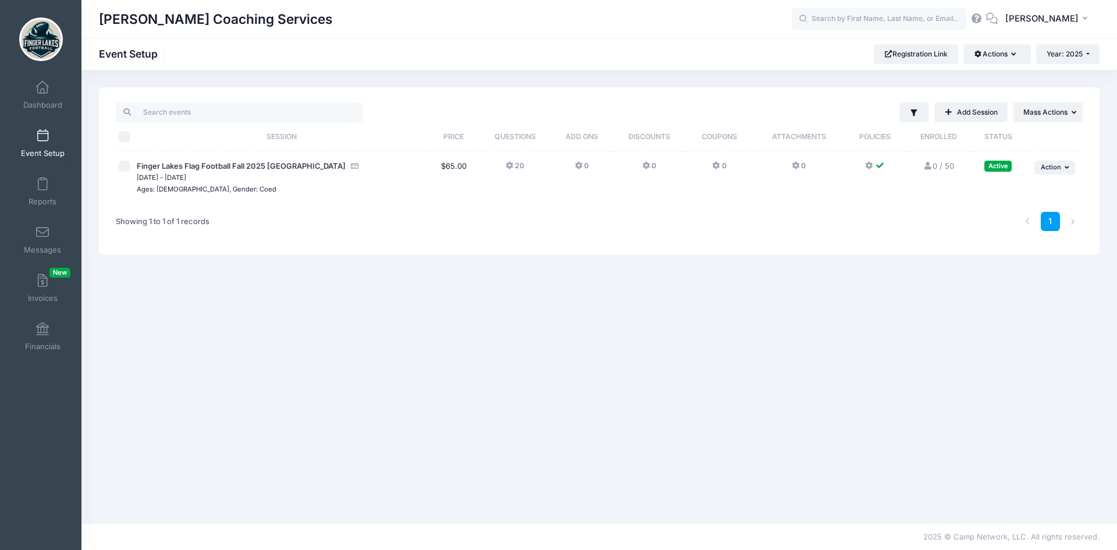
click at [128, 170] on input "checkbox" at bounding box center [125, 167] width 12 height 12
checkbox input "true"
click at [1054, 171] on span "Action" at bounding box center [1050, 167] width 20 height 8
click at [1017, 222] on link "Edit Session" at bounding box center [1016, 215] width 105 height 22
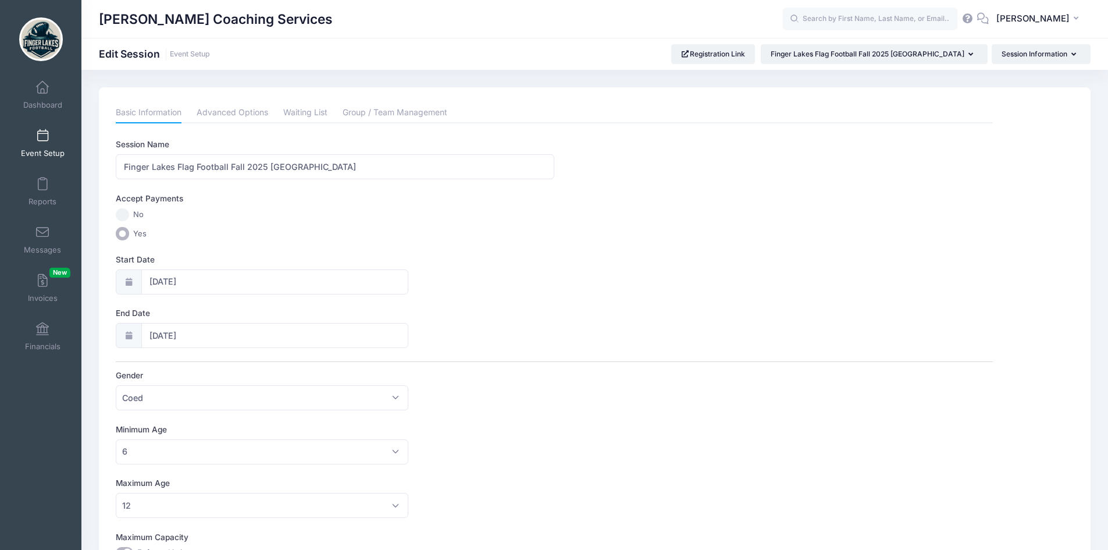
click at [45, 146] on link "Event Setup" at bounding box center [42, 143] width 55 height 41
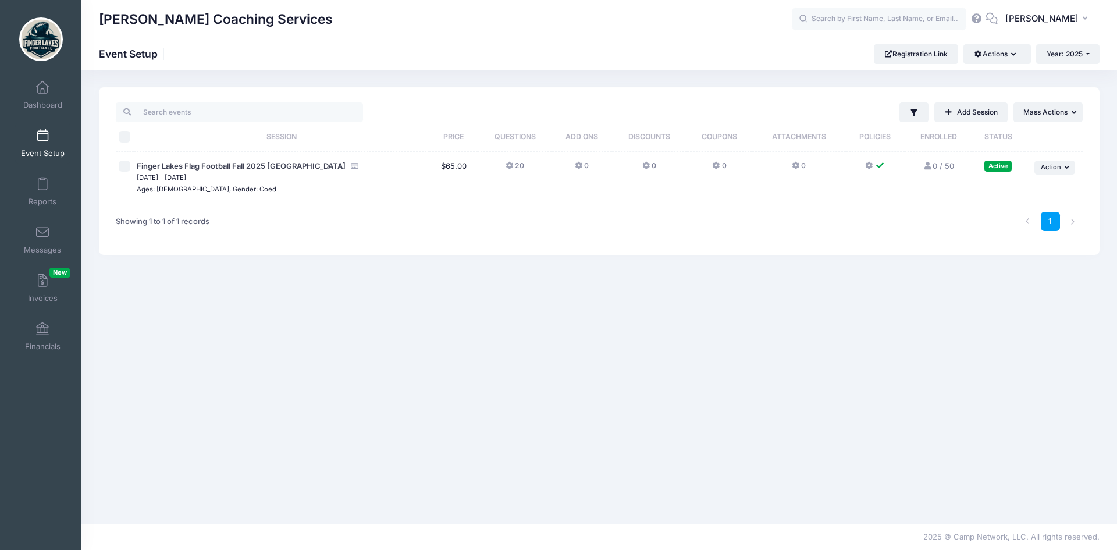
click at [130, 166] on input "checkbox" at bounding box center [125, 167] width 12 height 12
checkbox input "true"
click at [1047, 169] on span "Action" at bounding box center [1050, 167] width 20 height 8
click at [994, 209] on link "Edit Session" at bounding box center [1016, 215] width 105 height 22
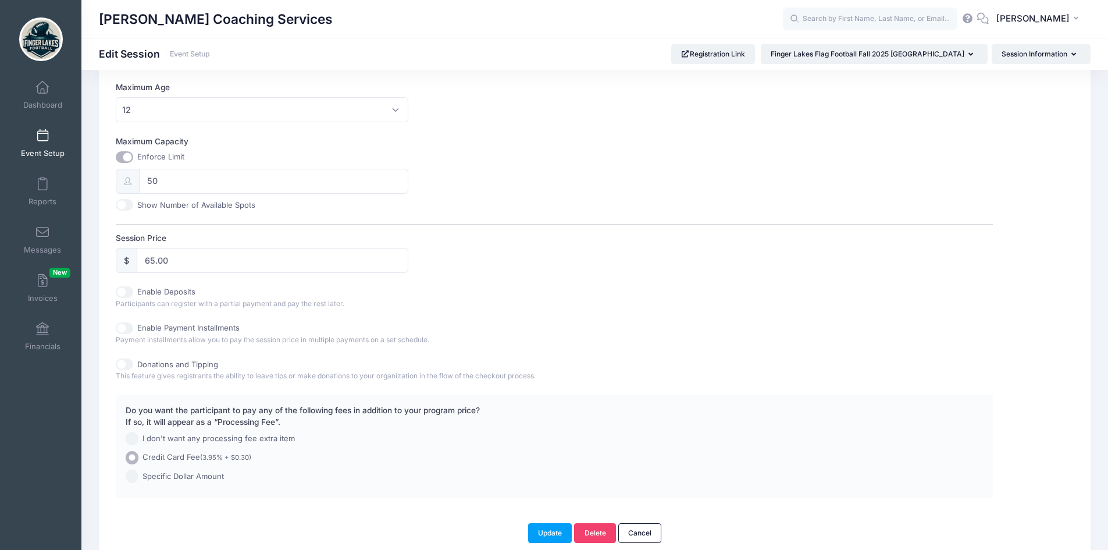
scroll to position [448, 0]
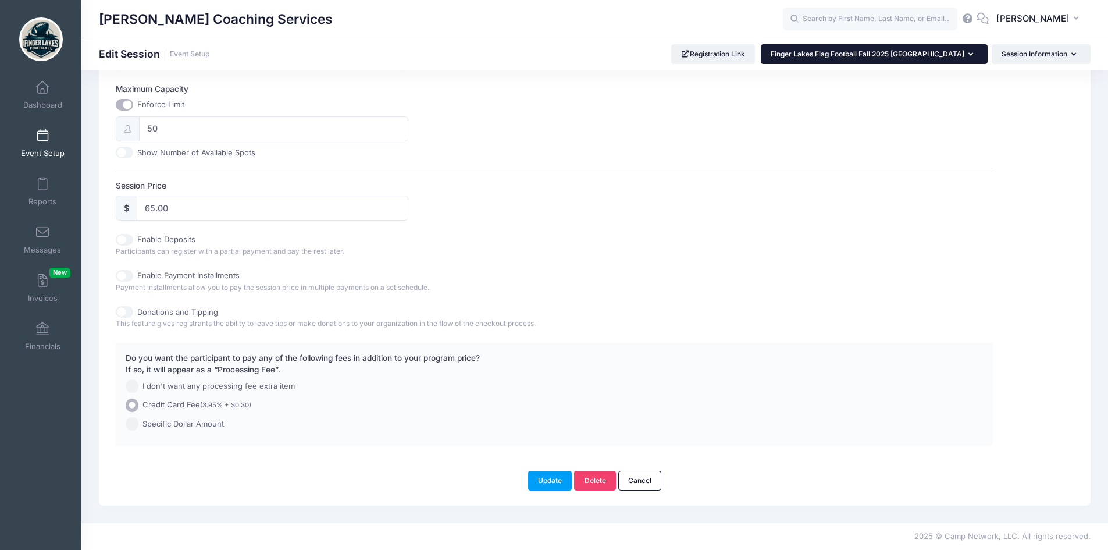
click at [953, 47] on button "Finger Lakes Flag Football Fall 2025 [GEOGRAPHIC_DATA]" at bounding box center [874, 54] width 227 height 20
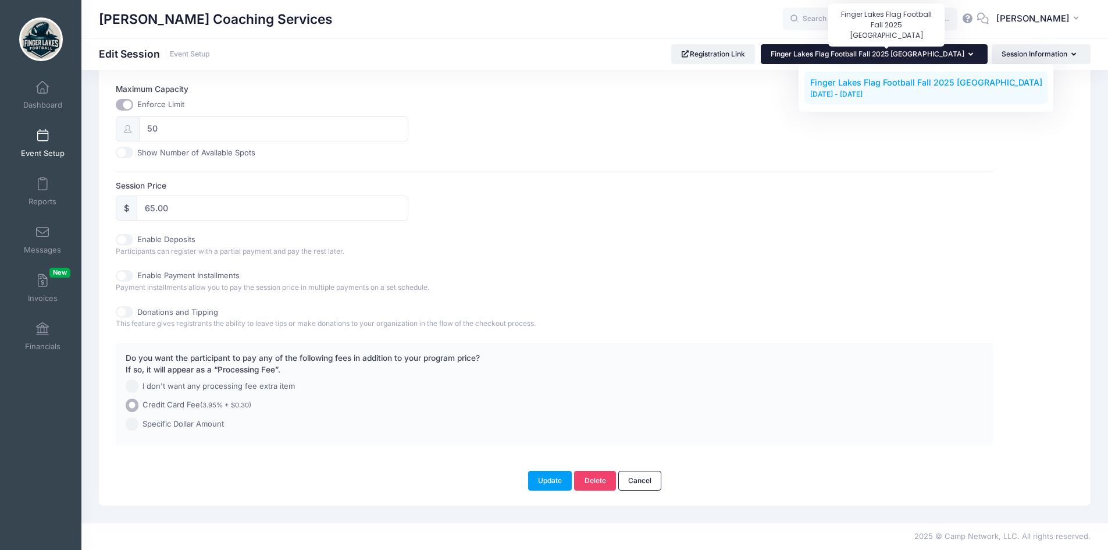
click at [948, 54] on span "Finger Lakes Flag Football Fall 2025 [GEOGRAPHIC_DATA]" at bounding box center [868, 53] width 194 height 9
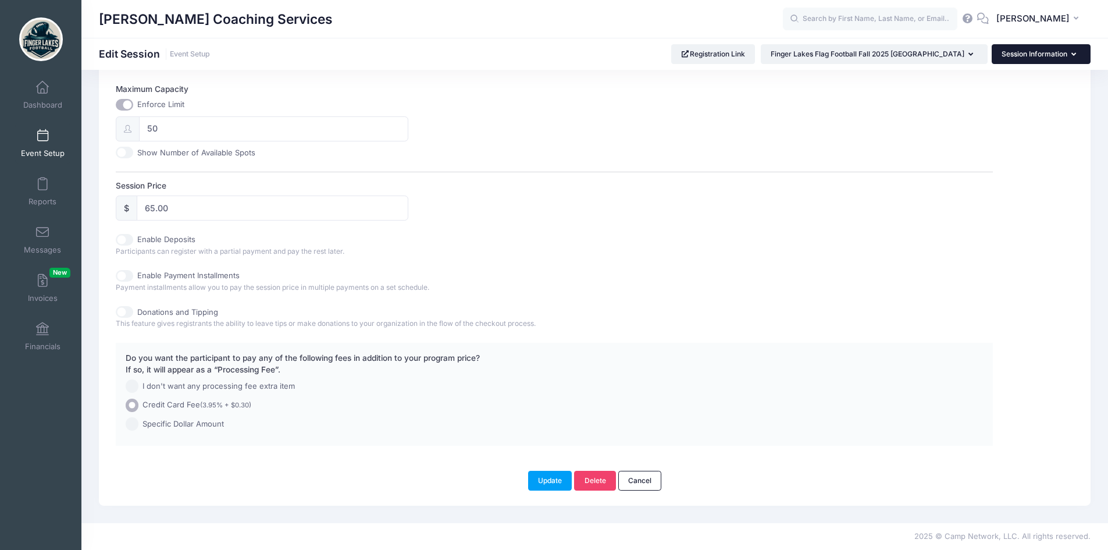
click at [1028, 58] on button "Session Information" at bounding box center [1041, 54] width 99 height 20
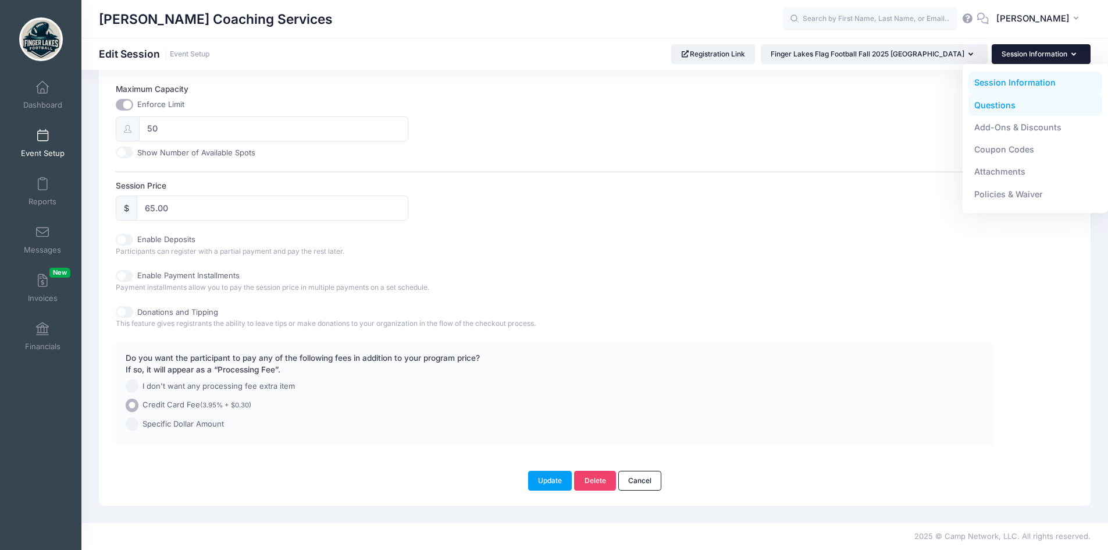
click at [1001, 104] on link "Questions" at bounding box center [1035, 105] width 134 height 22
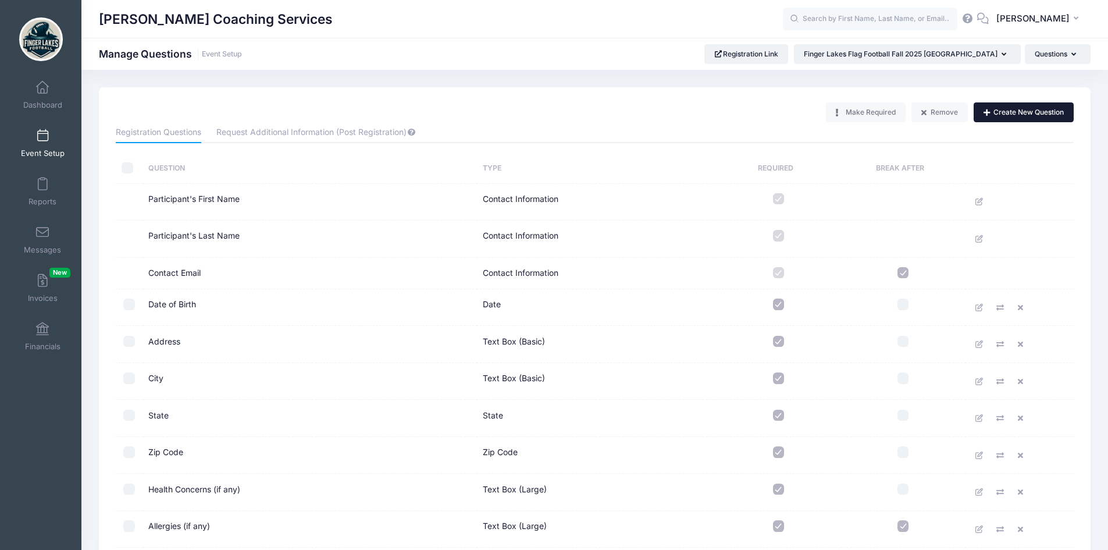
click at [1006, 116] on button "Create New Question" at bounding box center [1023, 112] width 100 height 20
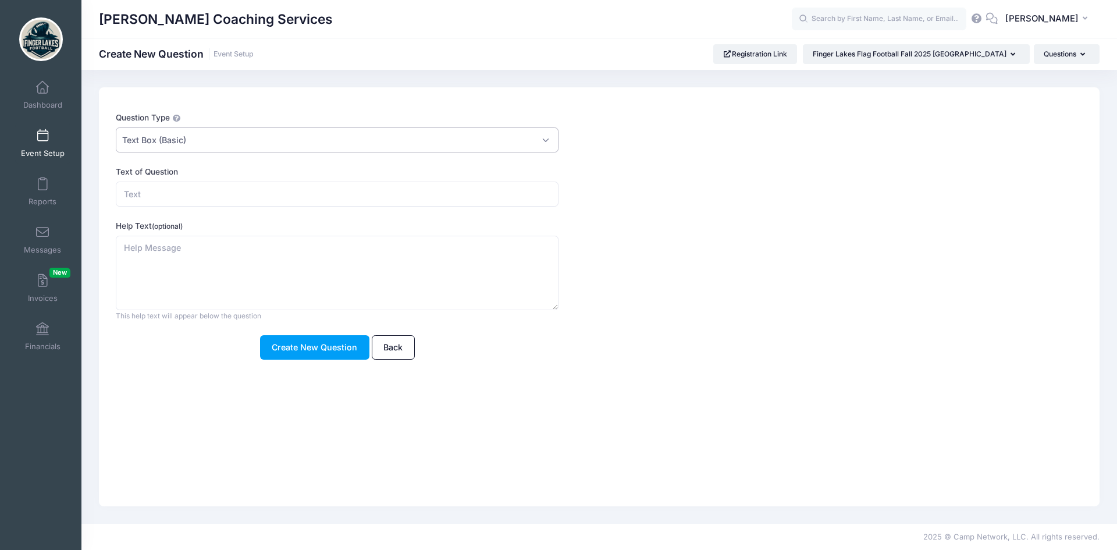
click at [213, 140] on span "Text Box (Basic)" at bounding box center [337, 139] width 443 height 25
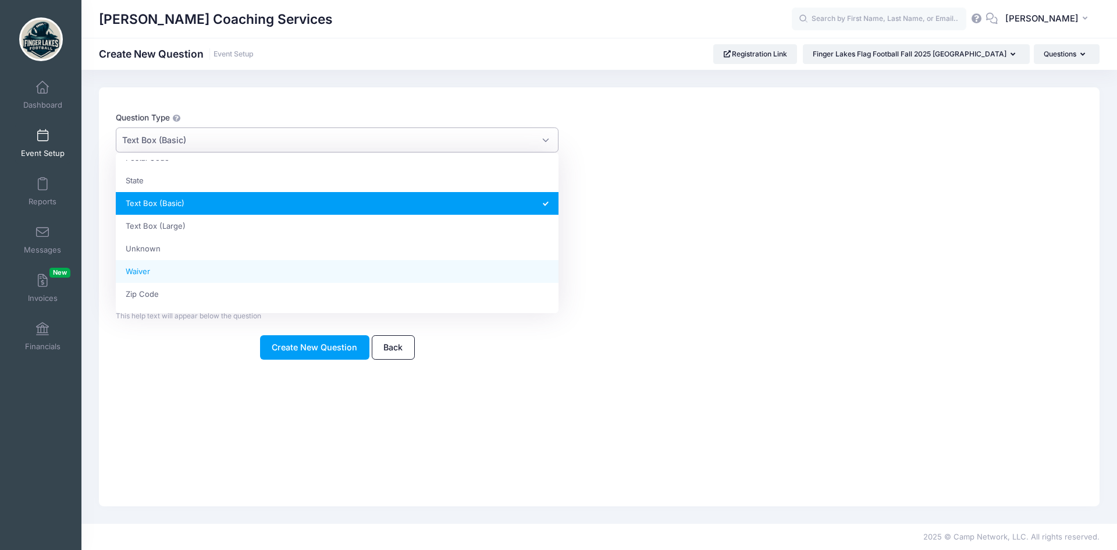
scroll to position [134, 0]
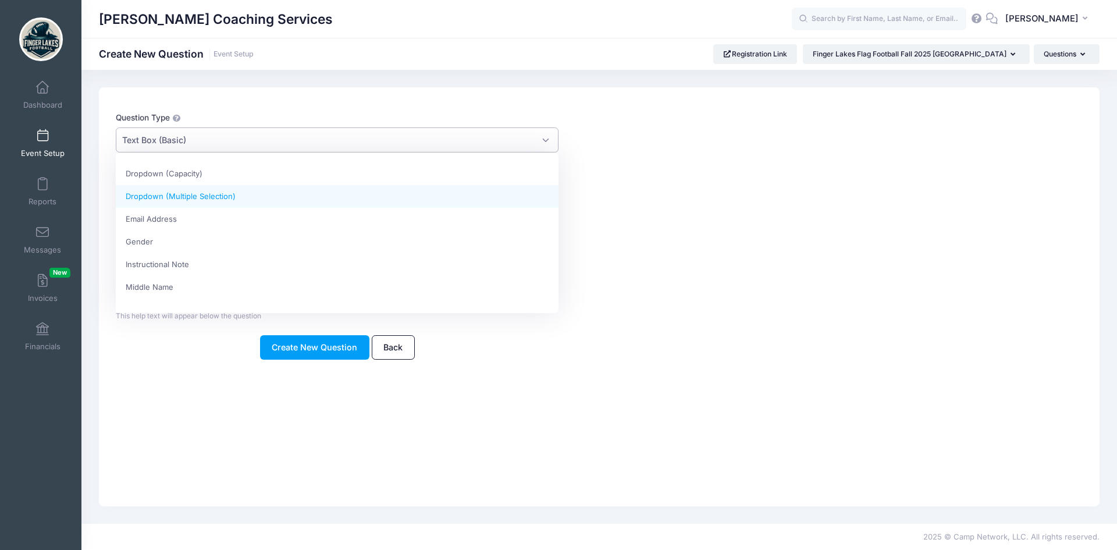
select select "dropdown_m_select"
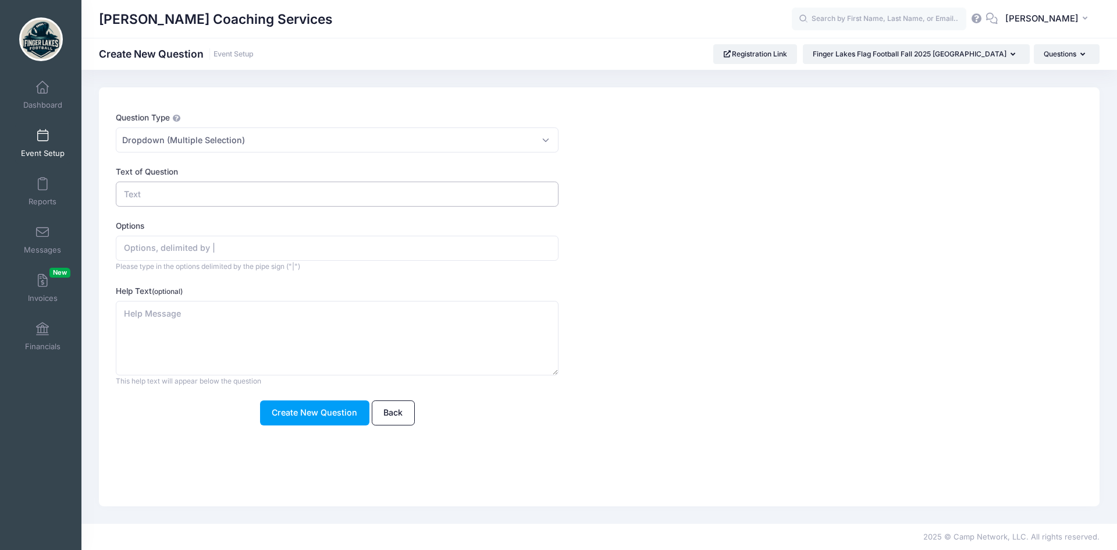
click at [187, 194] on input "Text of Question" at bounding box center [337, 193] width 443 height 25
type input "Age"
click at [197, 252] on input "Options" at bounding box center [337, 248] width 443 height 25
type input "6|7|8|9|10|11|12"
click at [330, 414] on button "Create New Question" at bounding box center [314, 412] width 109 height 25
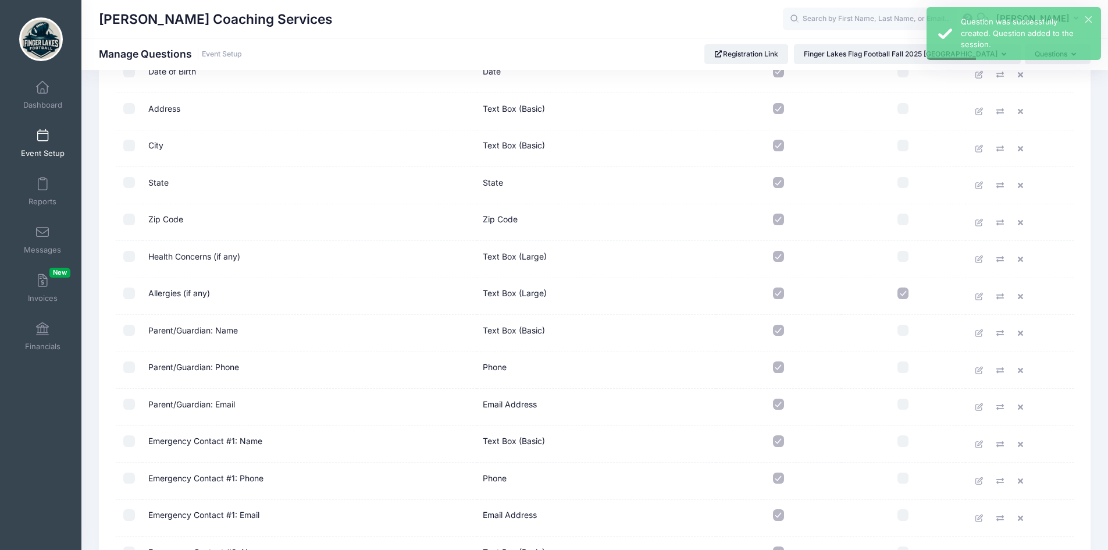
scroll to position [465, 0]
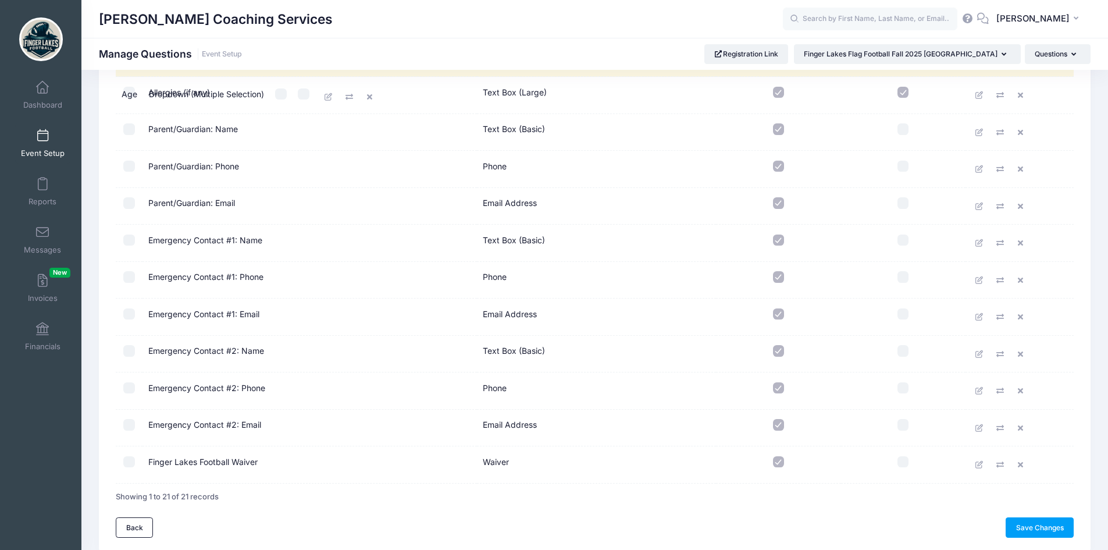
drag, startPoint x: 526, startPoint y: 467, endPoint x: 525, endPoint y: 92, distance: 375.1
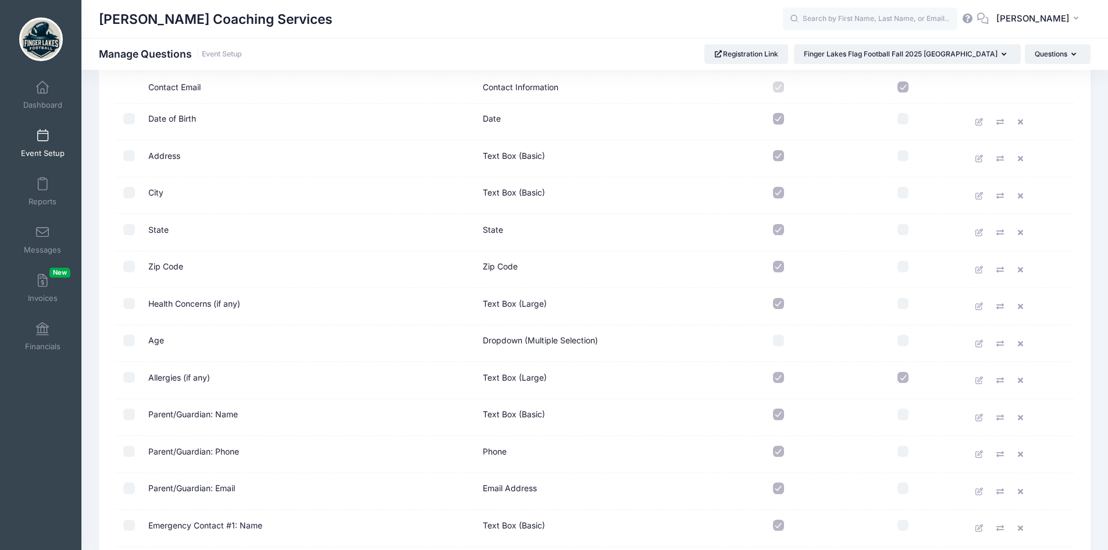
scroll to position [167, 0]
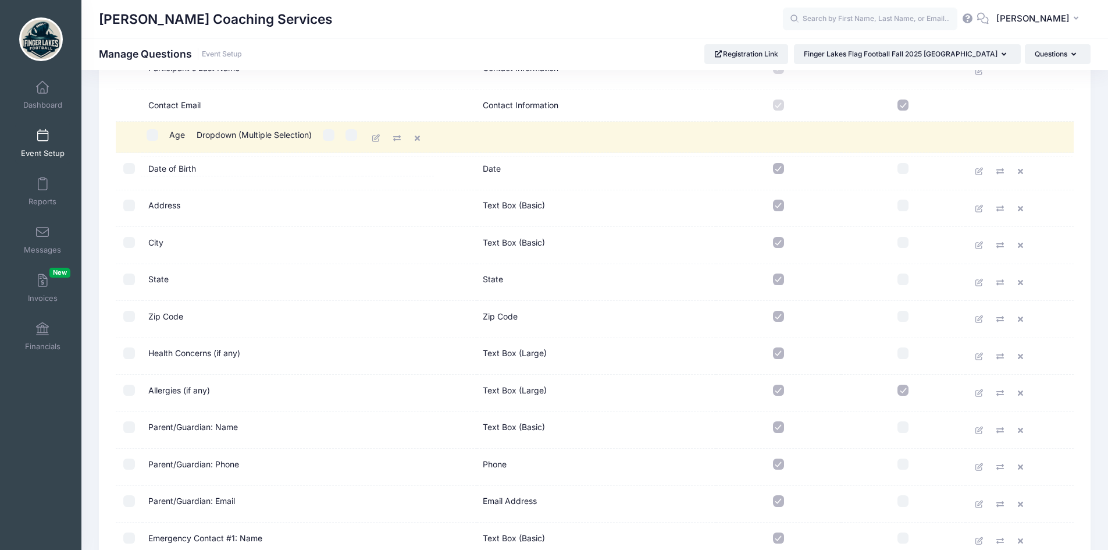
drag, startPoint x: 179, startPoint y: 358, endPoint x: 204, endPoint y: 135, distance: 224.7
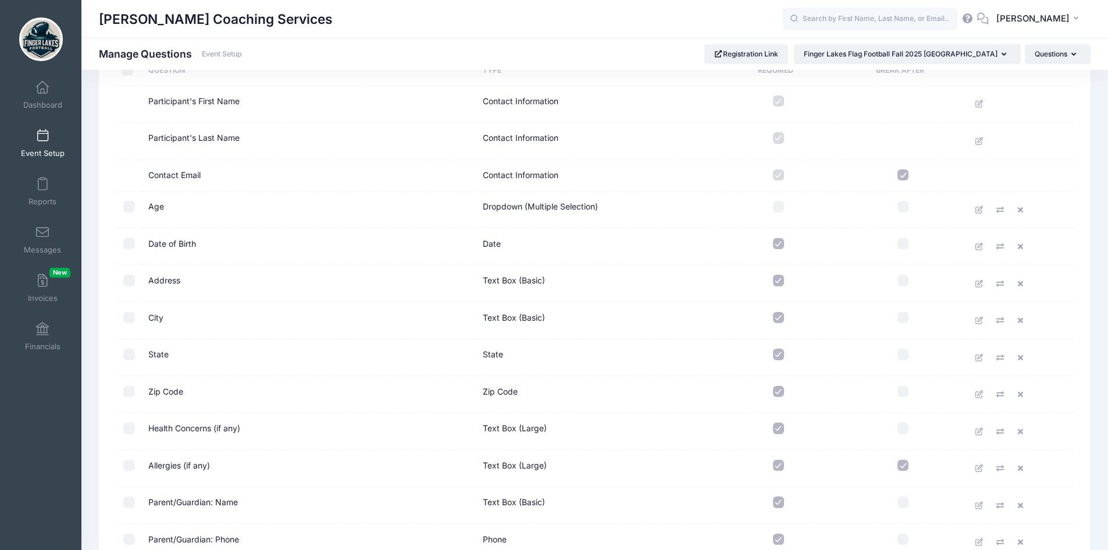
scroll to position [0, 0]
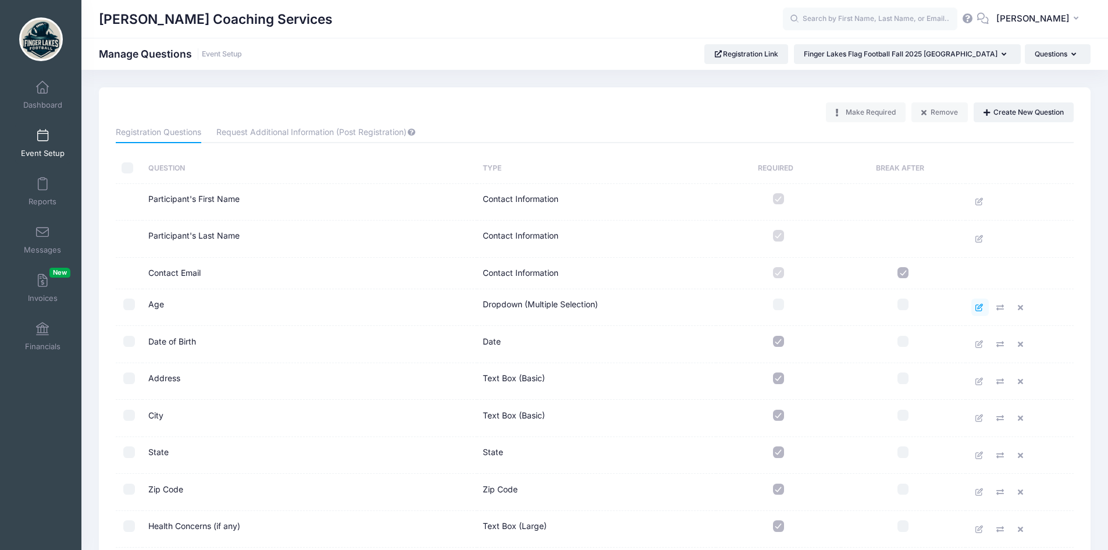
click at [983, 308] on icon at bounding box center [979, 308] width 9 height 8
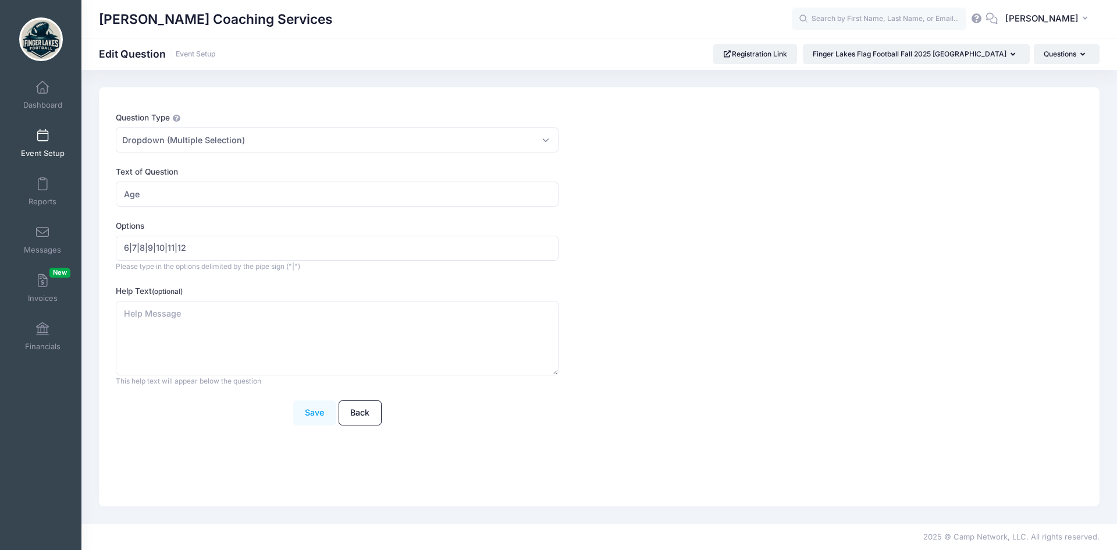
click at [299, 412] on button "Save" at bounding box center [314, 412] width 43 height 25
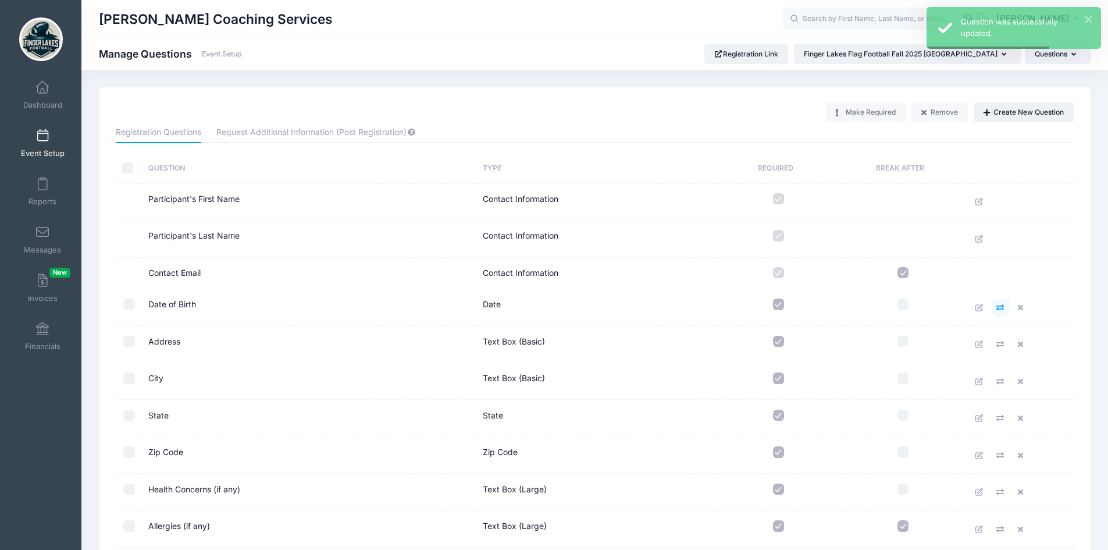
click at [998, 309] on icon at bounding box center [1000, 308] width 9 height 8
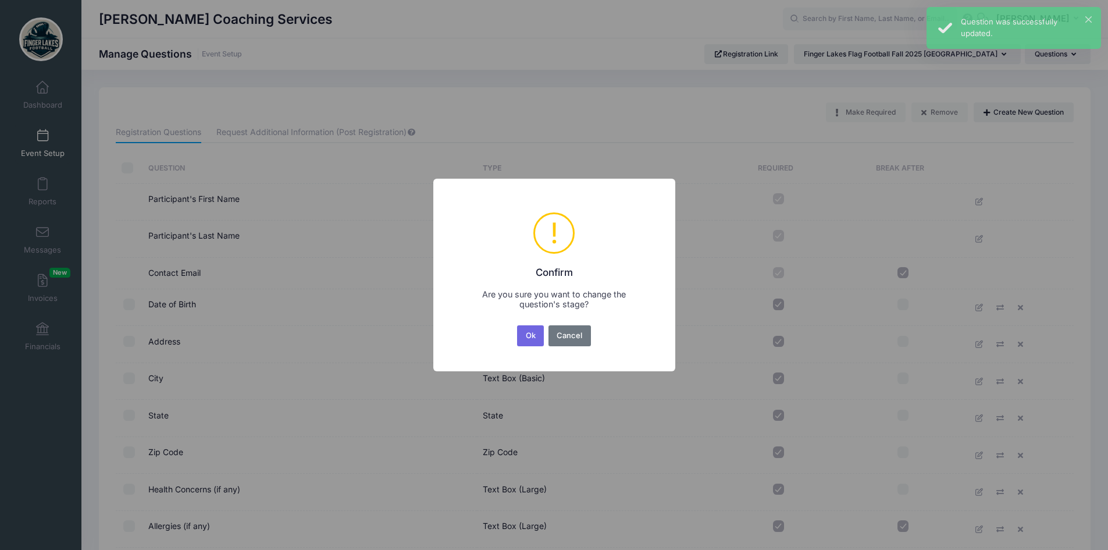
click at [711, 325] on div "× ! Confirm Are you sure you want to change the question's stage? Ok No Cancel" at bounding box center [554, 275] width 1108 height 550
click at [593, 340] on div "Ok No Cancel" at bounding box center [554, 336] width 78 height 26
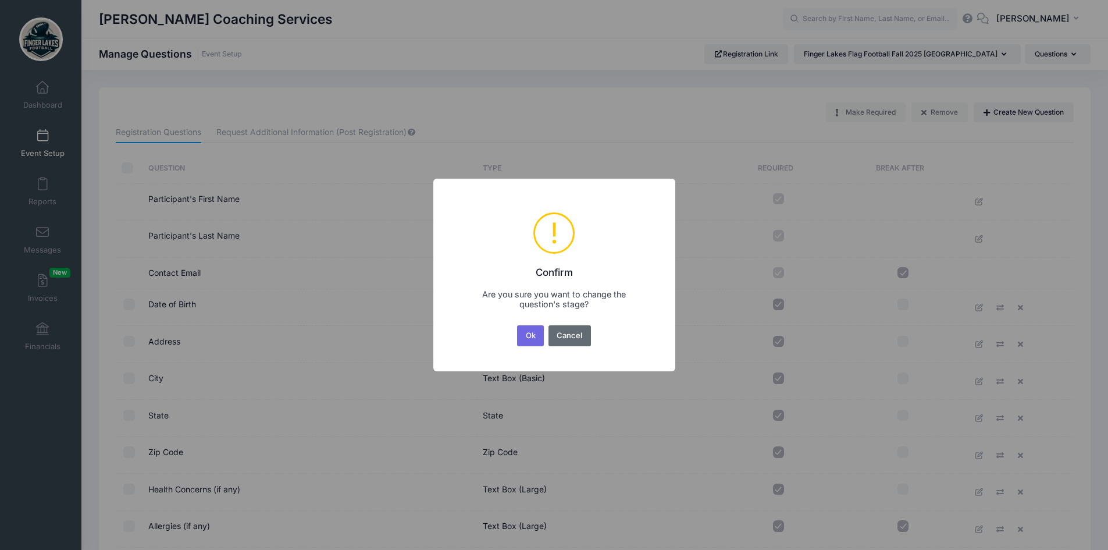
click at [576, 340] on button "Cancel" at bounding box center [569, 335] width 42 height 21
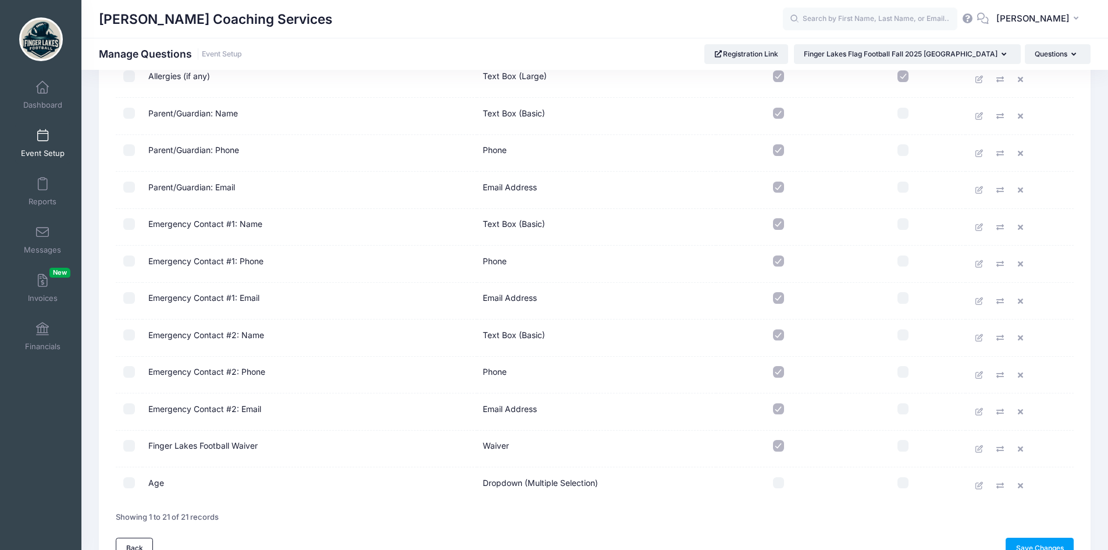
scroll to position [516, 0]
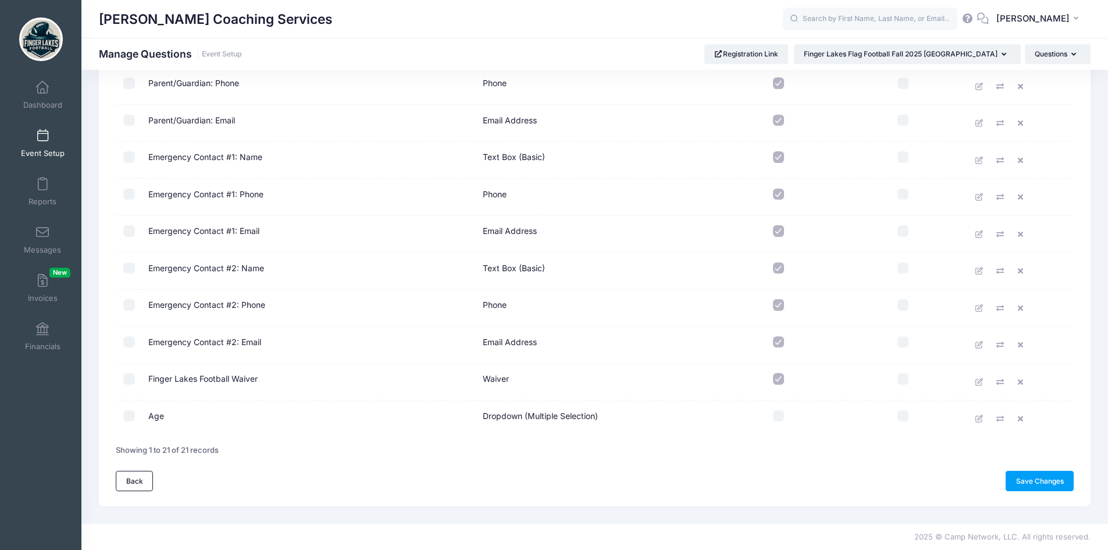
click at [777, 421] on input "checkbox" at bounding box center [779, 416] width 12 height 12
checkbox input "true"
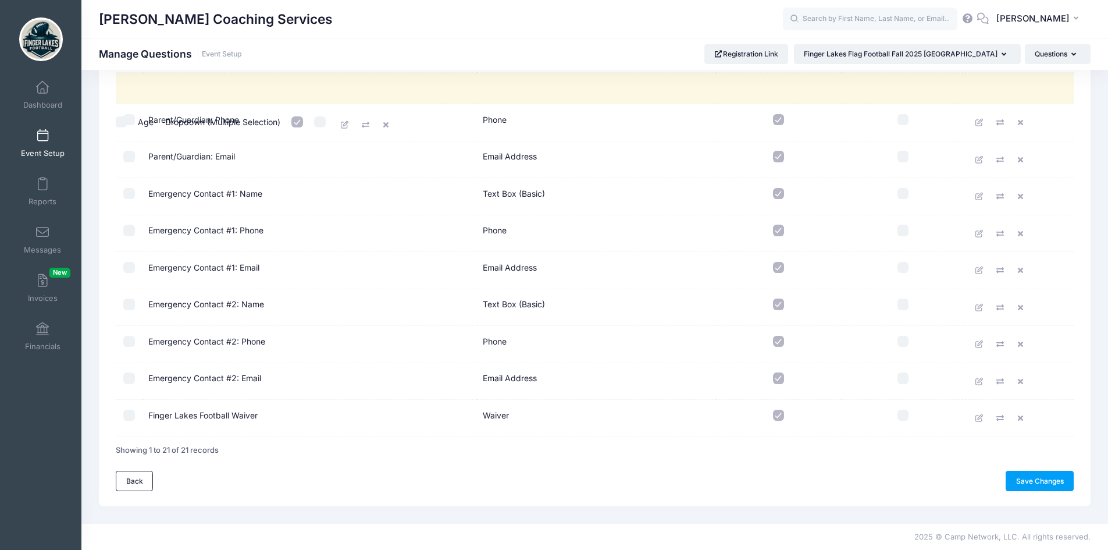
drag, startPoint x: 247, startPoint y: 415, endPoint x: 241, endPoint y: 117, distance: 297.2
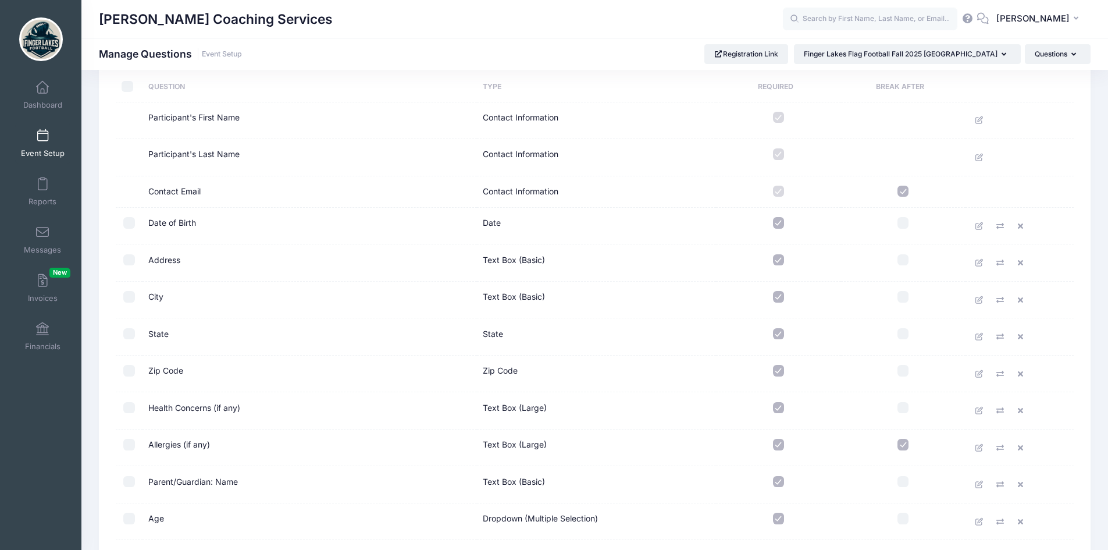
scroll to position [109, 0]
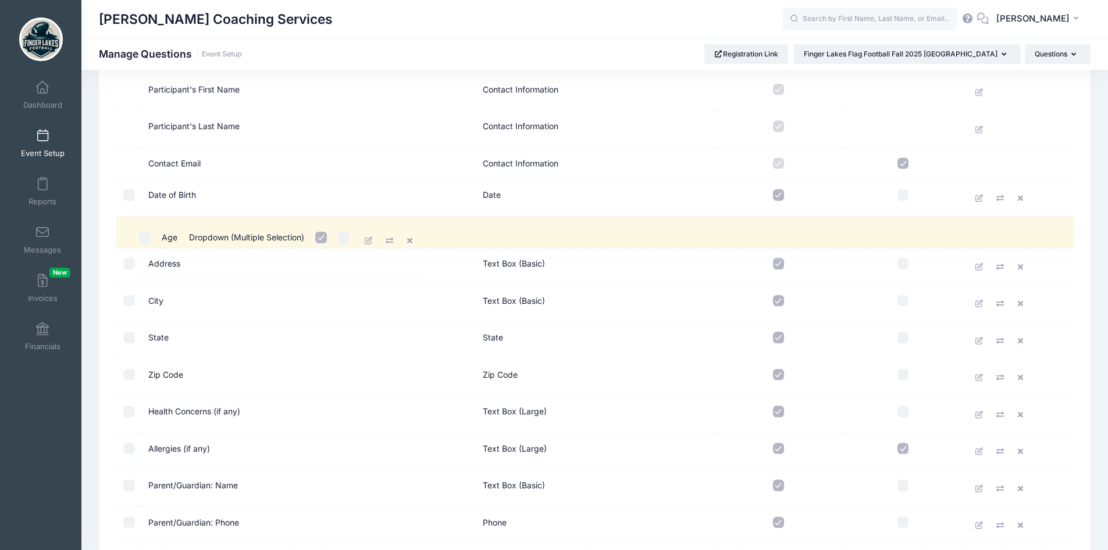
drag, startPoint x: 188, startPoint y: 487, endPoint x: 206, endPoint y: 234, distance: 253.6
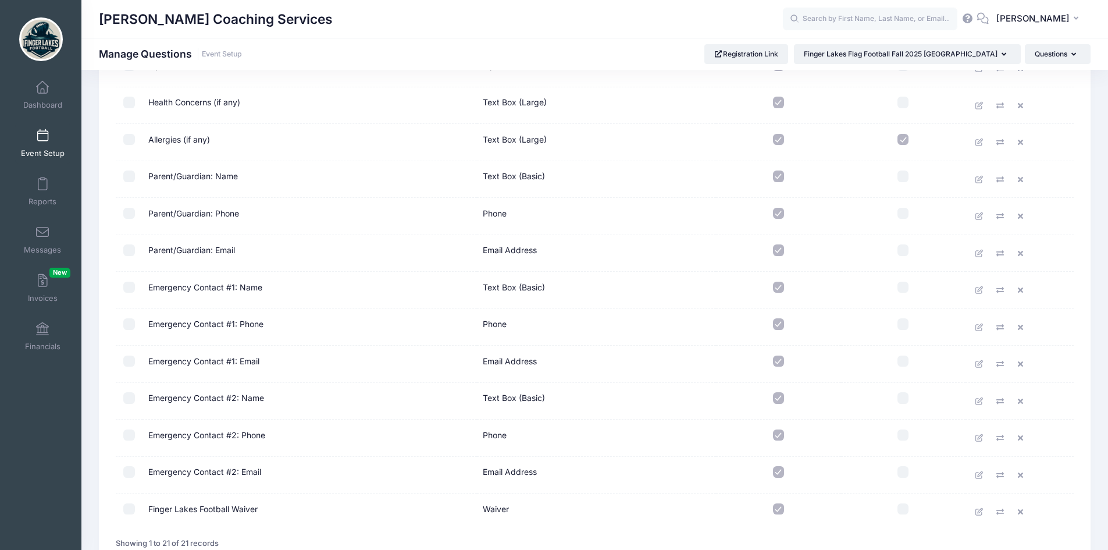
scroll to position [516, 0]
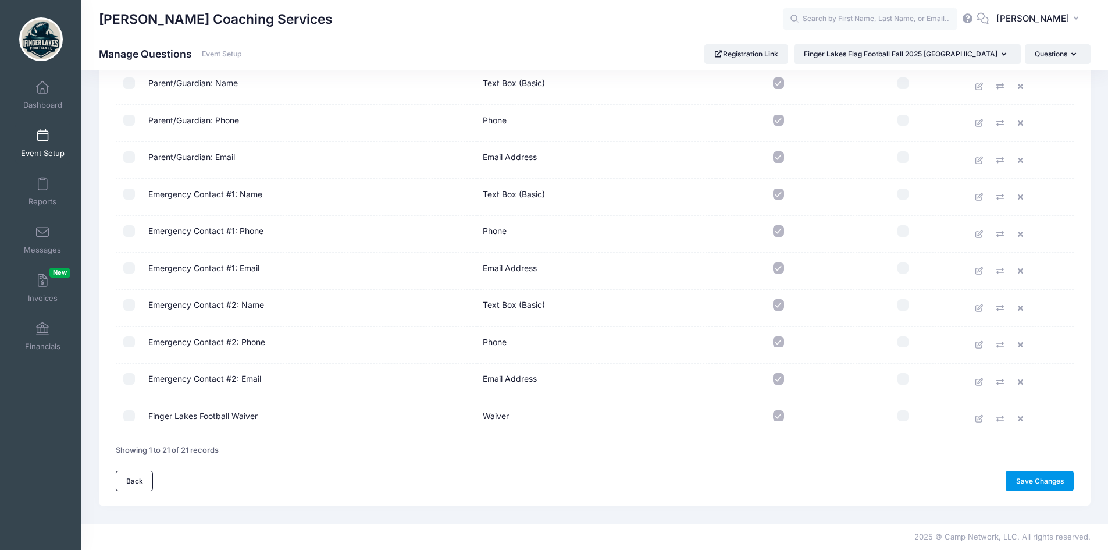
click at [1058, 476] on link "Save Changes" at bounding box center [1039, 480] width 68 height 20
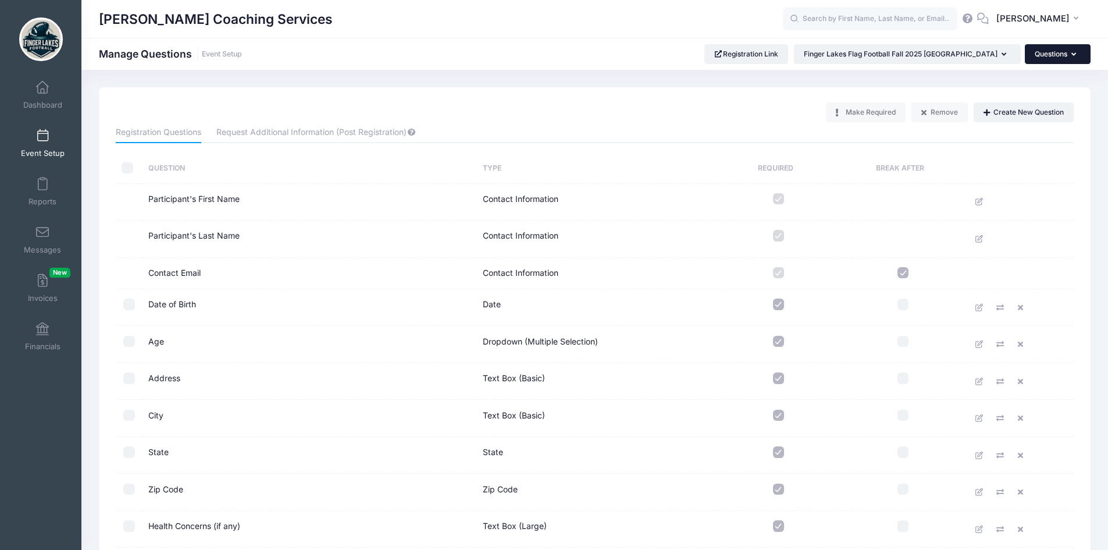
click at [1061, 49] on button "Questions" at bounding box center [1058, 54] width 66 height 20
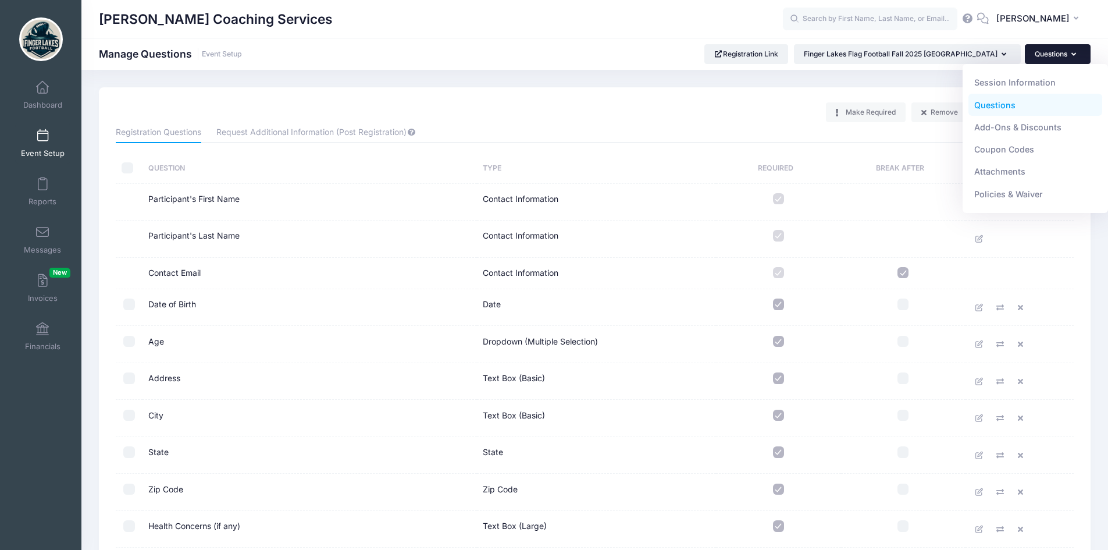
click at [844, 197] on td at bounding box center [903, 202] width 124 height 37
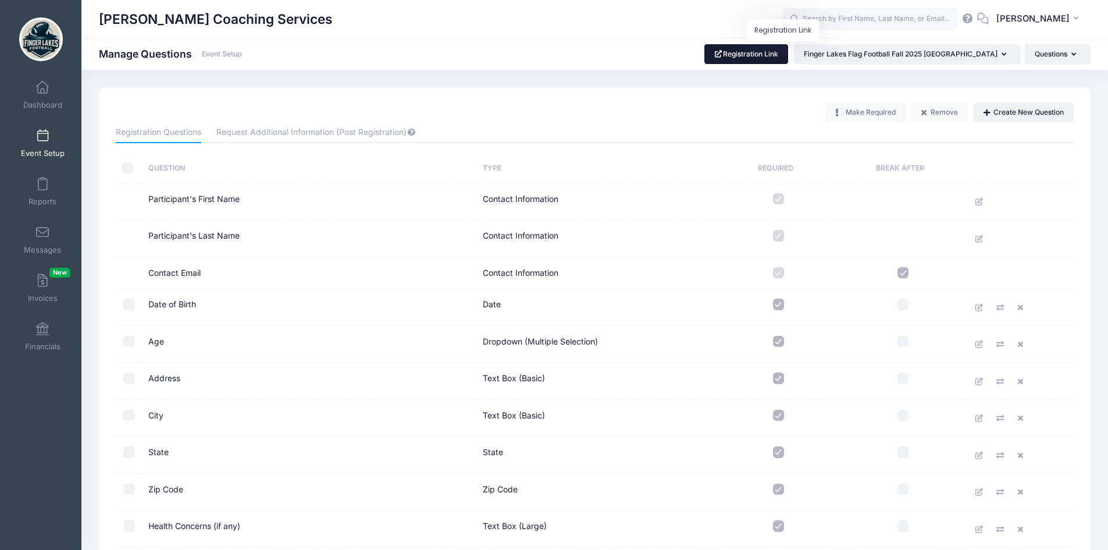
click at [789, 55] on link "Registration Link" at bounding box center [746, 54] width 84 height 20
click at [789, 56] on link "Registration Link" at bounding box center [746, 54] width 84 height 20
click at [42, 88] on span at bounding box center [42, 87] width 0 height 13
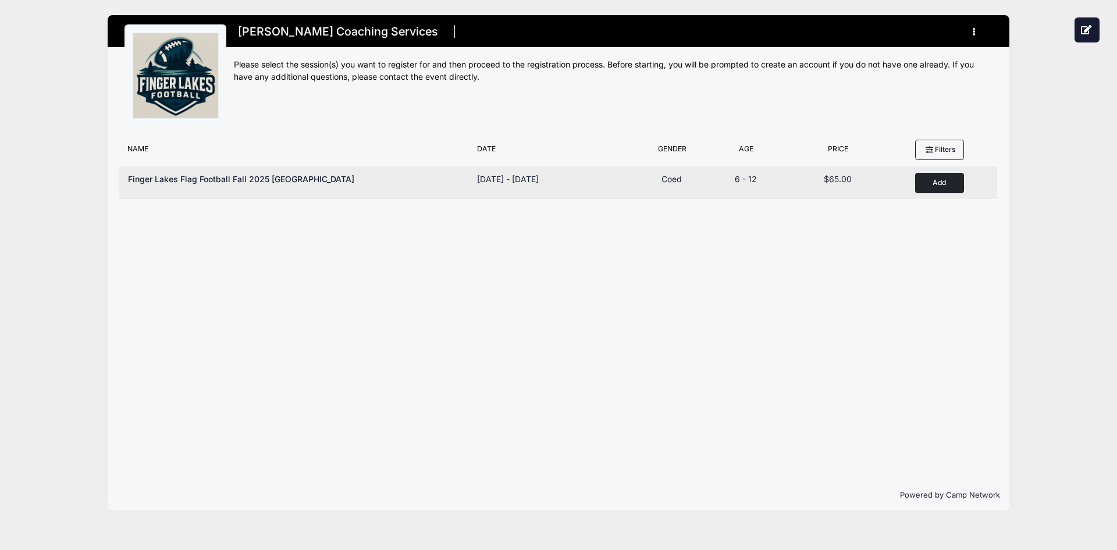
click at [946, 182] on button "Add to Cart" at bounding box center [939, 183] width 49 height 20
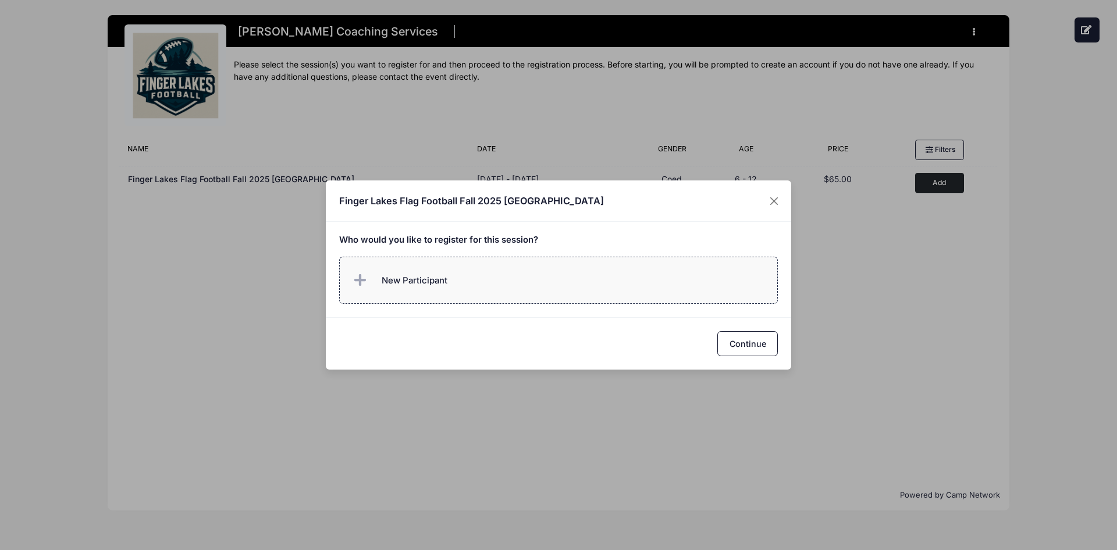
click at [538, 274] on label "New Participant" at bounding box center [558, 279] width 439 height 47
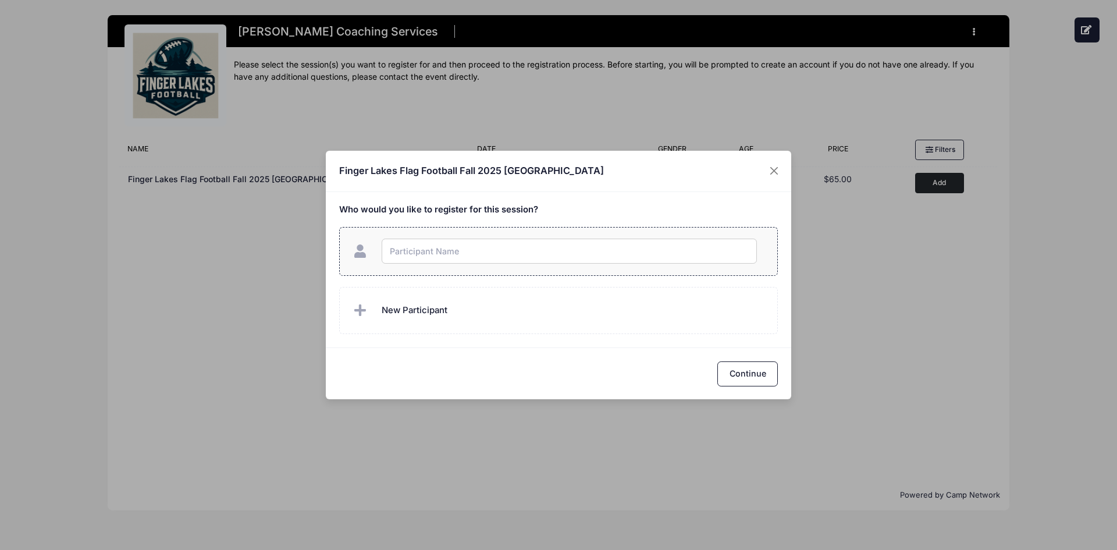
click at [511, 253] on input "text" at bounding box center [568, 250] width 375 height 25
click at [413, 252] on input "text" at bounding box center [568, 250] width 375 height 25
click at [759, 369] on div "Finger Lakes Flag Football Fall 2025 Cass Park Who would you like to register f…" at bounding box center [558, 275] width 1117 height 550
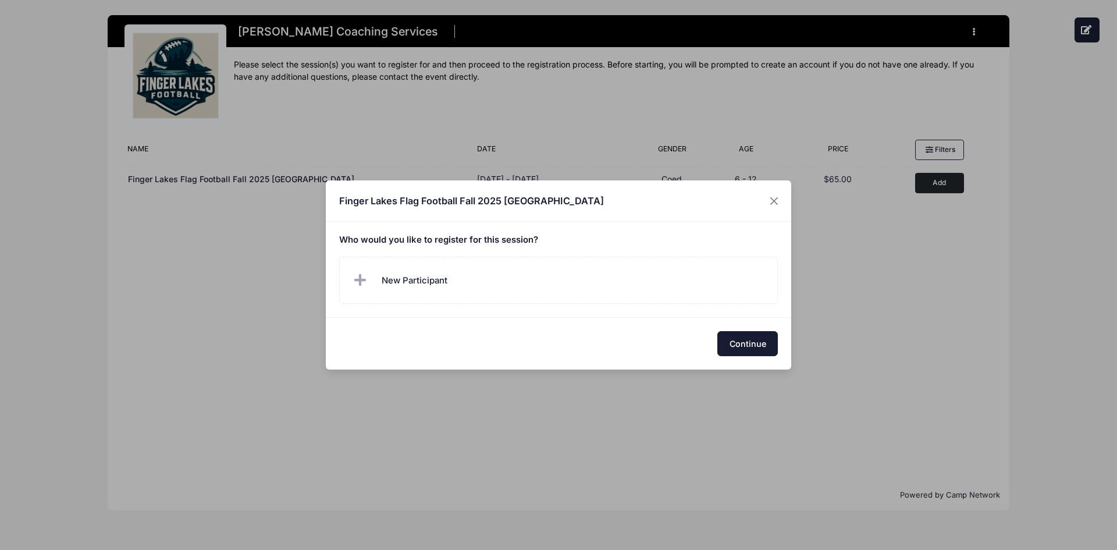
click at [754, 348] on button "Continue" at bounding box center [747, 343] width 60 height 25
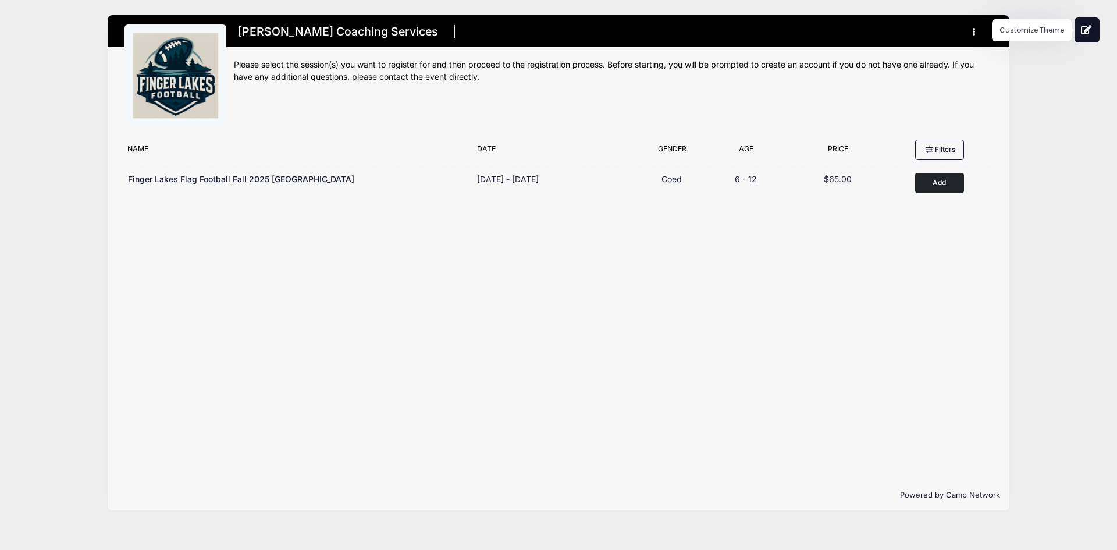
click at [1088, 29] on icon at bounding box center [1086, 29] width 12 height 9
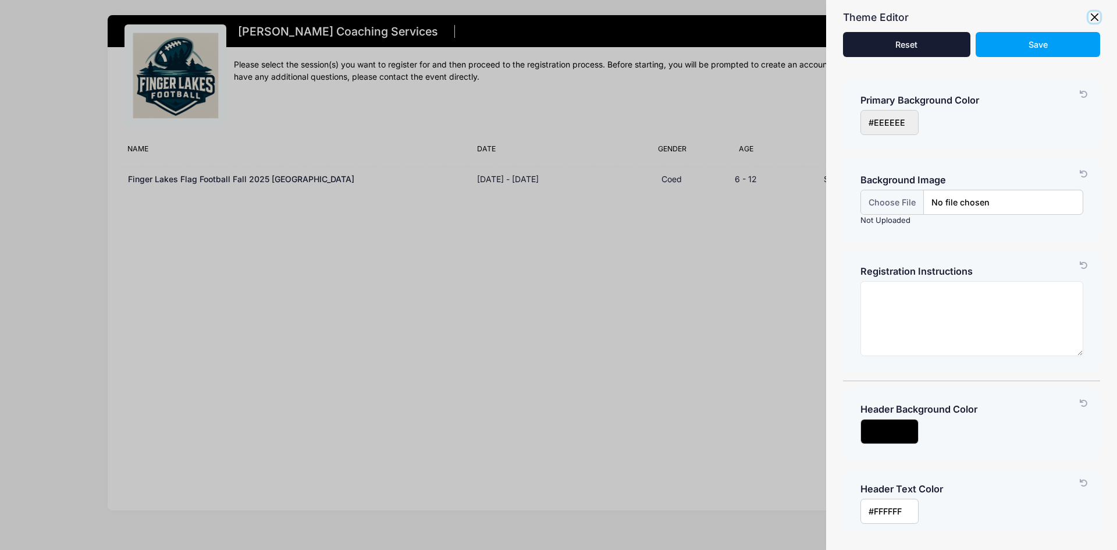
click at [1095, 12] on button "button" at bounding box center [1094, 18] width 12 height 12
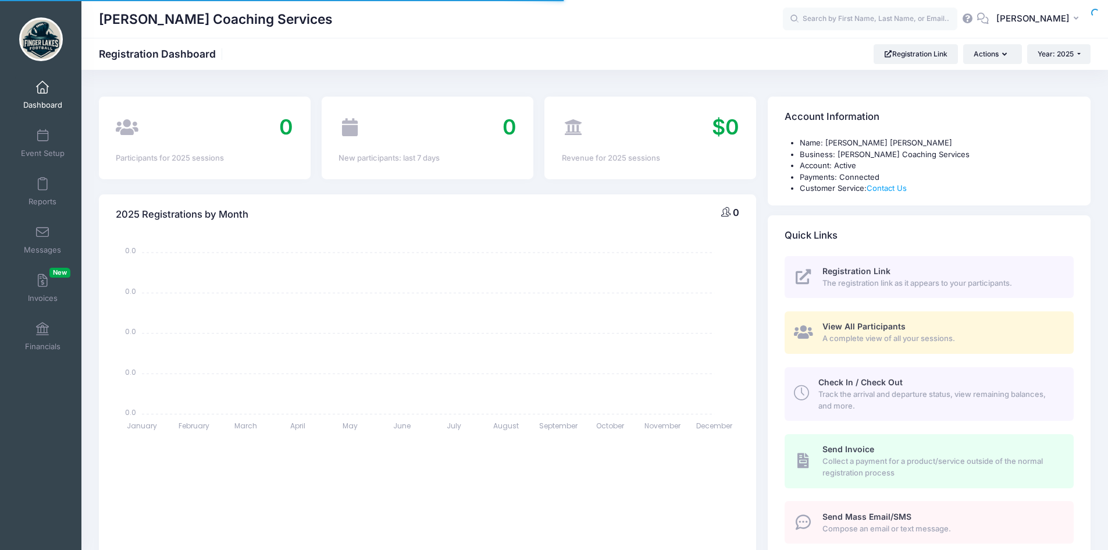
select select
click at [24, 147] on link "Event Setup" at bounding box center [42, 143] width 55 height 41
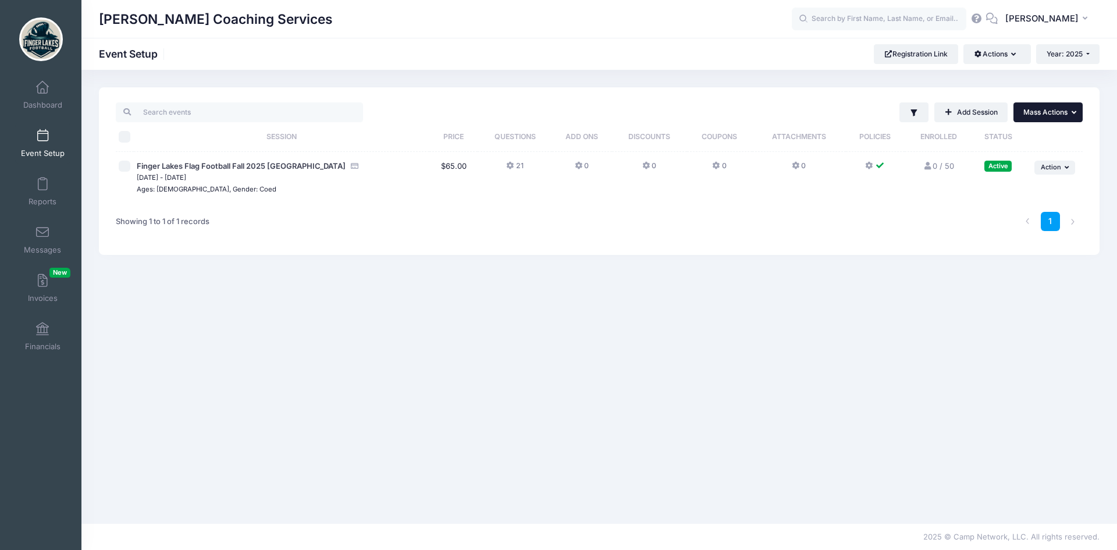
click at [1046, 109] on span "Mass Actions" at bounding box center [1045, 112] width 44 height 9
click at [905, 110] on button "Filter" at bounding box center [914, 112] width 30 height 20
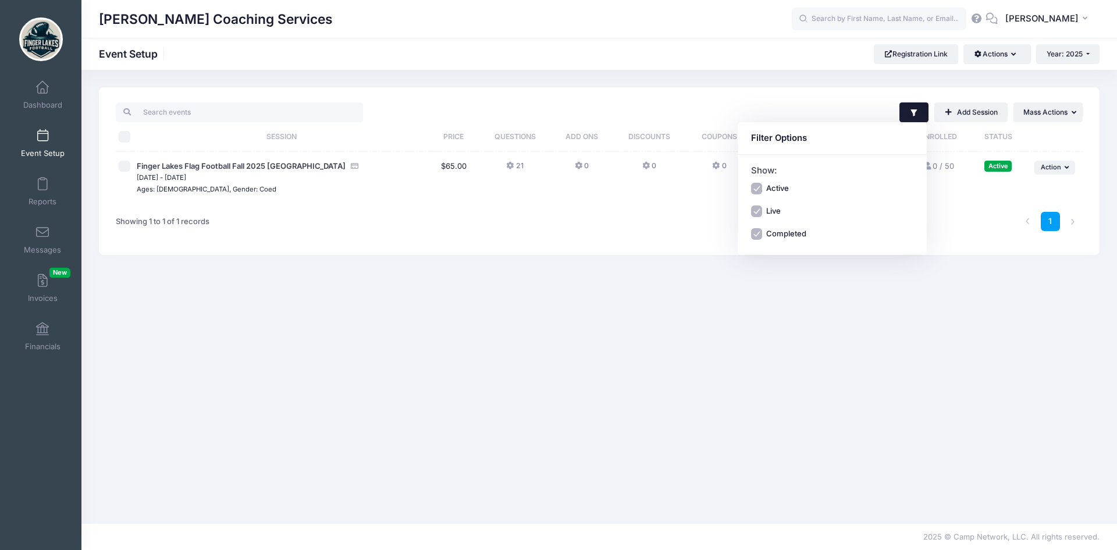
click at [905, 110] on button "Filter" at bounding box center [914, 112] width 30 height 20
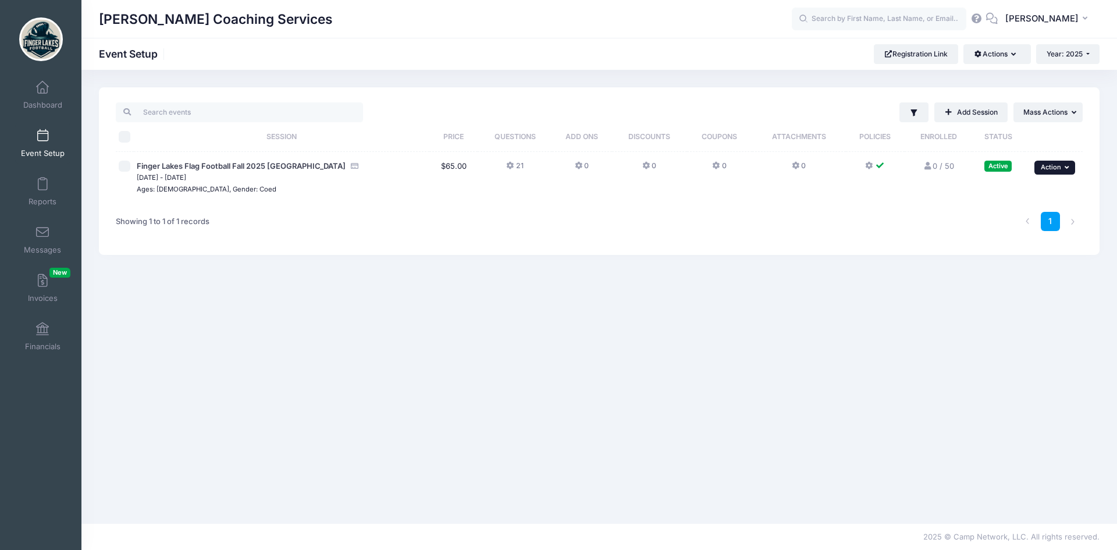
click at [1055, 167] on span "Action" at bounding box center [1050, 167] width 20 height 8
click at [1007, 287] on link "Preview" at bounding box center [1016, 282] width 105 height 22
click at [1051, 165] on span "Action" at bounding box center [1050, 167] width 20 height 8
click at [1023, 208] on link "Edit Session" at bounding box center [1016, 215] width 105 height 22
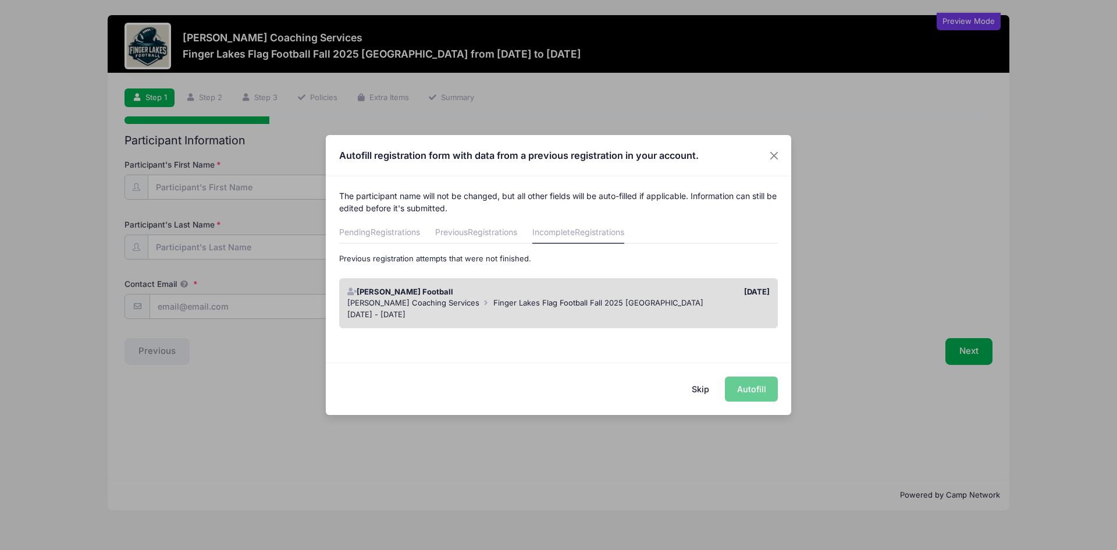
click at [468, 295] on div "Johnny Football" at bounding box center [449, 292] width 217 height 12
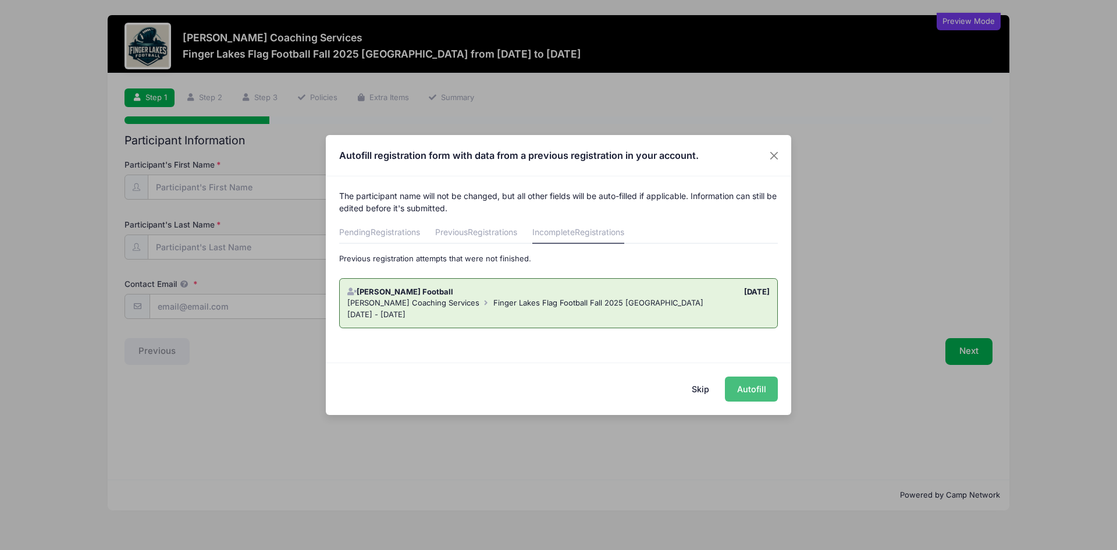
click at [748, 384] on button "Autofill" at bounding box center [751, 388] width 53 height 25
type input "cfgdfgs@gmail.com"
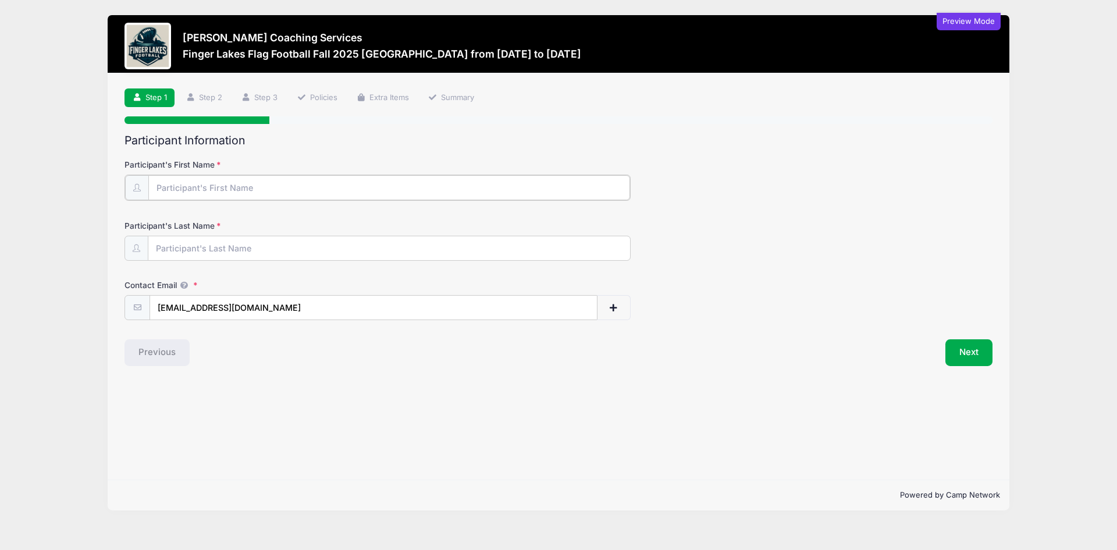
click at [330, 188] on input "Participant's First Name" at bounding box center [389, 187] width 482 height 25
type input "David"
type input "Archer"
type input "dja29@cornell.edu"
click at [954, 342] on button "Next" at bounding box center [968, 351] width 47 height 27
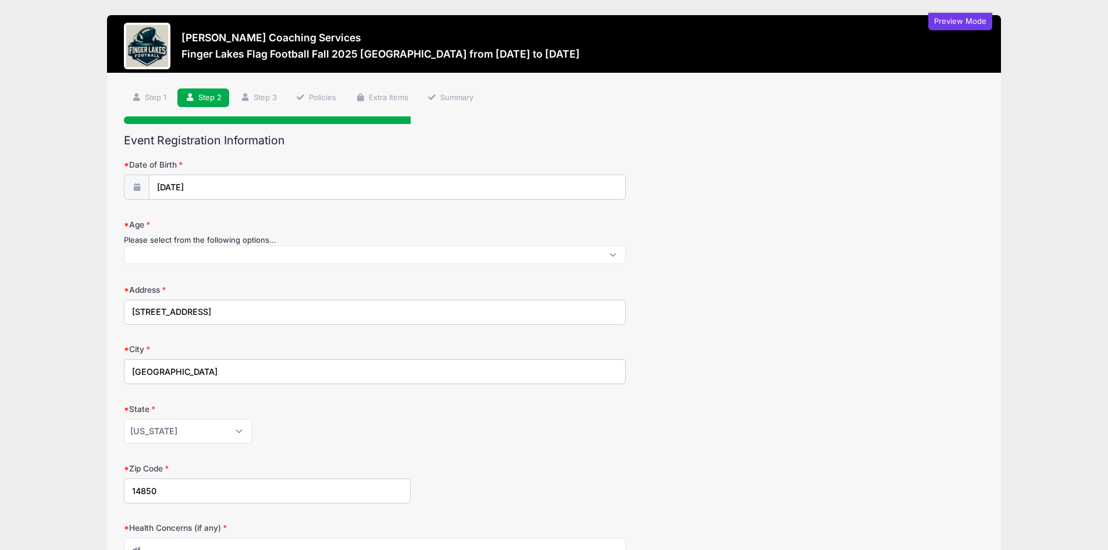
click at [149, 256] on span at bounding box center [375, 254] width 502 height 19
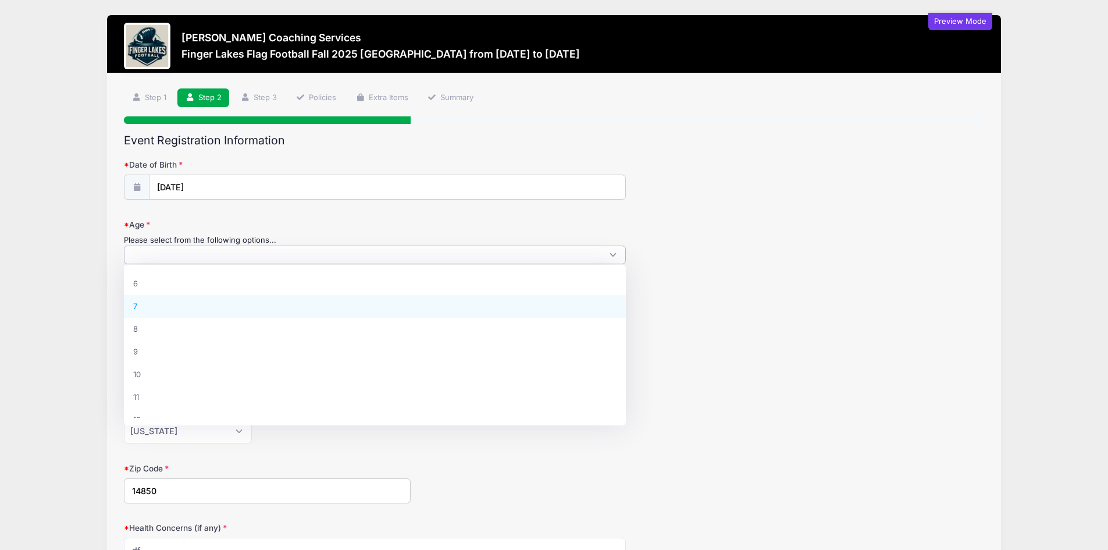
scroll to position [13, 0]
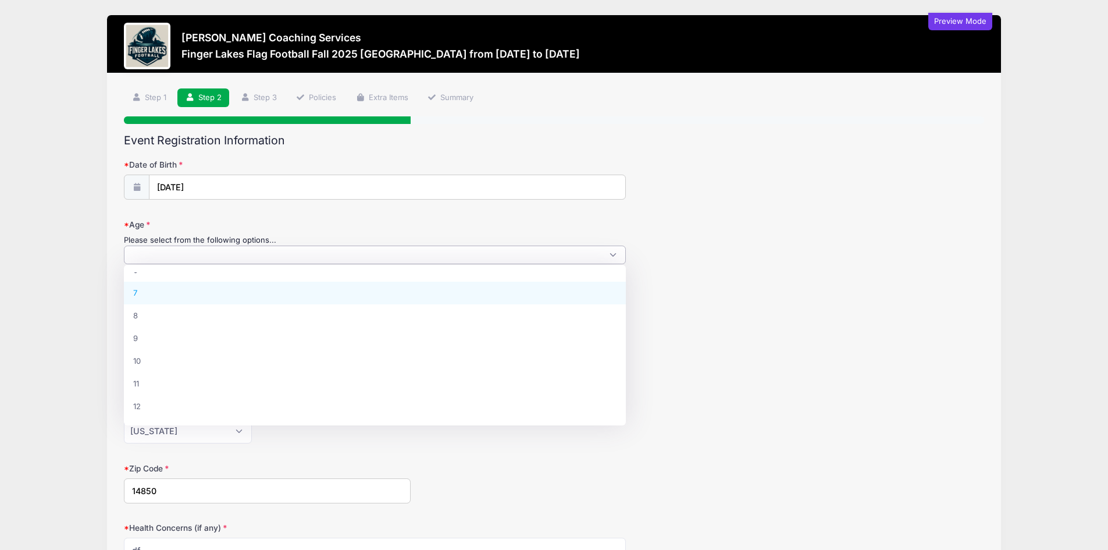
click at [755, 276] on form "Date of Birth 07/15/2025 Age Please select from the following options... 6 7 8 …" at bounding box center [554, 440] width 860 height 563
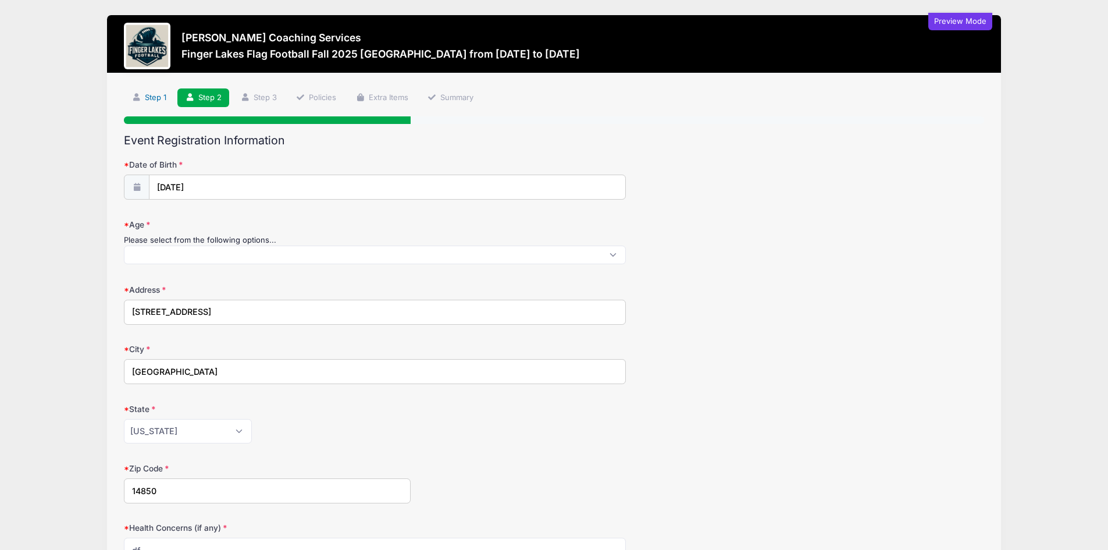
click at [156, 98] on link "Step 1" at bounding box center [149, 97] width 50 height 19
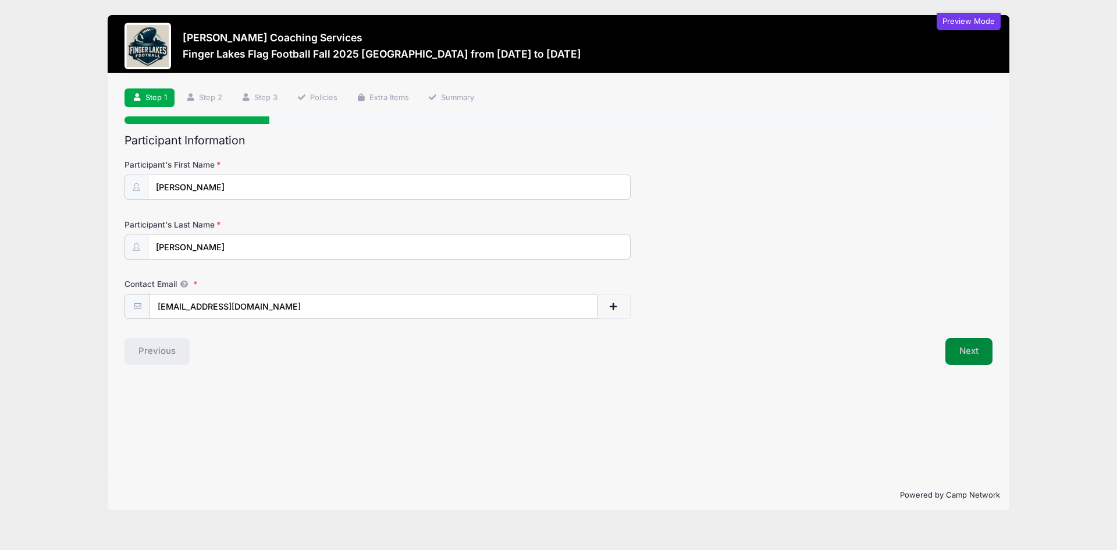
click at [960, 346] on button "Next" at bounding box center [968, 351] width 47 height 27
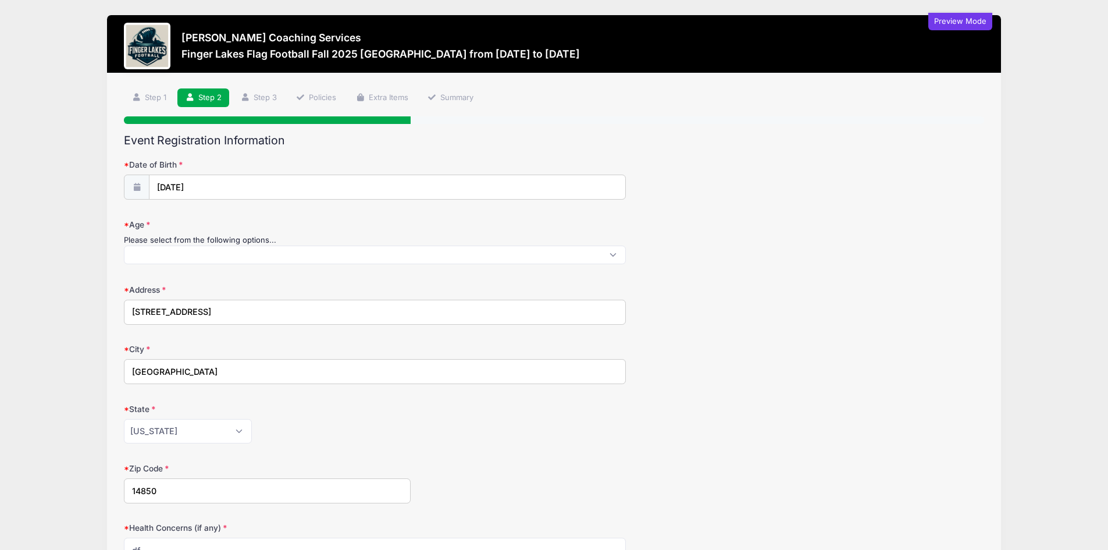
click at [251, 252] on span at bounding box center [375, 254] width 502 height 19
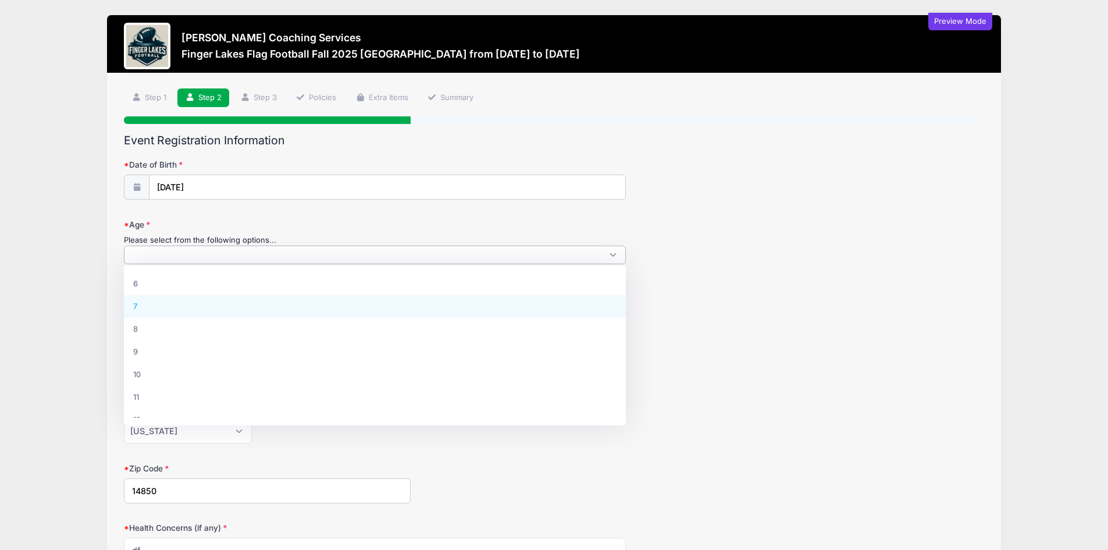
scroll to position [13, 0]
select select "8"
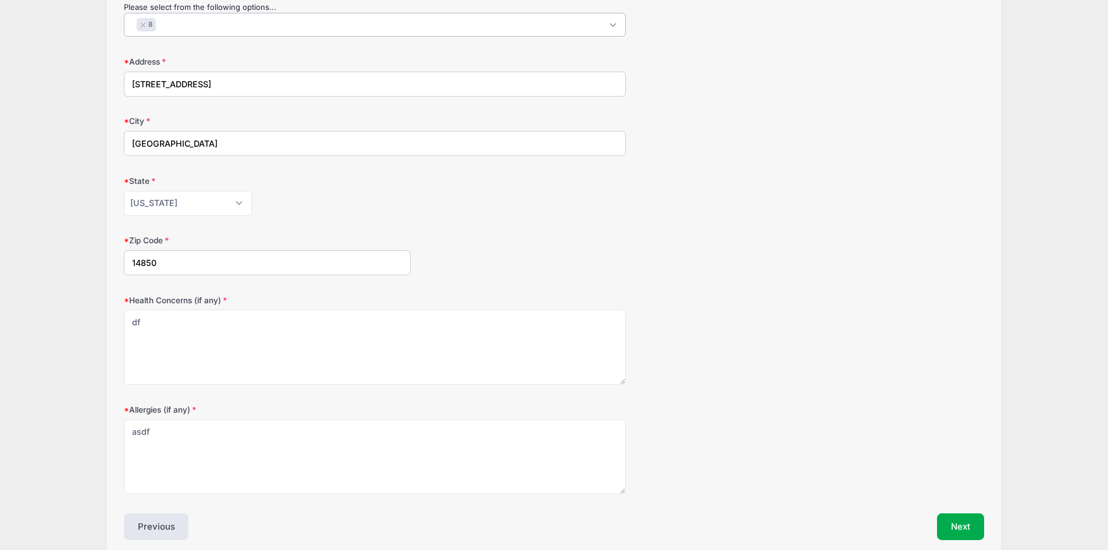
scroll to position [284, 0]
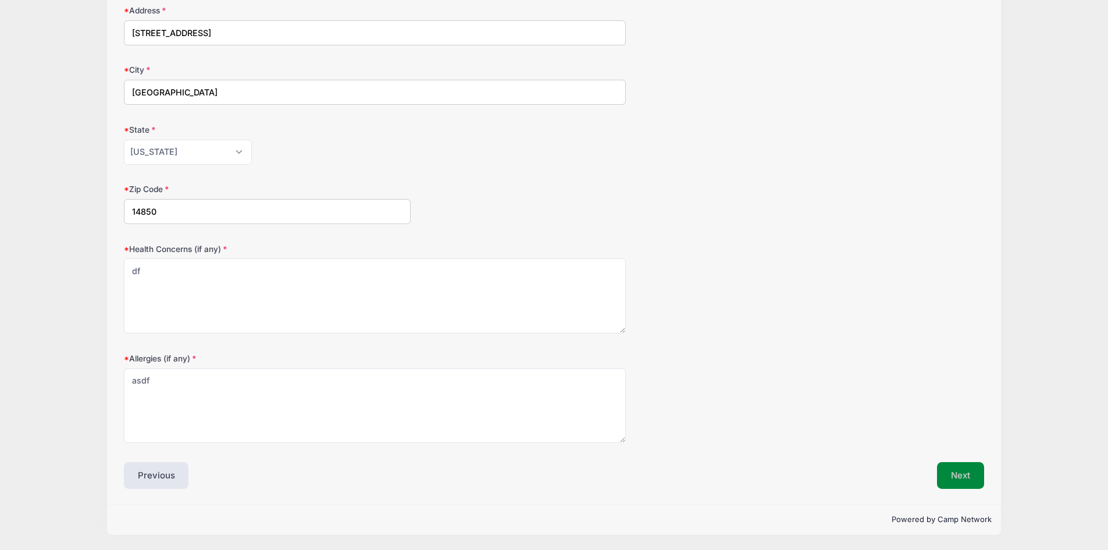
click at [950, 466] on button "Next" at bounding box center [960, 475] width 47 height 27
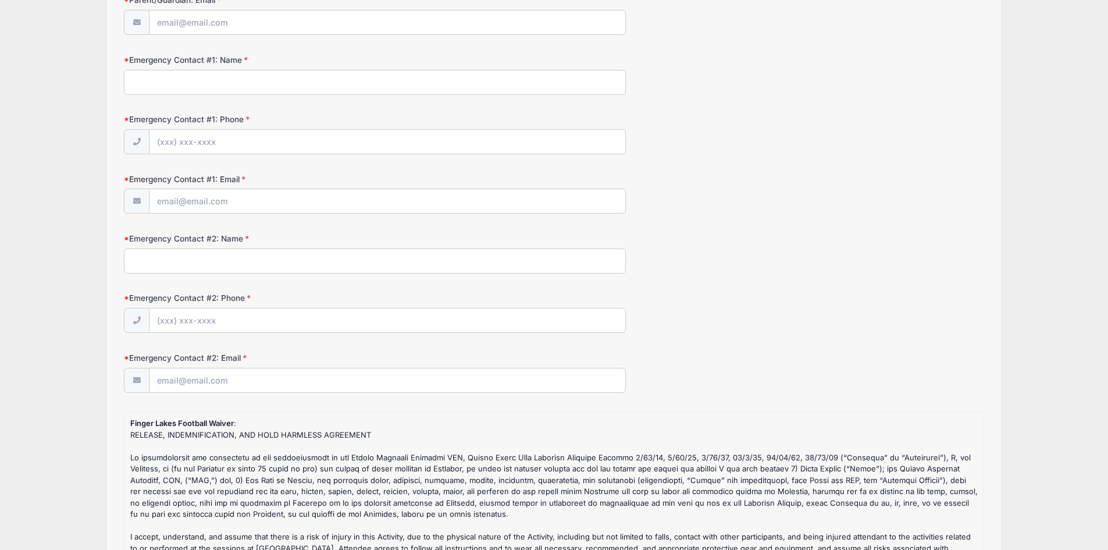
scroll to position [0, 0]
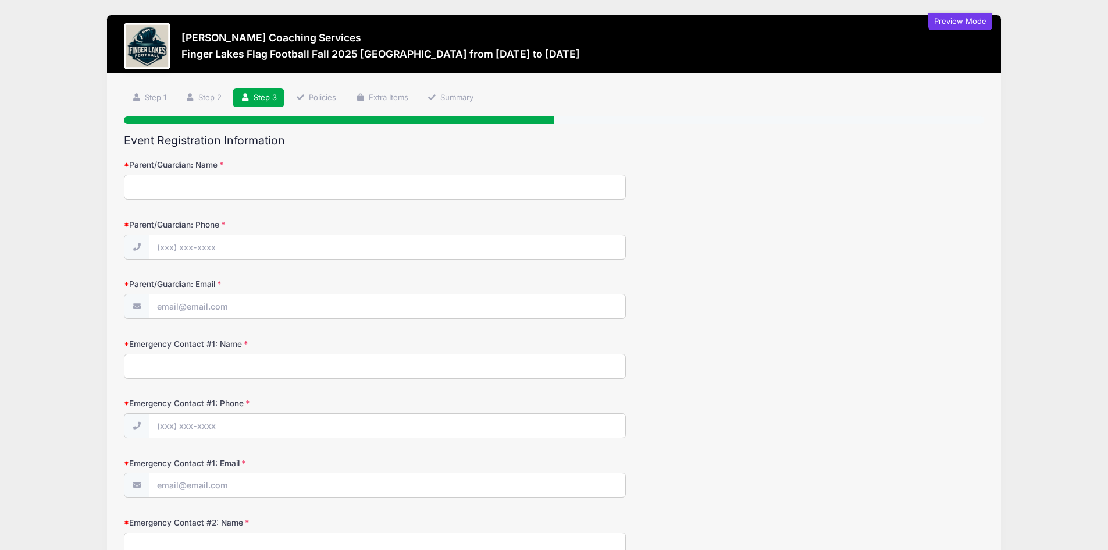
click at [217, 191] on input "Parent/Guardian: Name" at bounding box center [375, 186] width 502 height 25
type input "sdfsd"
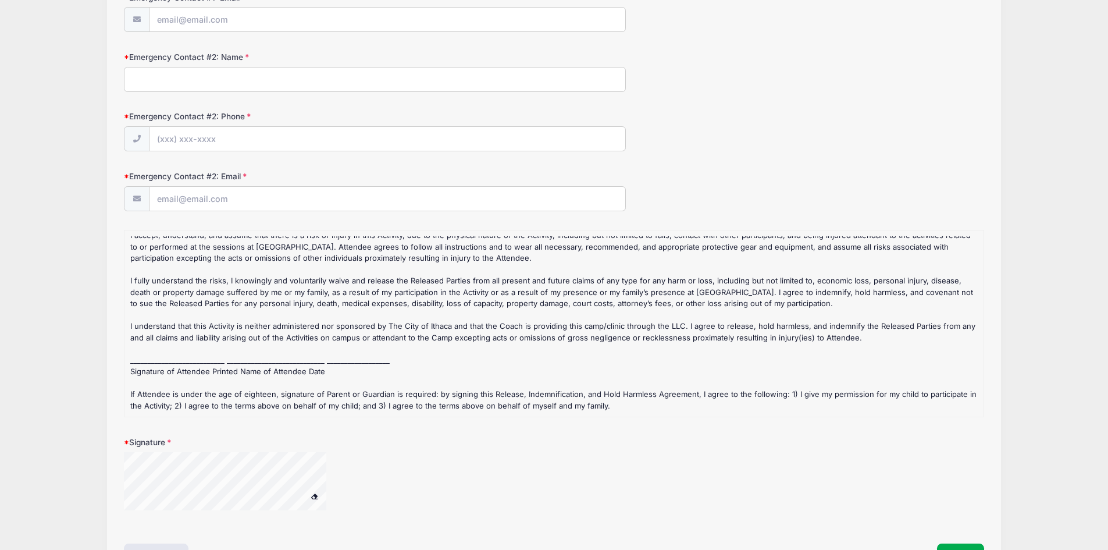
scroll to position [120, 0]
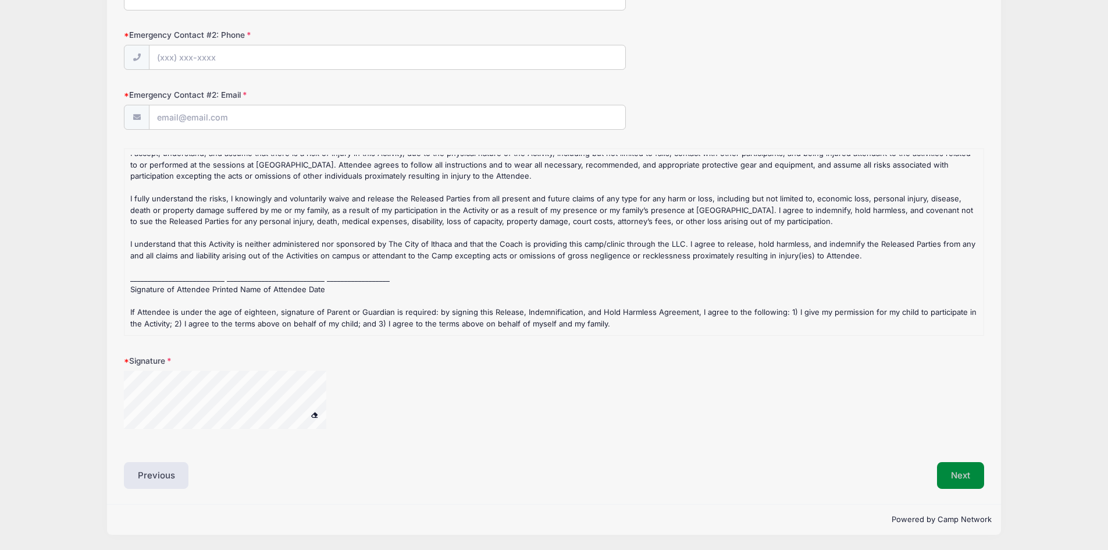
click at [968, 470] on button "Next" at bounding box center [960, 475] width 47 height 27
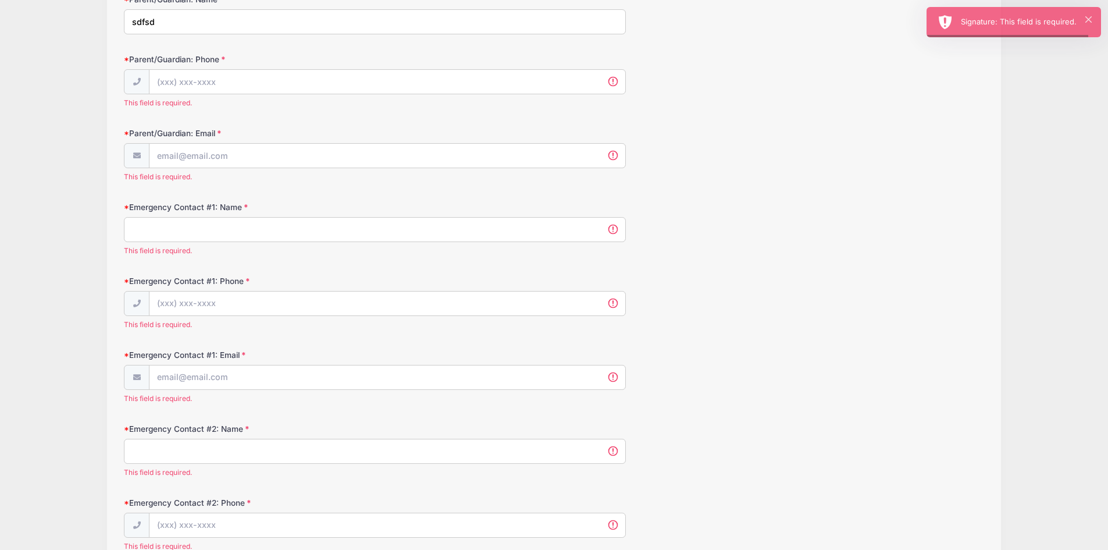
scroll to position [159, 0]
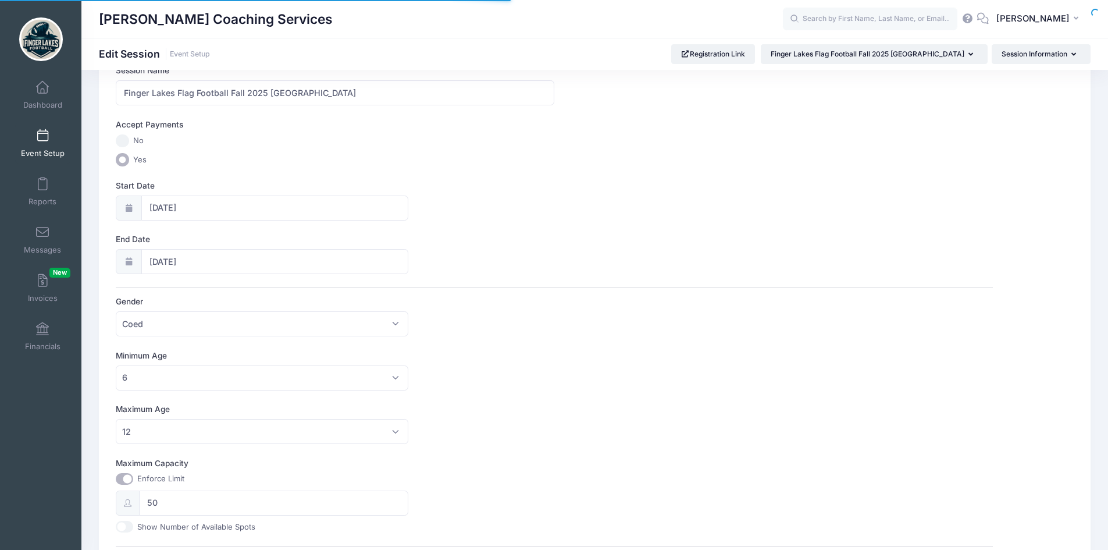
scroll to position [233, 0]
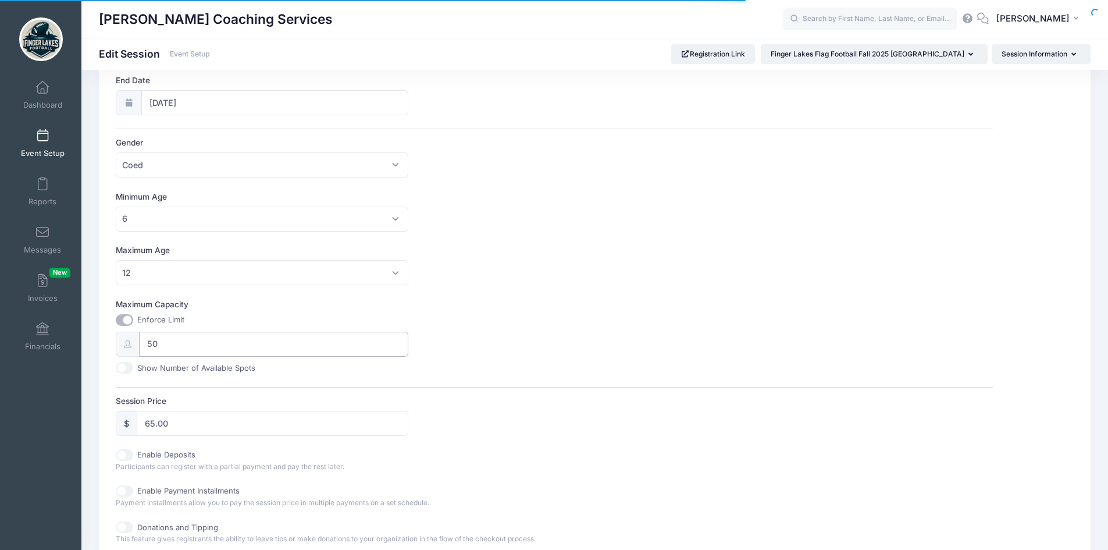
click at [241, 339] on input "50" at bounding box center [273, 343] width 269 height 25
type input "5"
type input "30"
click at [708, 267] on div "Maximum Age No Maximum 1 2 3 4 5 6 7 8 9 10 11 12 13 14 15 16 17 18 19 20 21 22…" at bounding box center [554, 264] width 877 height 41
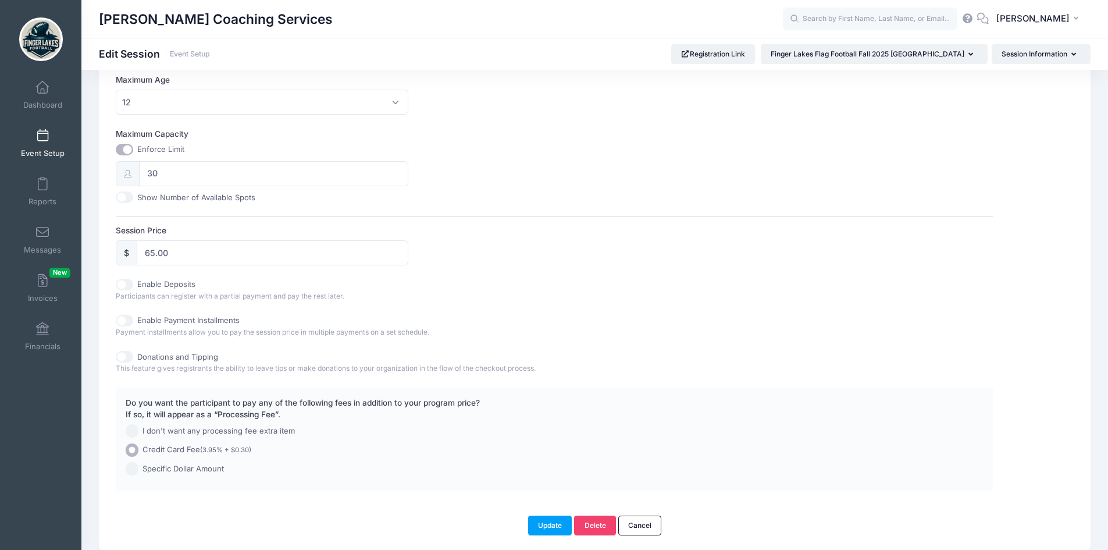
scroll to position [448, 0]
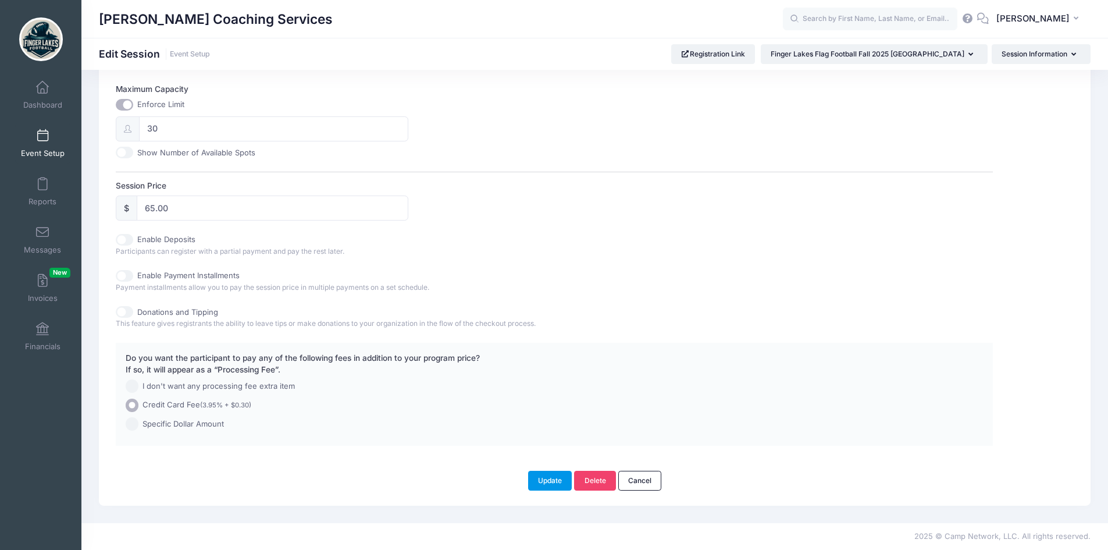
click at [543, 482] on button "Update" at bounding box center [550, 480] width 44 height 20
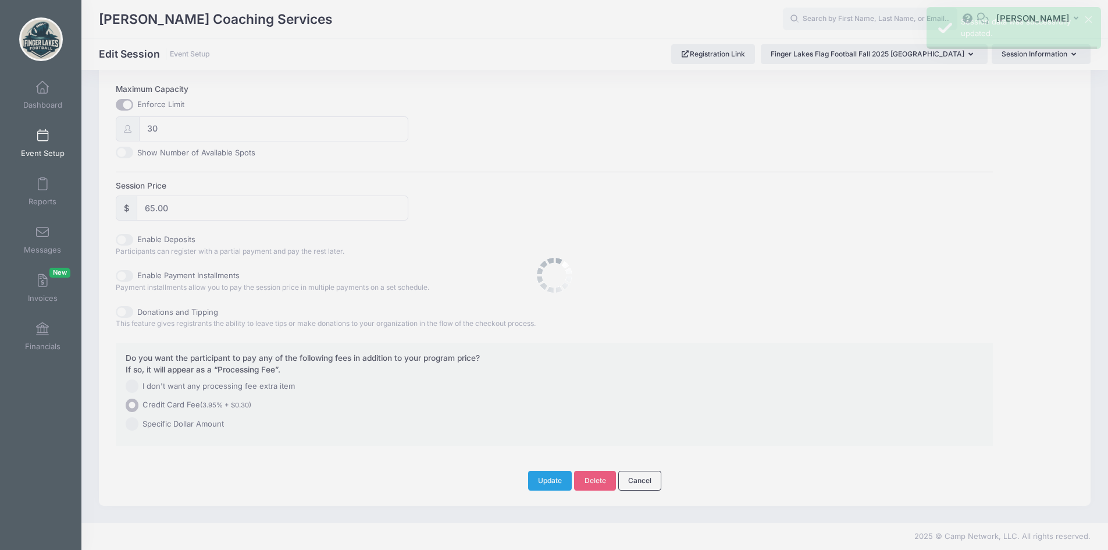
scroll to position [0, 0]
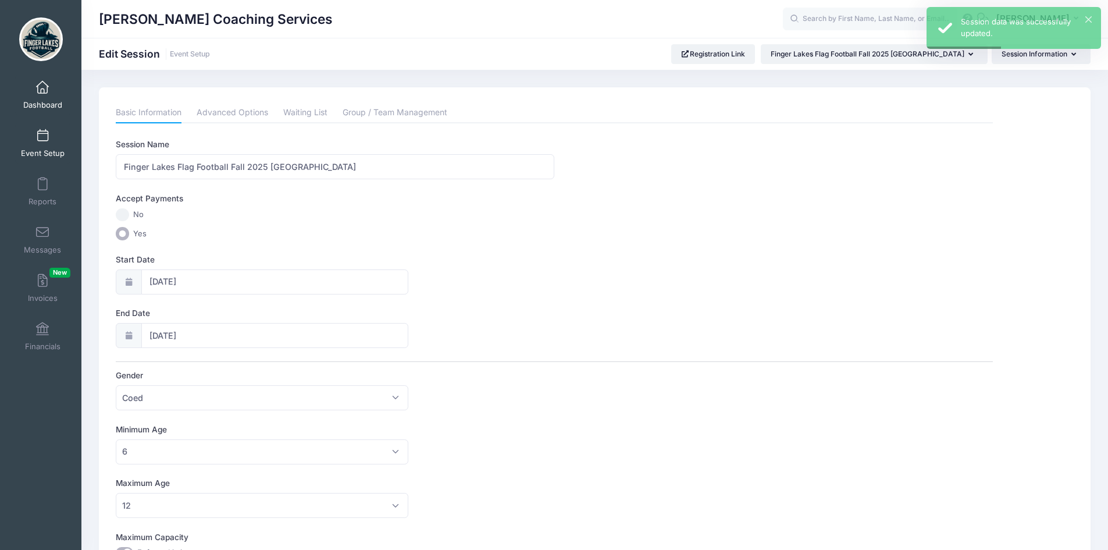
click at [49, 102] on span "Dashboard" at bounding box center [42, 105] width 39 height 10
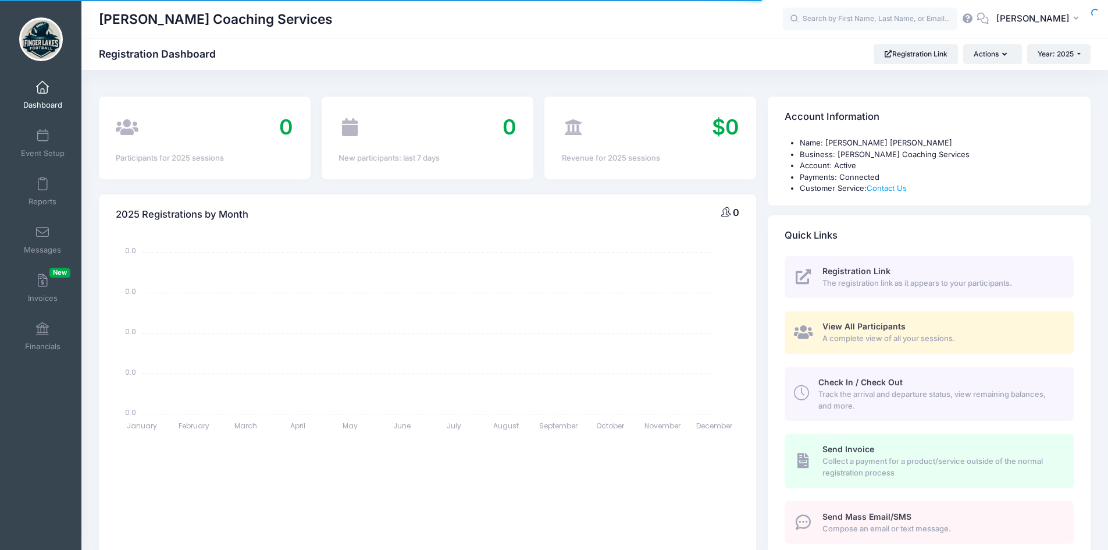
select select
